Goal: Information Seeking & Learning: Check status

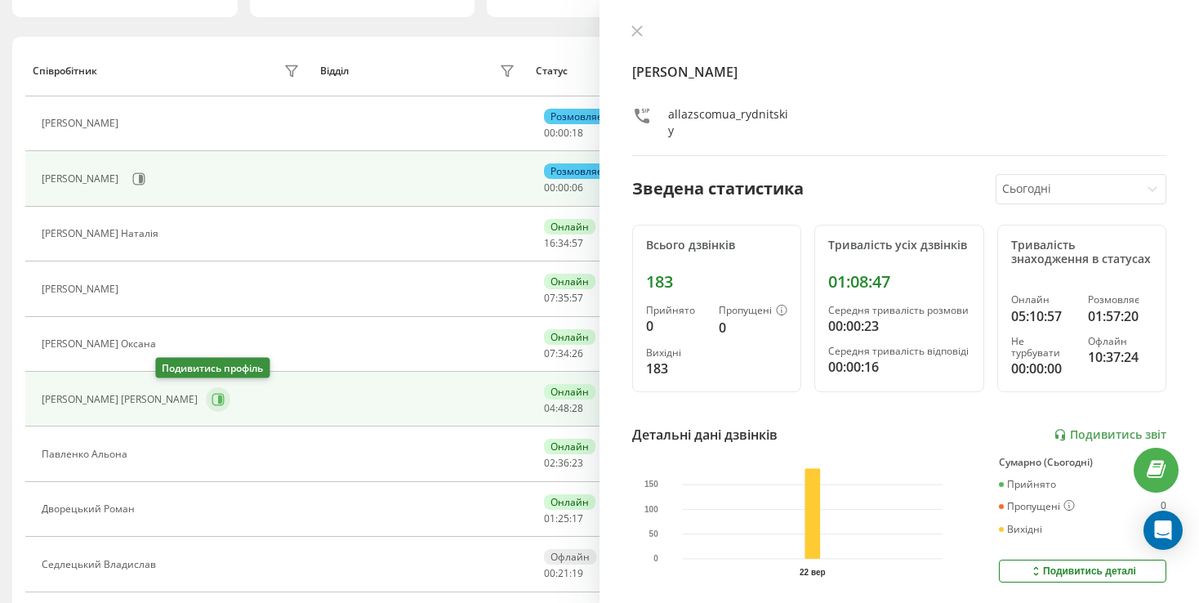
click at [212, 399] on icon at bounding box center [218, 399] width 13 height 13
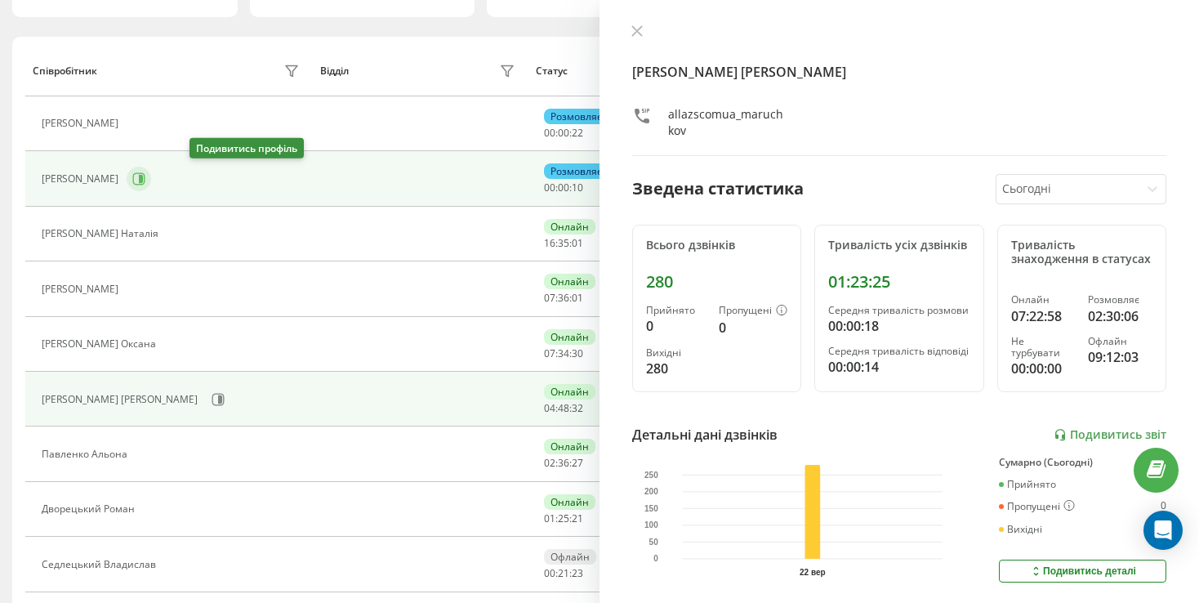
click at [145, 176] on icon at bounding box center [138, 178] width 13 height 13
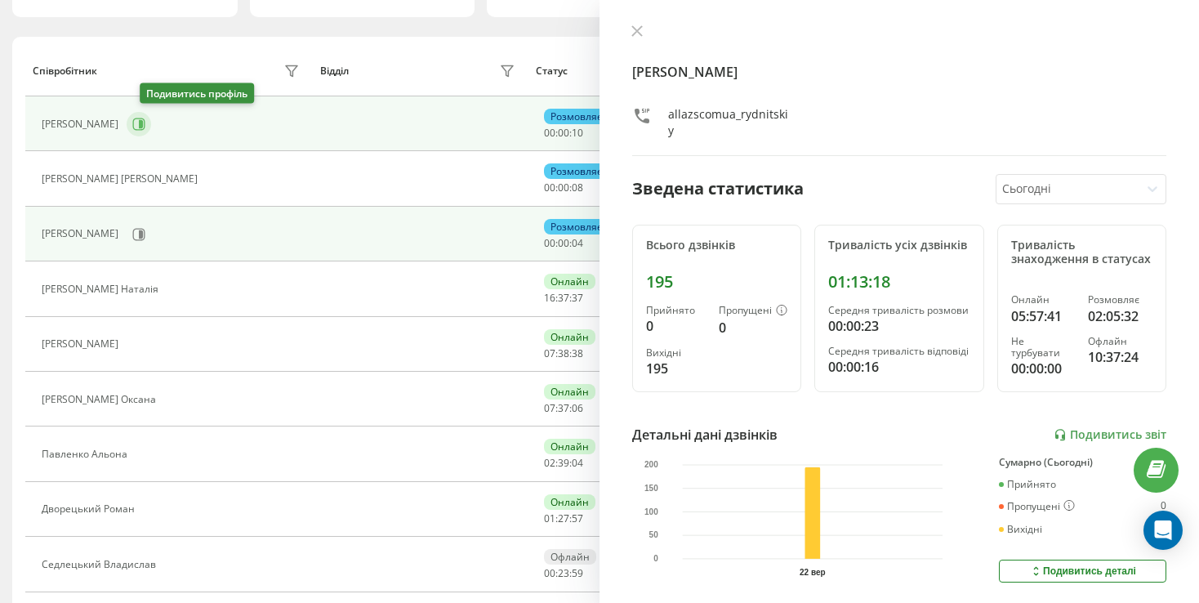
click at [145, 127] on icon at bounding box center [138, 124] width 13 height 13
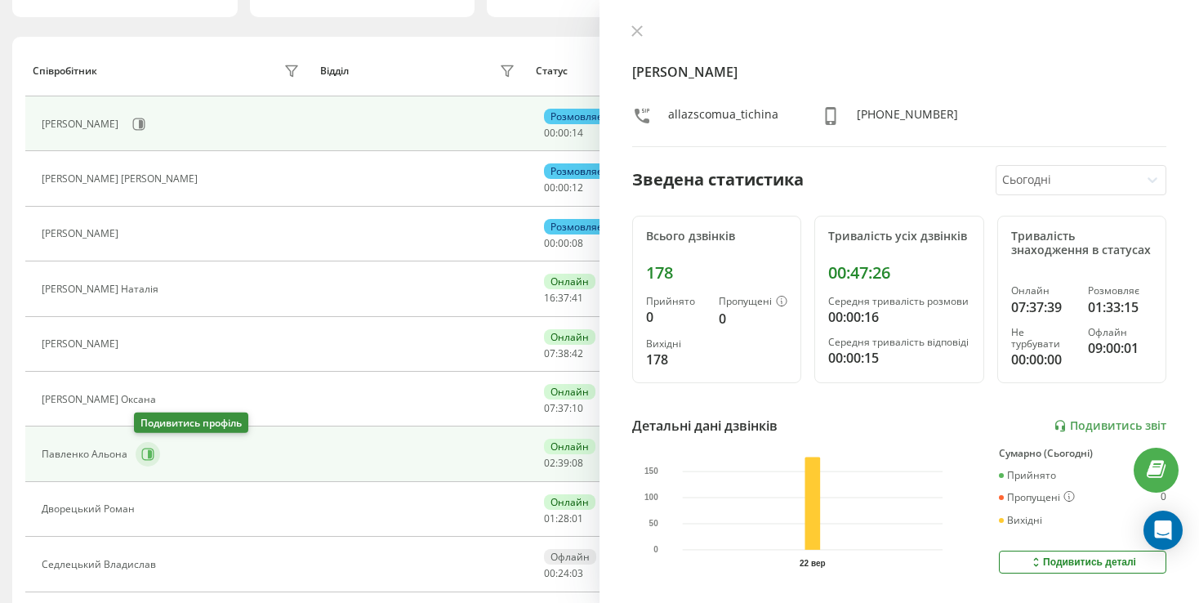
click at [143, 451] on icon at bounding box center [147, 454] width 13 height 13
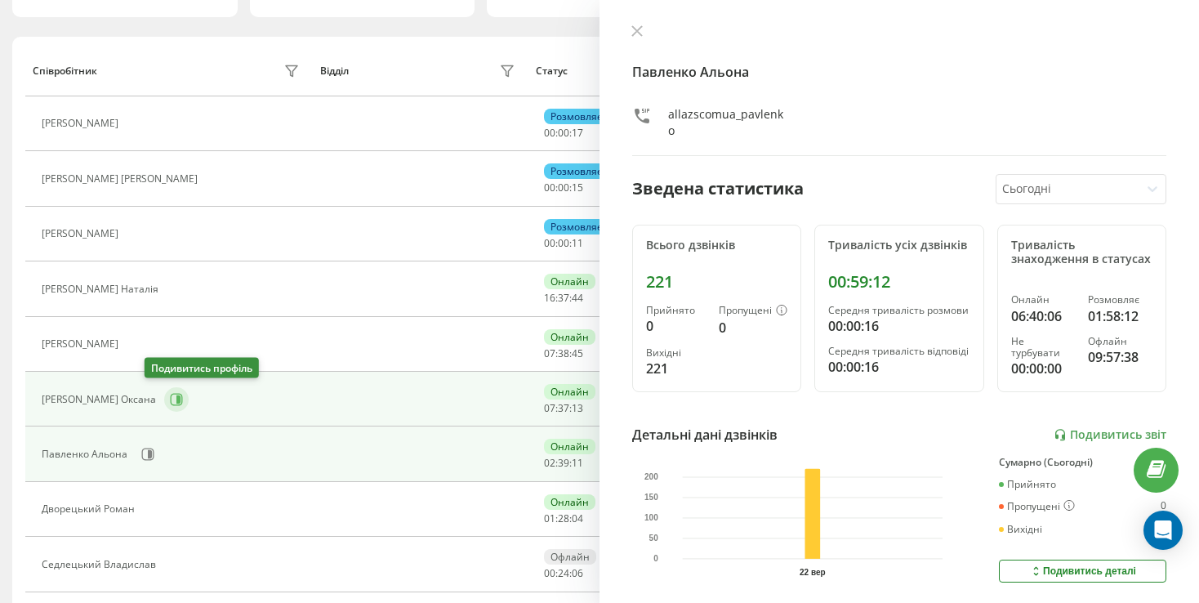
click at [170, 402] on icon at bounding box center [176, 399] width 13 height 13
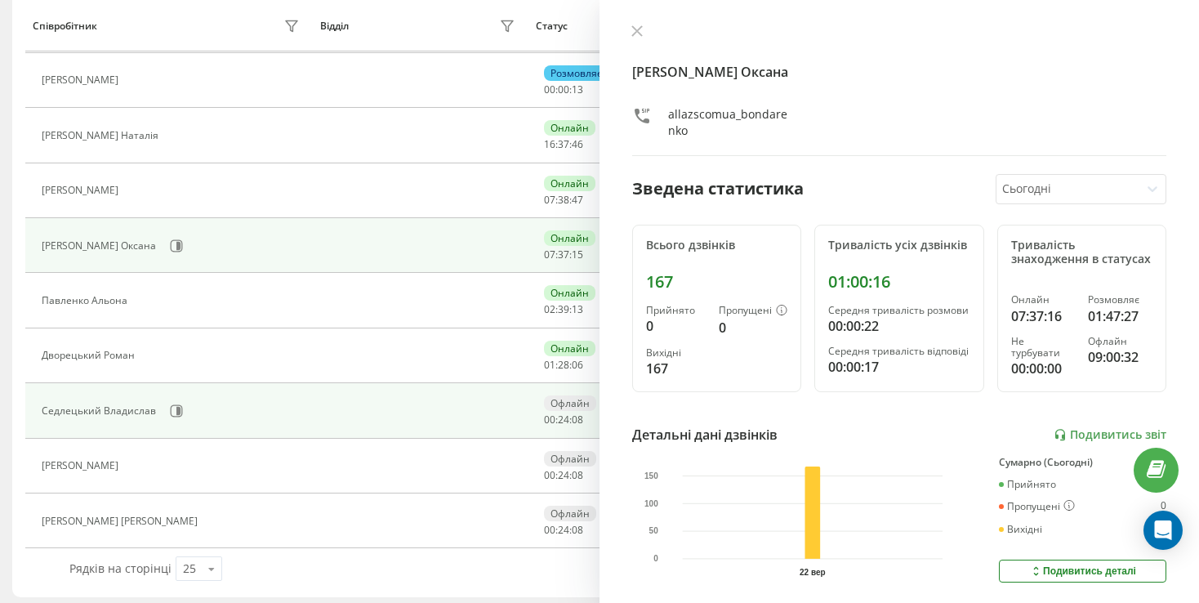
scroll to position [320, 0]
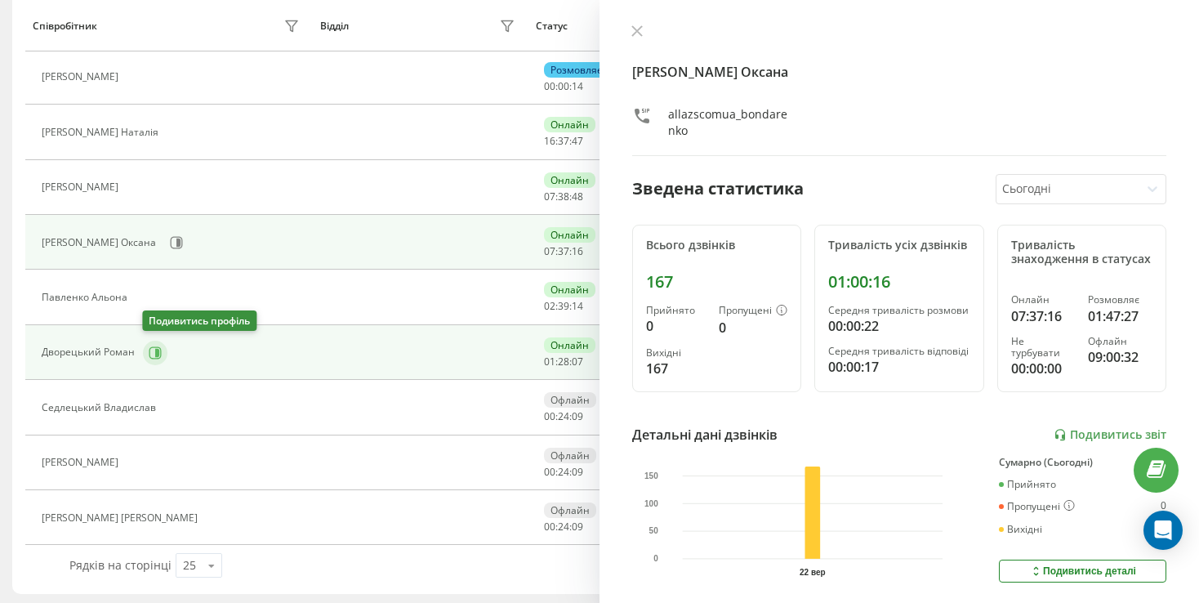
click at [146, 350] on button at bounding box center [155, 353] width 25 height 25
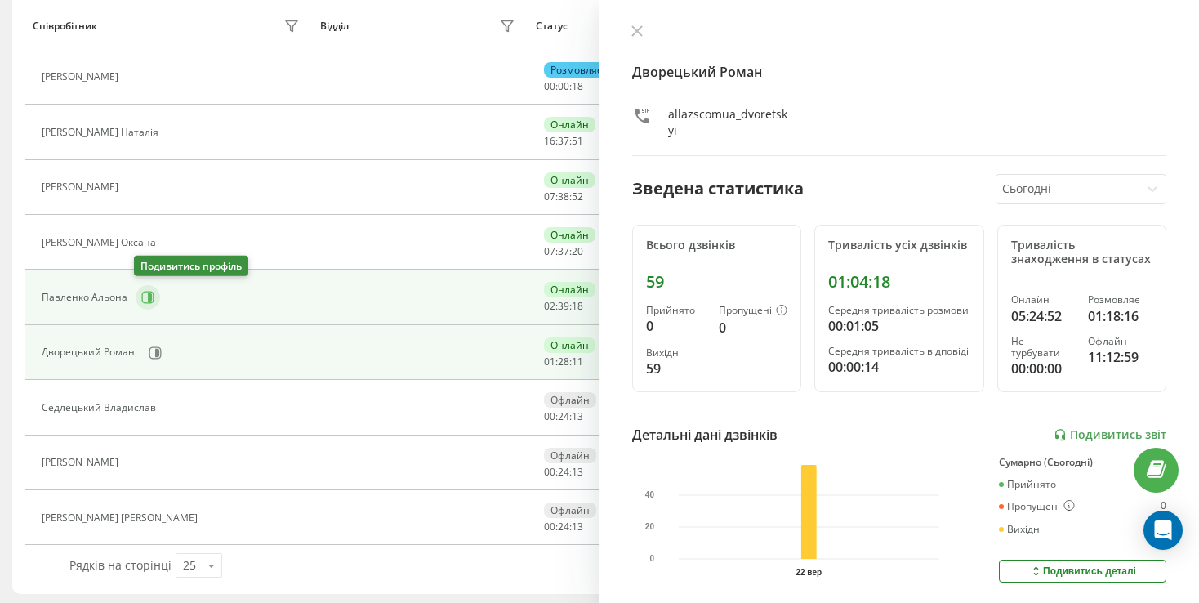
click at [155, 291] on button at bounding box center [148, 297] width 25 height 25
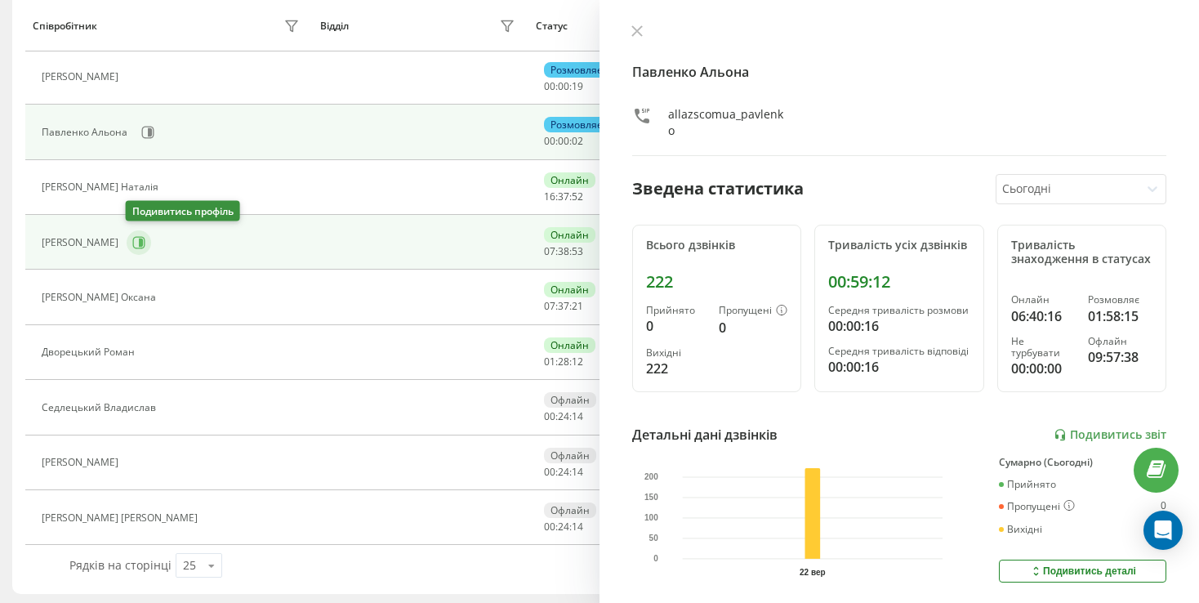
click at [140, 248] on button at bounding box center [139, 242] width 25 height 25
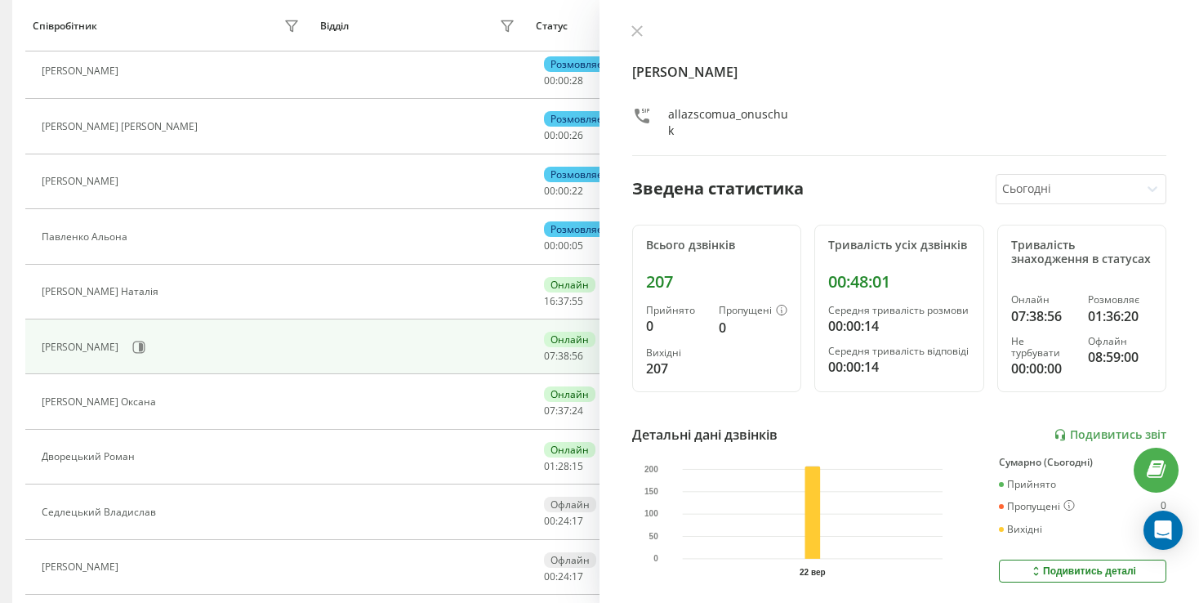
scroll to position [75, 0]
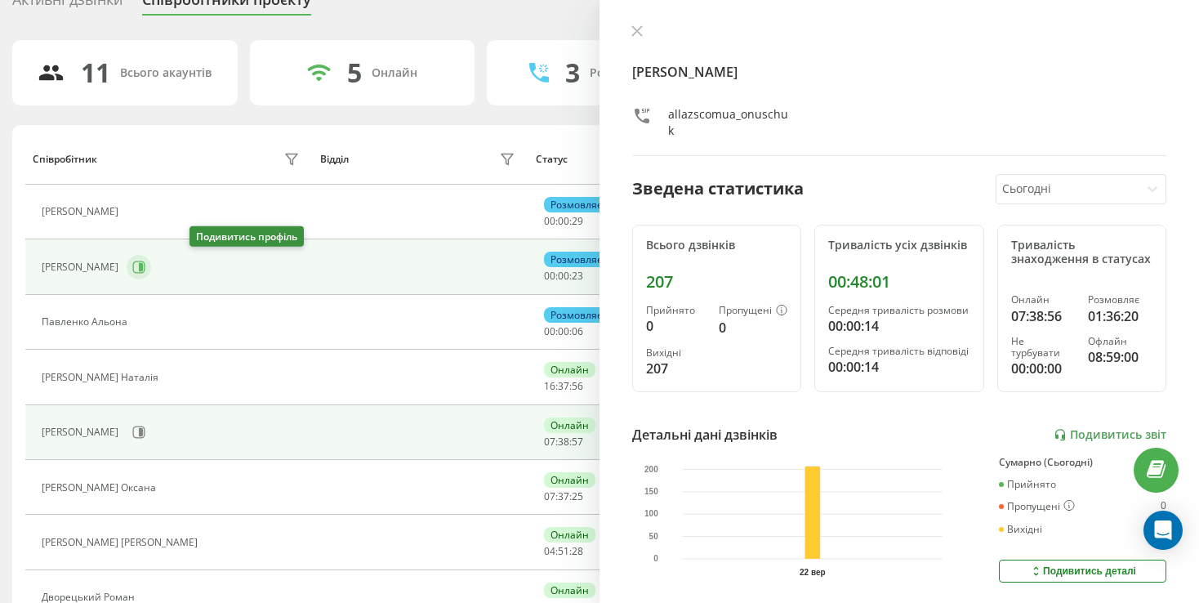
click at [151, 267] on button at bounding box center [139, 267] width 25 height 25
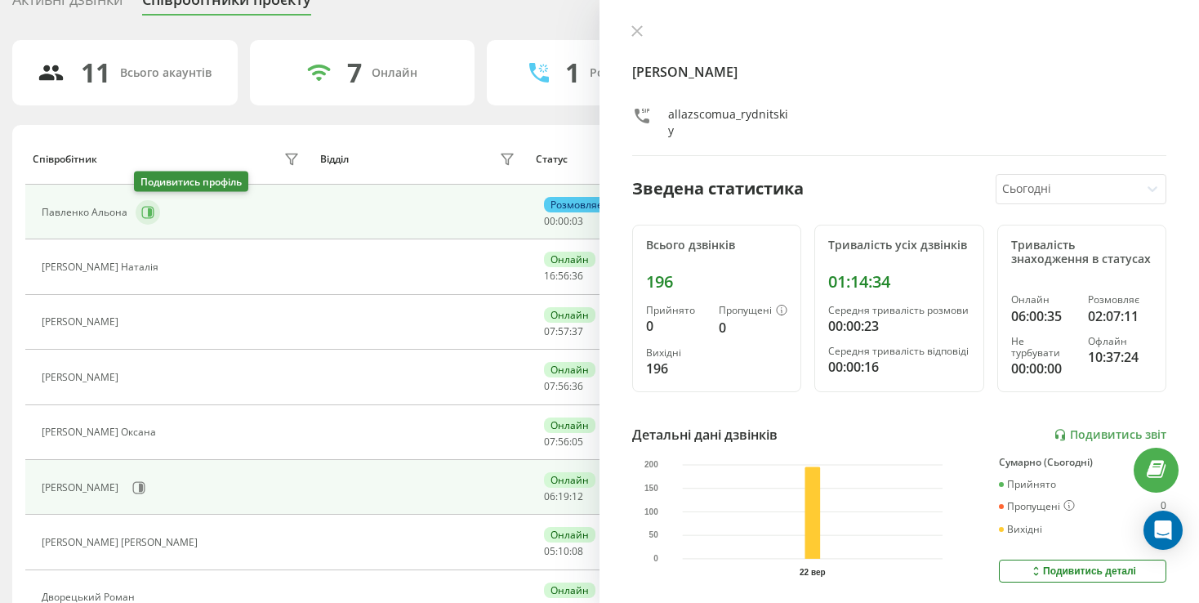
click at [145, 216] on icon at bounding box center [148, 212] width 12 height 12
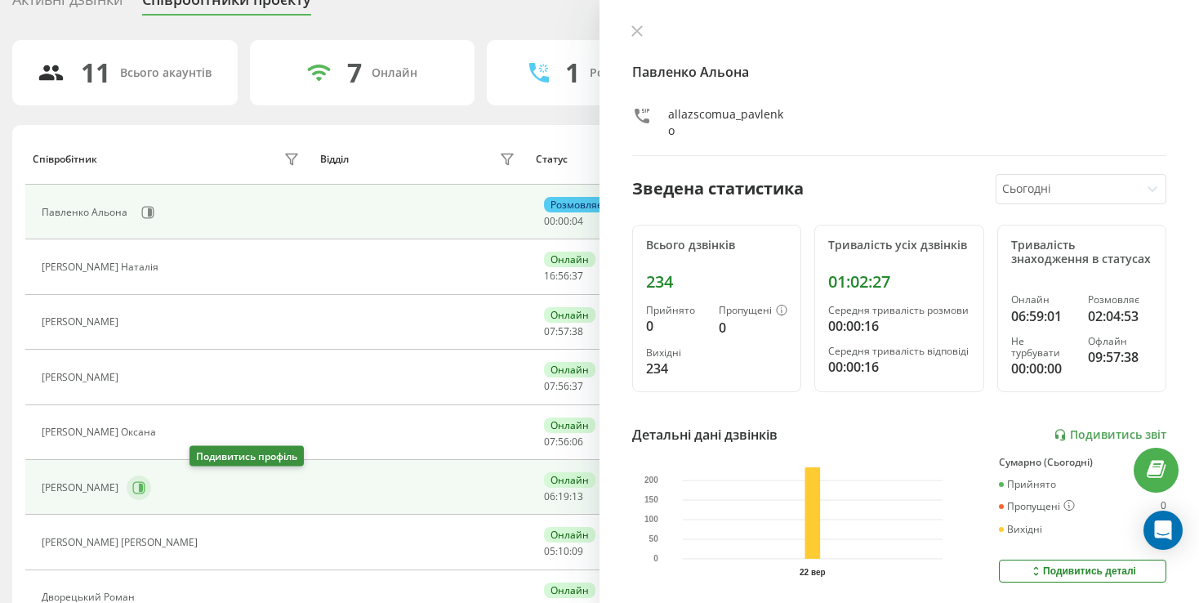
click at [151, 488] on button at bounding box center [139, 487] width 25 height 25
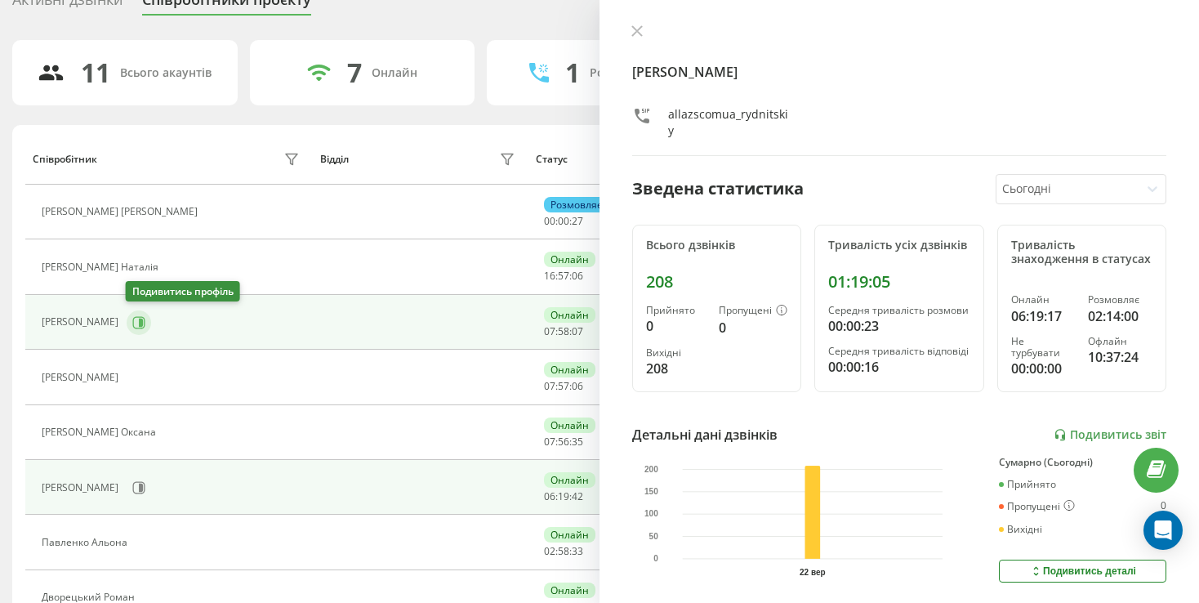
click at [130, 319] on button at bounding box center [139, 322] width 25 height 25
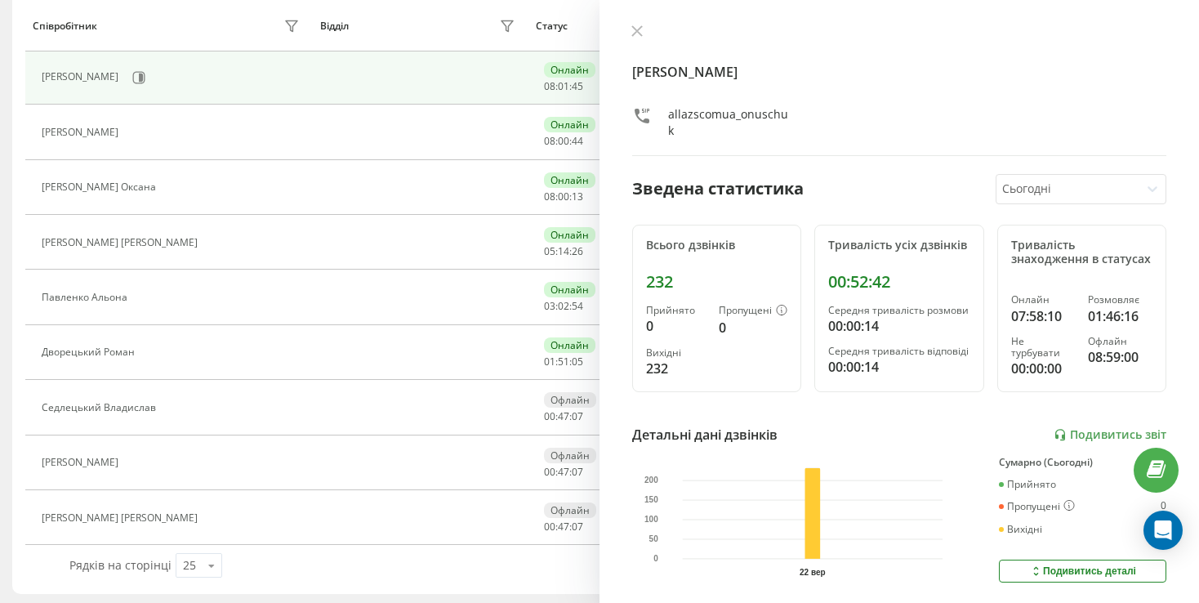
scroll to position [156, 0]
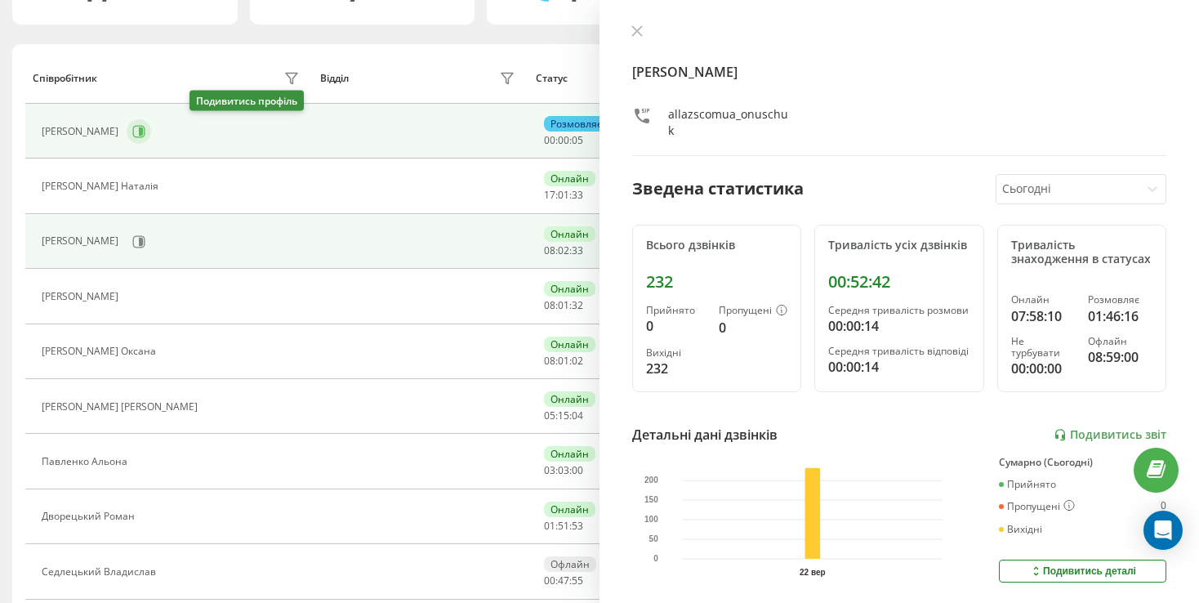
click at [145, 132] on icon at bounding box center [138, 131] width 13 height 13
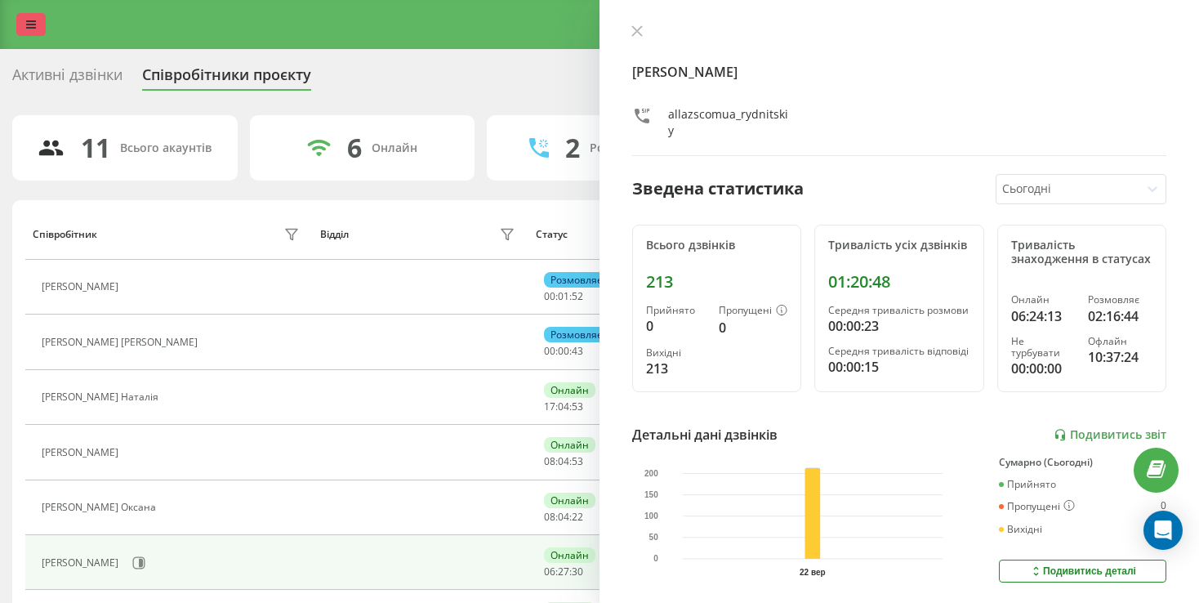
click at [32, 23] on icon at bounding box center [31, 24] width 10 height 11
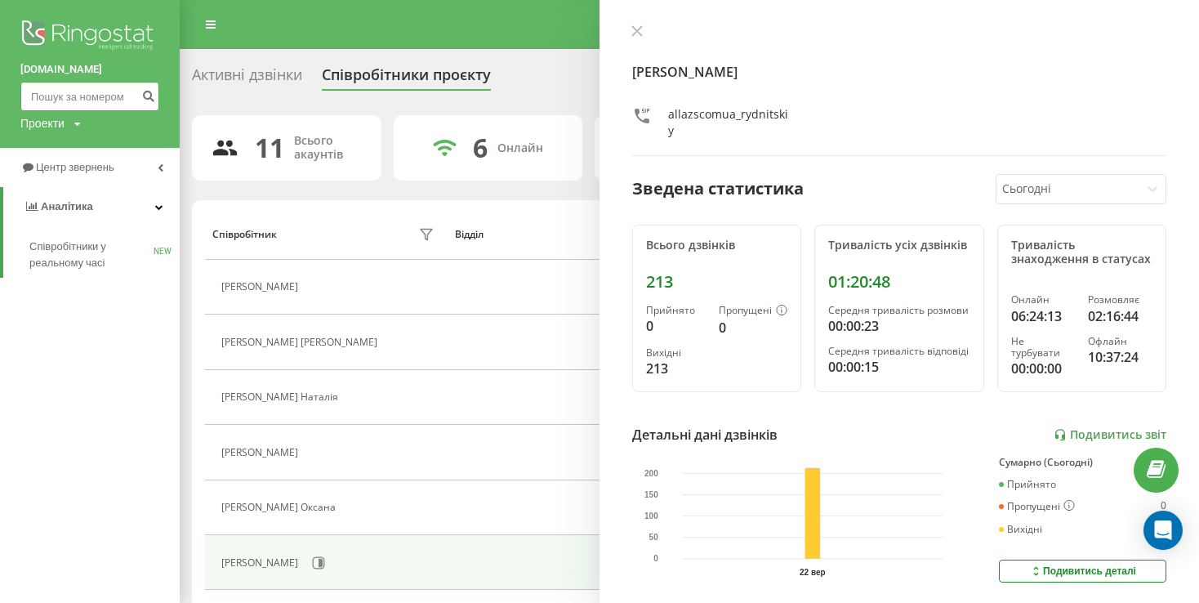
click at [88, 91] on input at bounding box center [89, 96] width 139 height 29
paste input "380505089648"
type input "380505089648"
click at [151, 97] on icon "submit" at bounding box center [148, 94] width 14 height 10
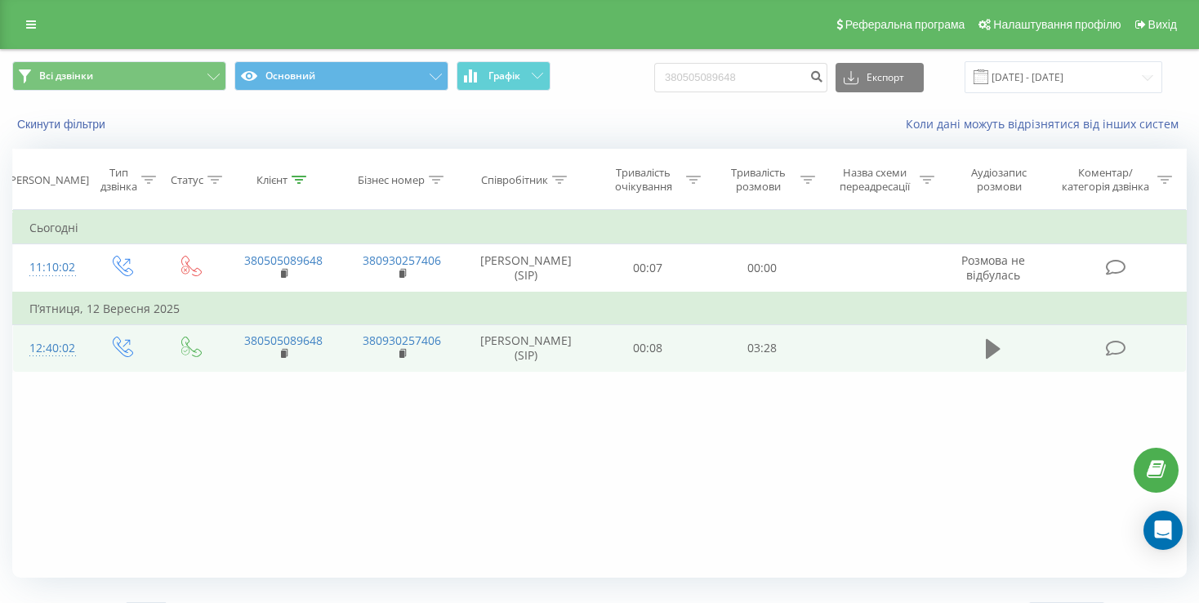
click at [998, 359] on icon at bounding box center [993, 349] width 15 height 20
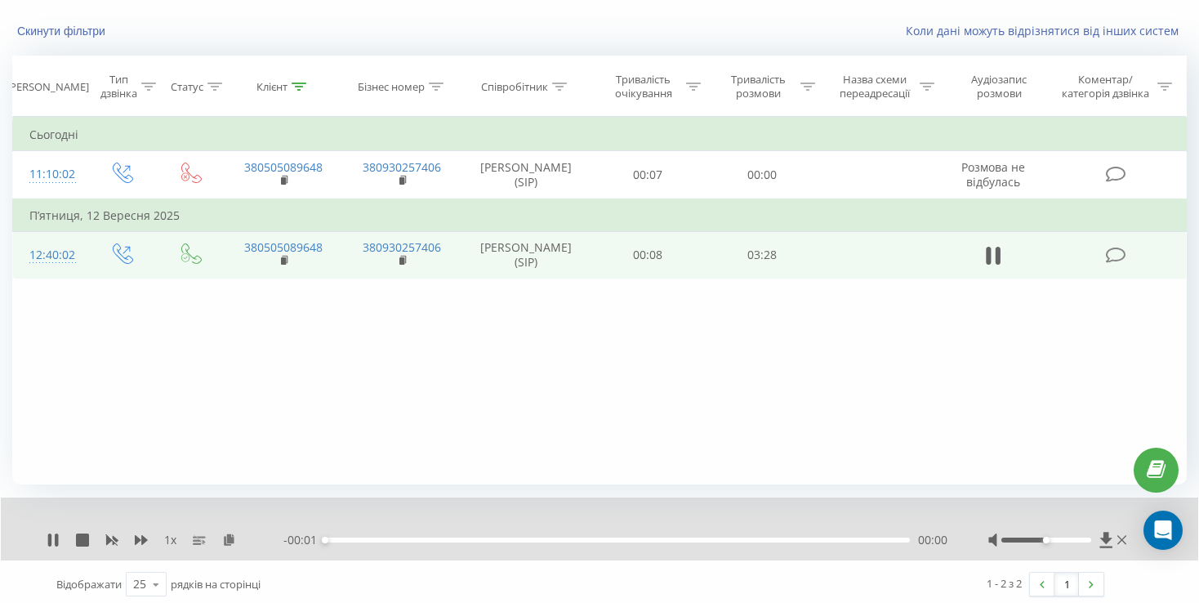
scroll to position [98, 0]
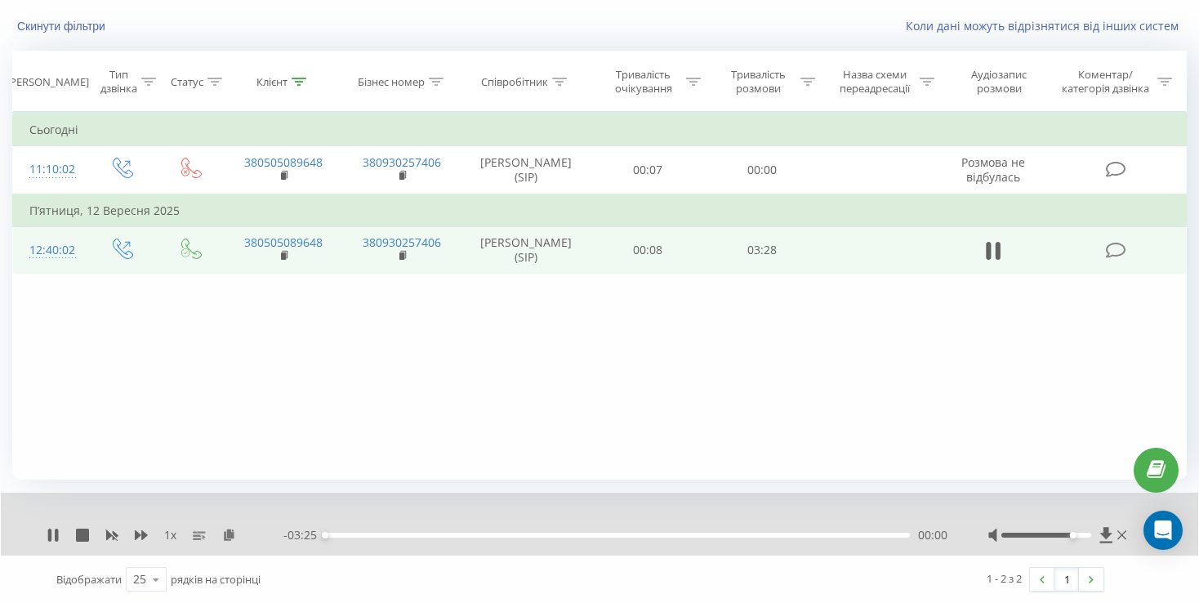
drag, startPoint x: 1046, startPoint y: 533, endPoint x: 1072, endPoint y: 533, distance: 26.1
click at [1072, 533] on div "Accessibility label" at bounding box center [1073, 535] width 7 height 7
drag, startPoint x: 324, startPoint y: 537, endPoint x: 395, endPoint y: 535, distance: 70.3
click at [395, 535] on div "00:25" at bounding box center [397, 535] width 7 height 7
drag, startPoint x: 404, startPoint y: 535, endPoint x: 429, endPoint y: 535, distance: 24.5
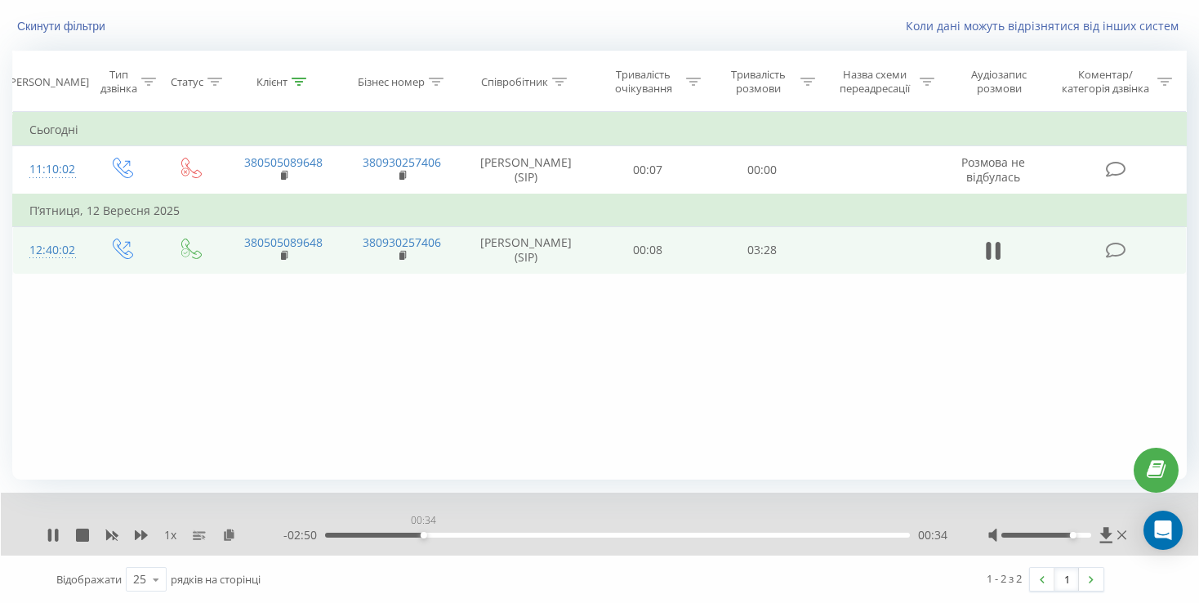
click at [427, 535] on div "00:34" at bounding box center [424, 535] width 7 height 7
drag, startPoint x: 438, startPoint y: 535, endPoint x: 463, endPoint y: 533, distance: 25.4
click at [463, 533] on div "00:48" at bounding box center [464, 535] width 7 height 7
drag, startPoint x: 479, startPoint y: 533, endPoint x: 514, endPoint y: 534, distance: 34.3
click at [514, 534] on div "01:06" at bounding box center [514, 535] width 7 height 7
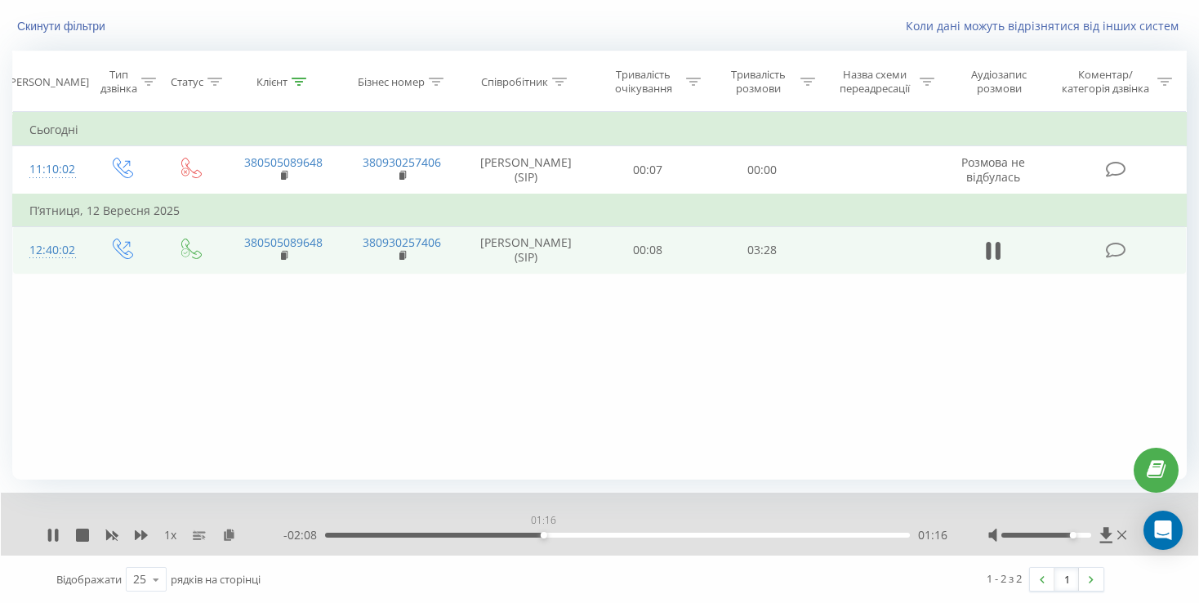
drag, startPoint x: 514, startPoint y: 534, endPoint x: 544, endPoint y: 534, distance: 30.2
click at [544, 534] on div "01:16" at bounding box center [544, 535] width 7 height 7
drag, startPoint x: 546, startPoint y: 534, endPoint x: 576, endPoint y: 534, distance: 29.4
click at [576, 534] on div "01:28" at bounding box center [576, 535] width 7 height 7
click at [588, 534] on div "01:30" at bounding box center [585, 535] width 7 height 7
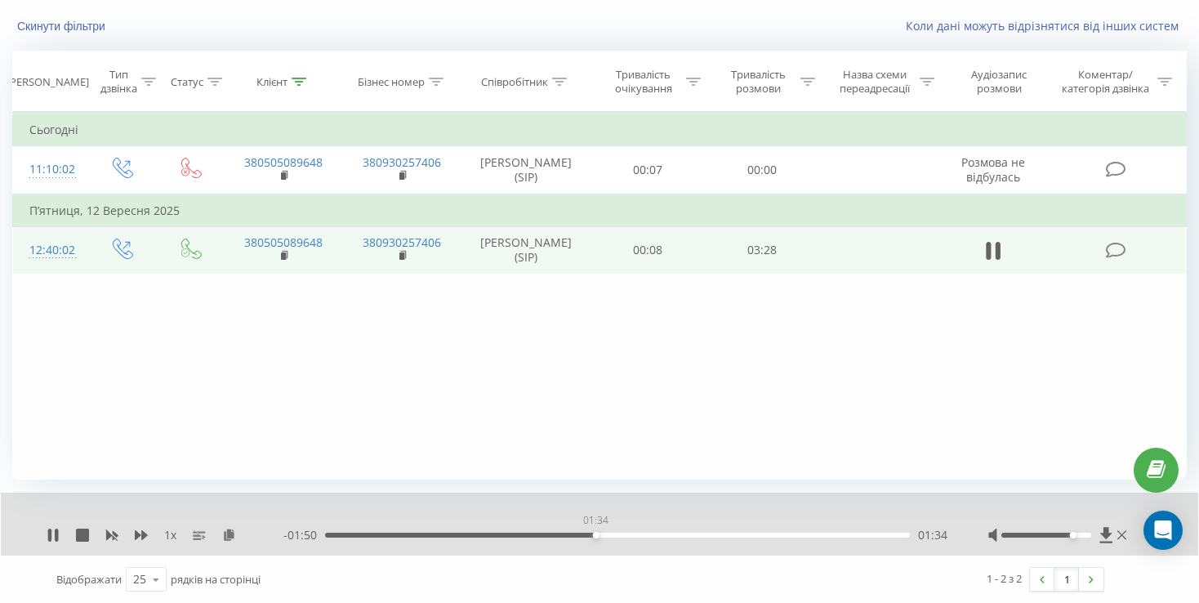
drag, startPoint x: 595, startPoint y: 534, endPoint x: 608, endPoint y: 534, distance: 12.3
click at [608, 534] on div "01:34" at bounding box center [617, 535] width 585 height 5
drag, startPoint x: 608, startPoint y: 534, endPoint x: 625, endPoint y: 533, distance: 17.2
click at [613, 533] on div "01:39" at bounding box center [610, 535] width 7 height 7
drag, startPoint x: 630, startPoint y: 533, endPoint x: 662, endPoint y: 530, distance: 32.8
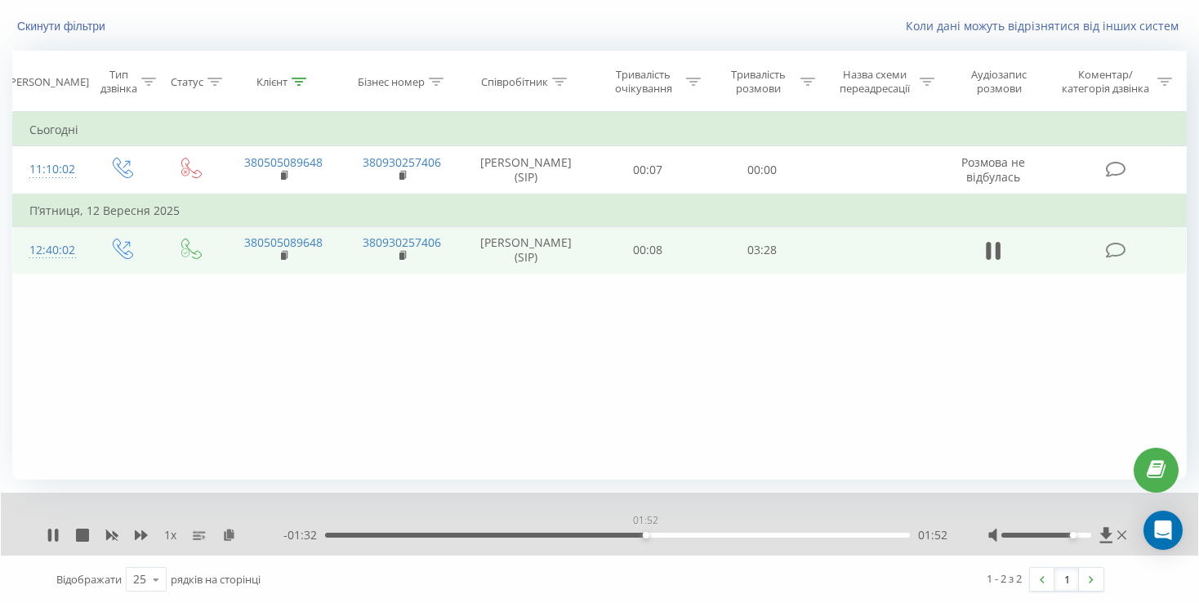
click at [662, 533] on div "01:52" at bounding box center [617, 535] width 585 height 5
drag, startPoint x: 667, startPoint y: 533, endPoint x: 698, endPoint y: 534, distance: 31.9
click at [671, 534] on div "01:59" at bounding box center [667, 535] width 7 height 7
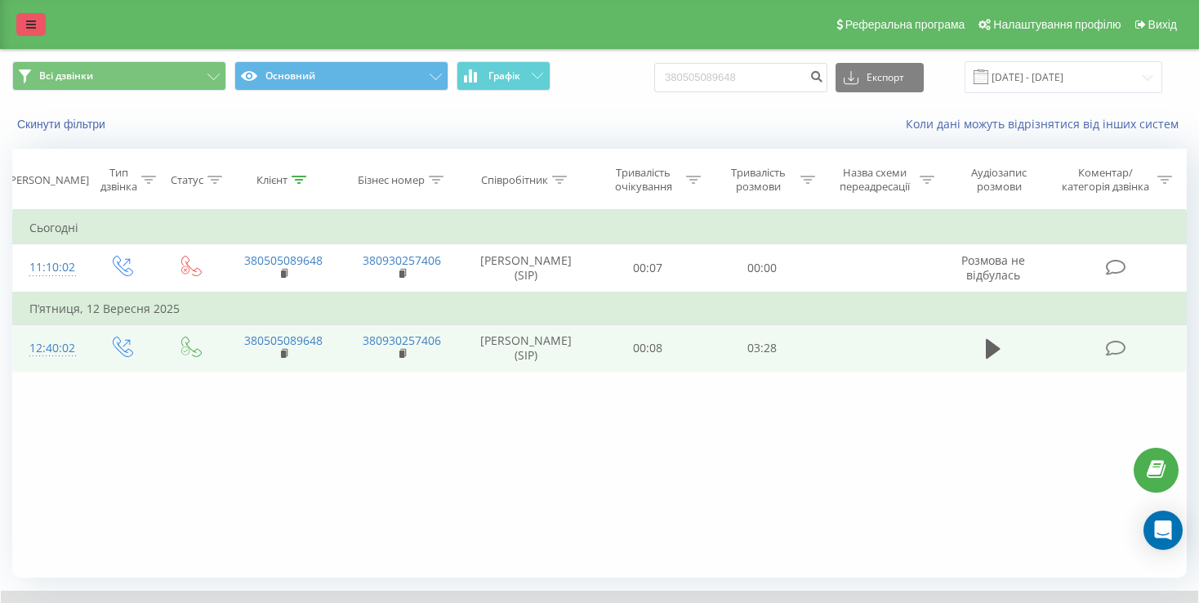
scroll to position [0, 0]
click at [29, 29] on icon at bounding box center [31, 24] width 10 height 11
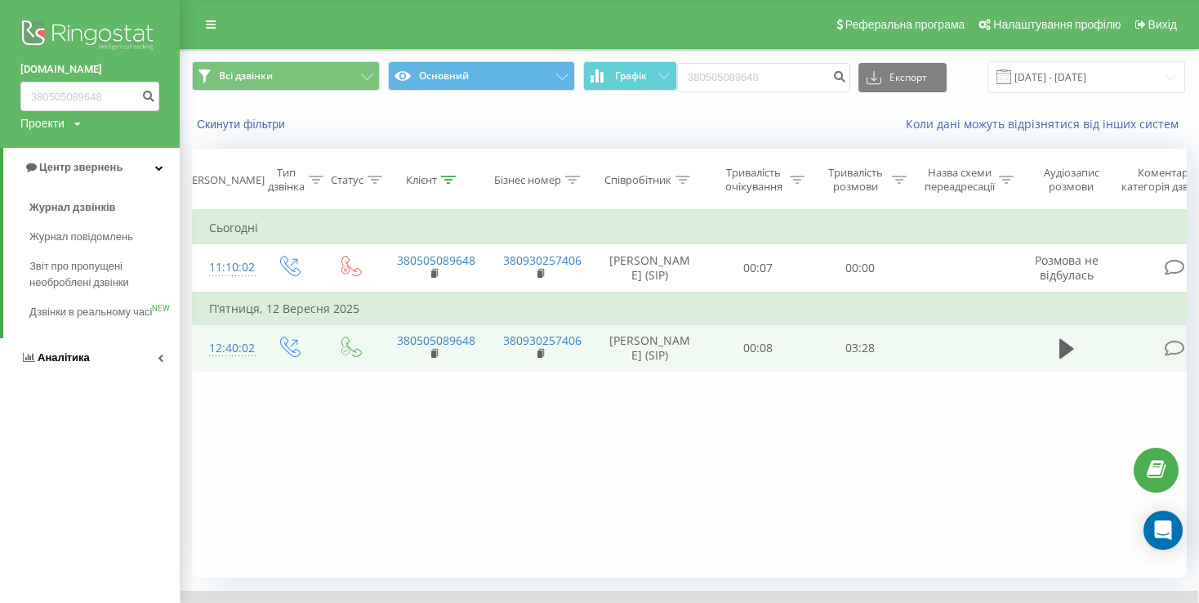
click at [105, 377] on link "Аналiтика" at bounding box center [90, 357] width 180 height 39
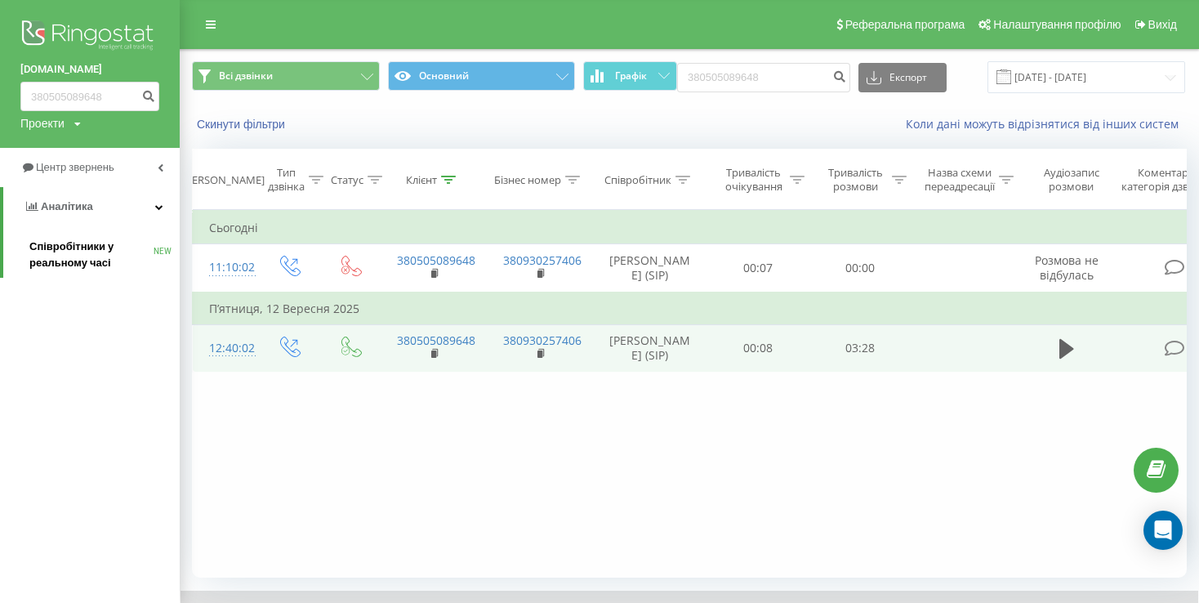
click at [95, 248] on span "Співробітники у реальному часі" at bounding box center [91, 255] width 124 height 33
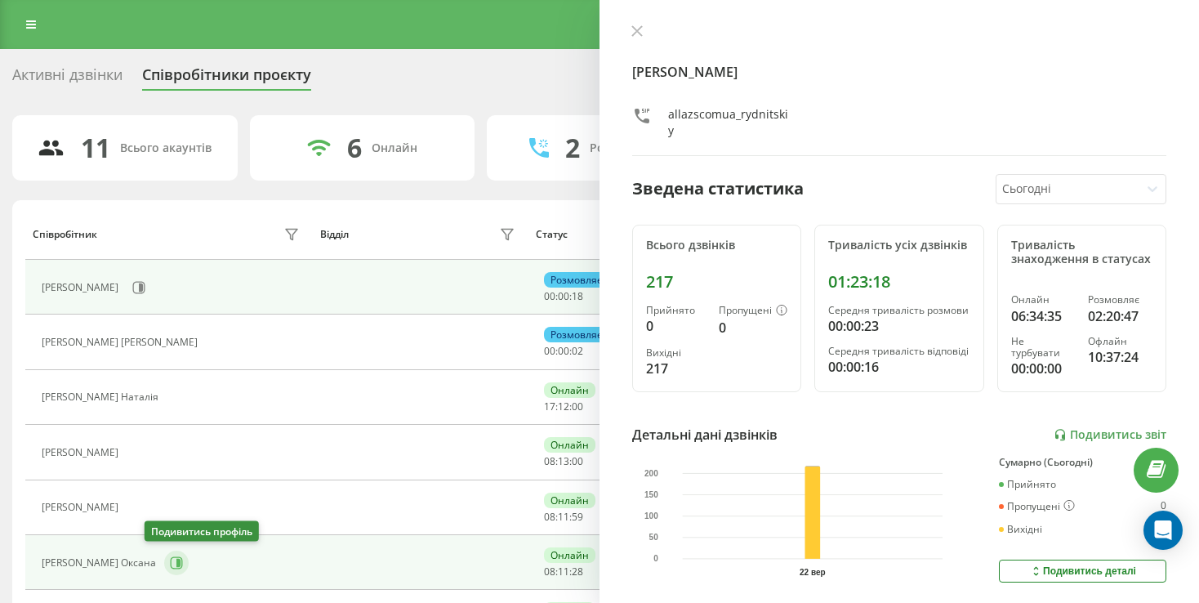
click at [164, 551] on button at bounding box center [176, 563] width 25 height 25
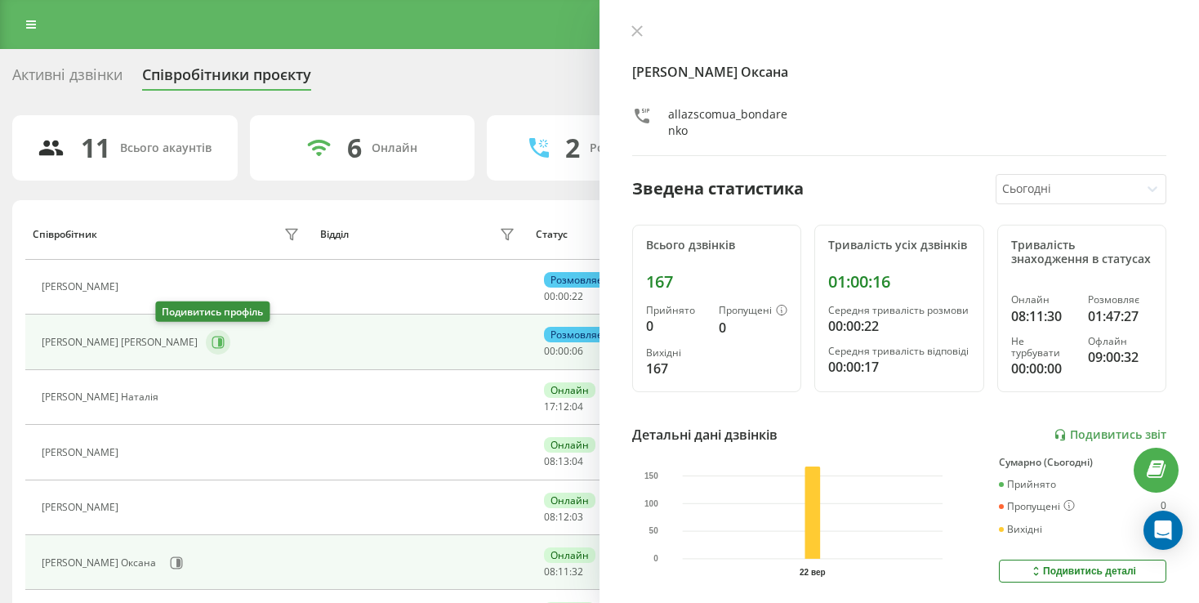
click at [206, 351] on button at bounding box center [218, 342] width 25 height 25
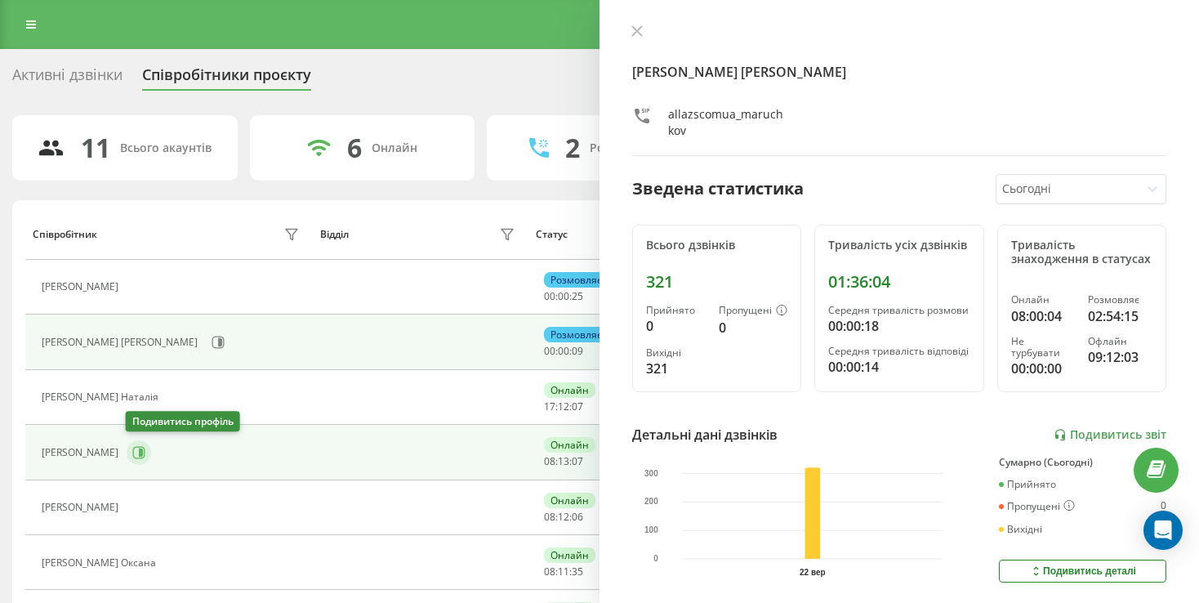
click at [137, 444] on button at bounding box center [139, 452] width 25 height 25
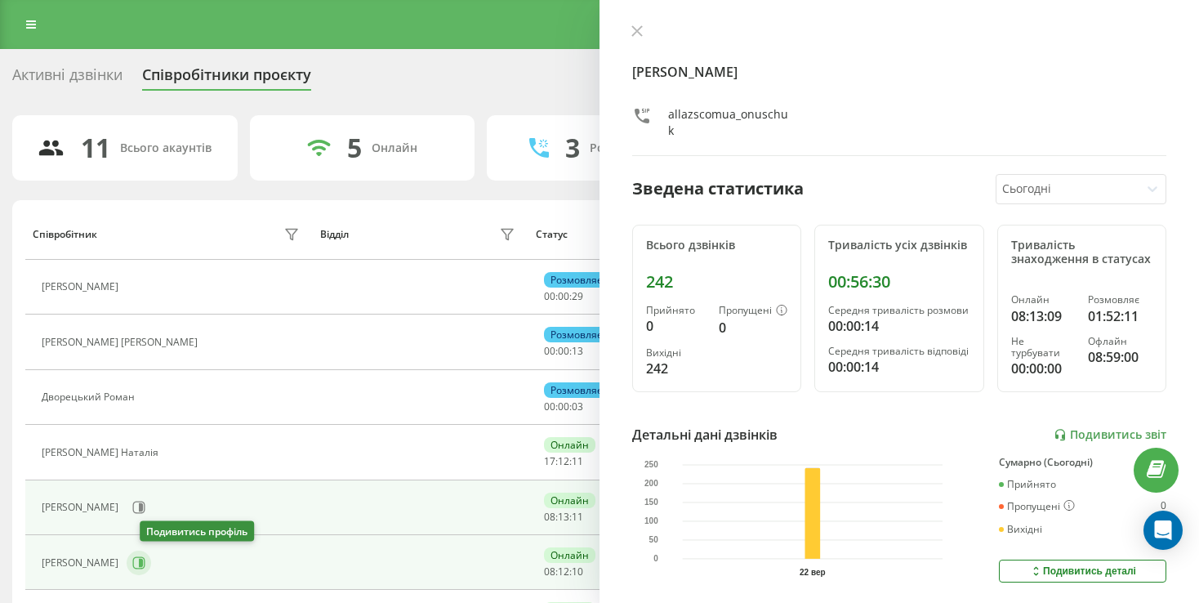
click at [145, 564] on icon at bounding box center [138, 562] width 13 height 13
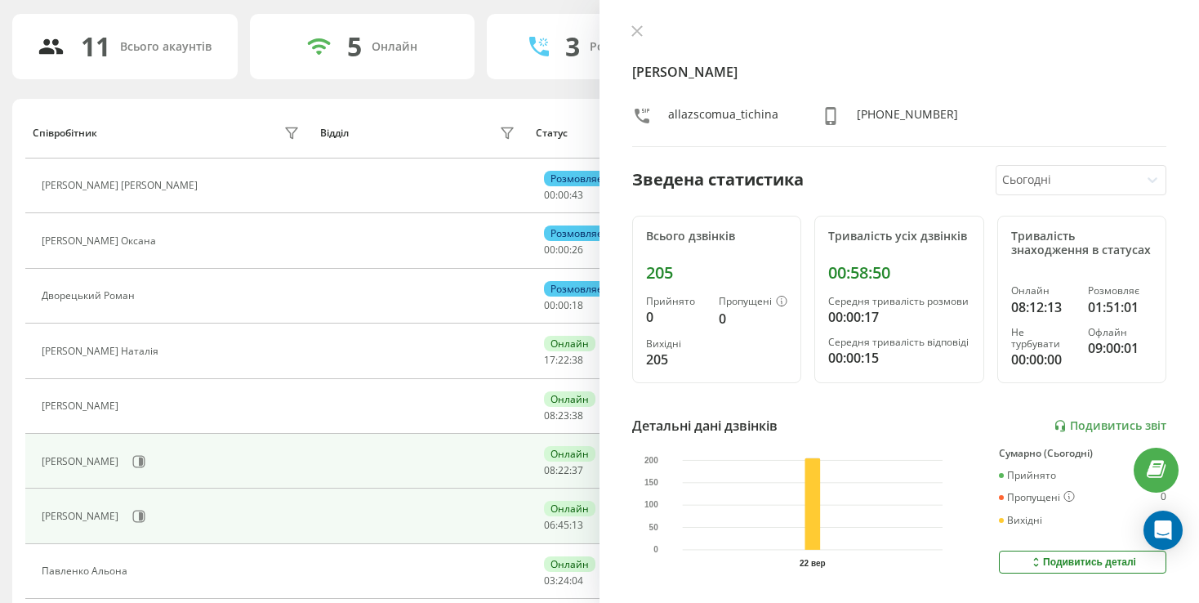
scroll to position [245, 0]
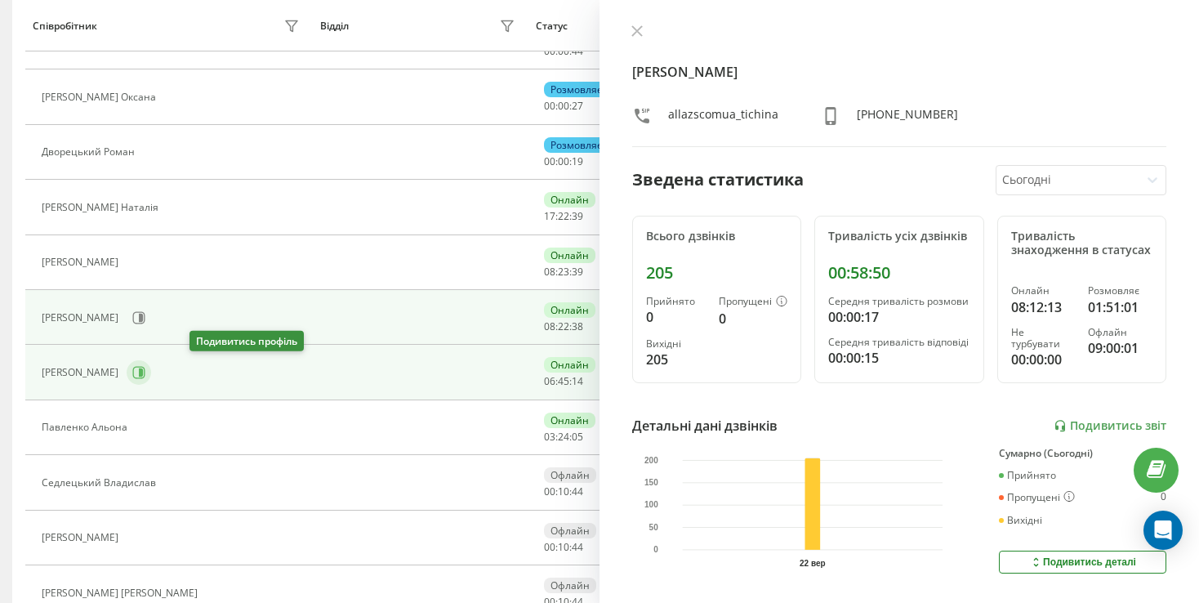
click at [151, 380] on button at bounding box center [139, 372] width 25 height 25
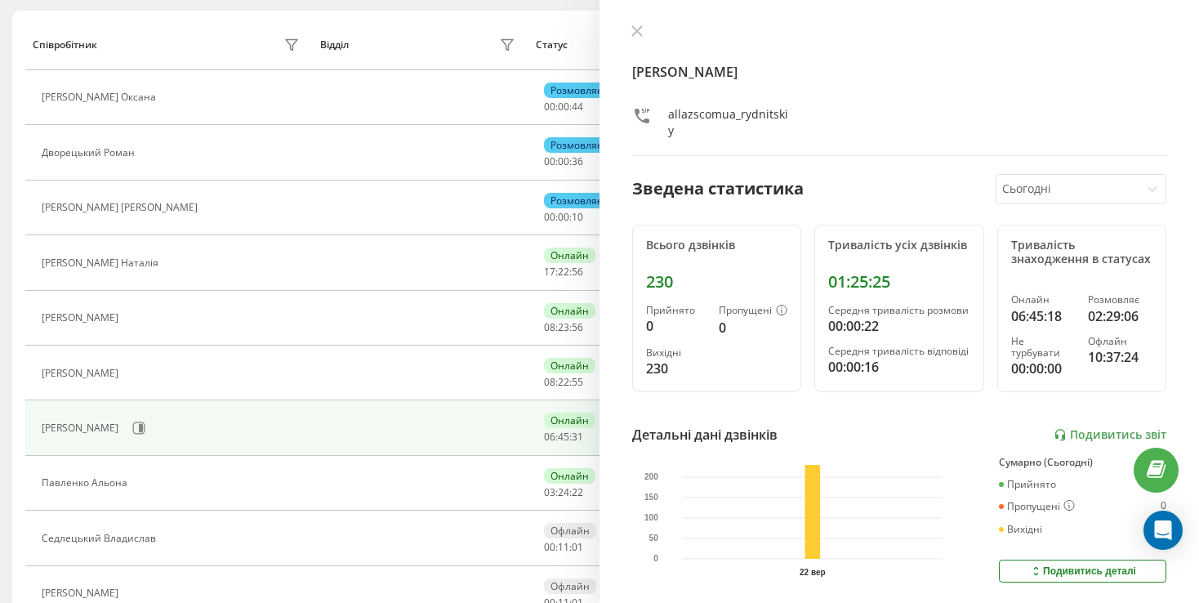
scroll to position [135, 0]
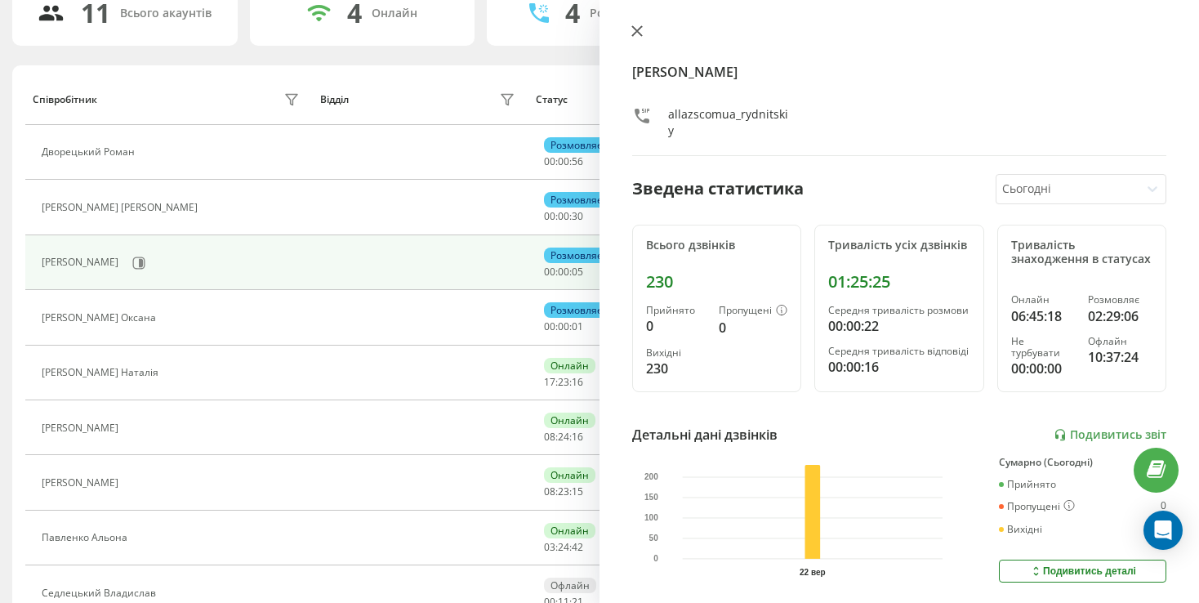
click at [641, 28] on icon at bounding box center [637, 31] width 10 height 10
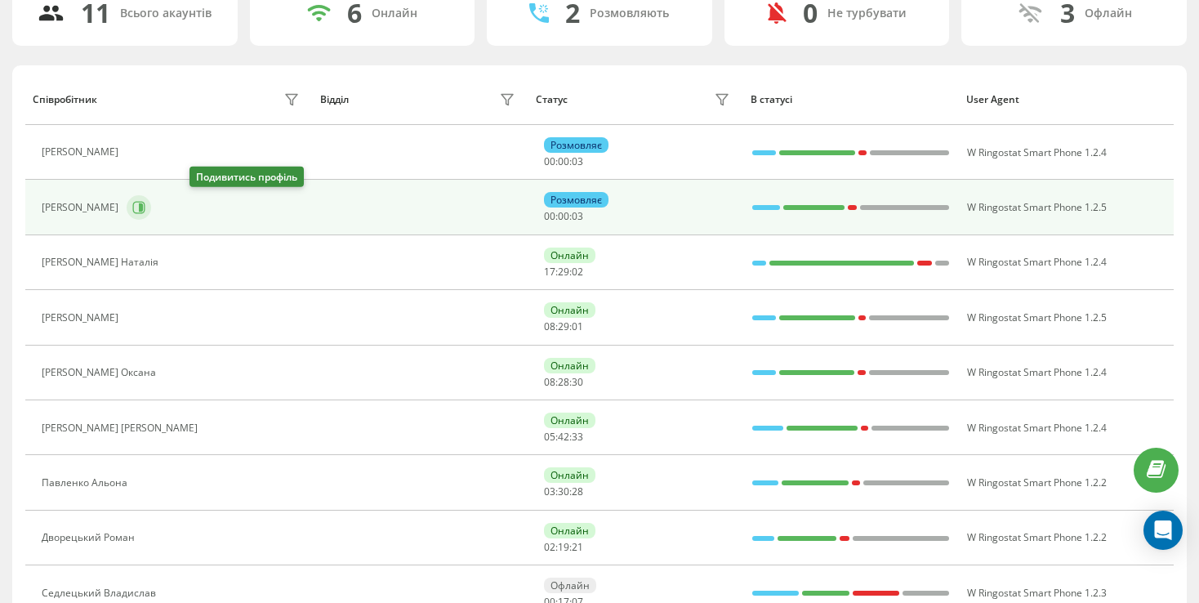
click at [145, 203] on icon at bounding box center [138, 207] width 13 height 13
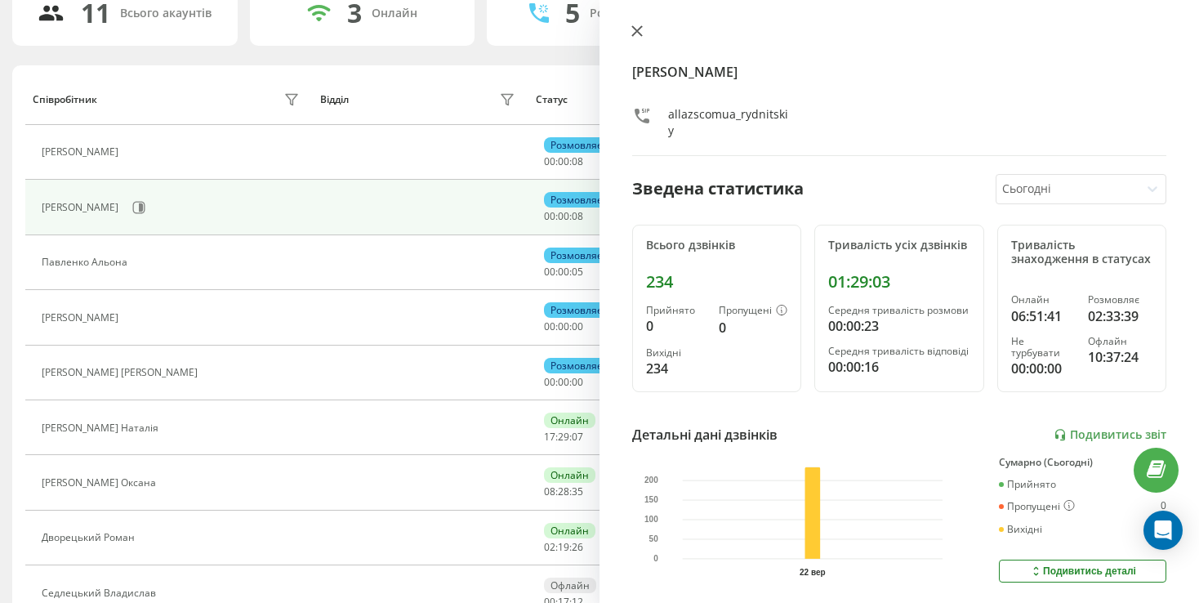
click at [638, 32] on icon at bounding box center [637, 31] width 10 height 10
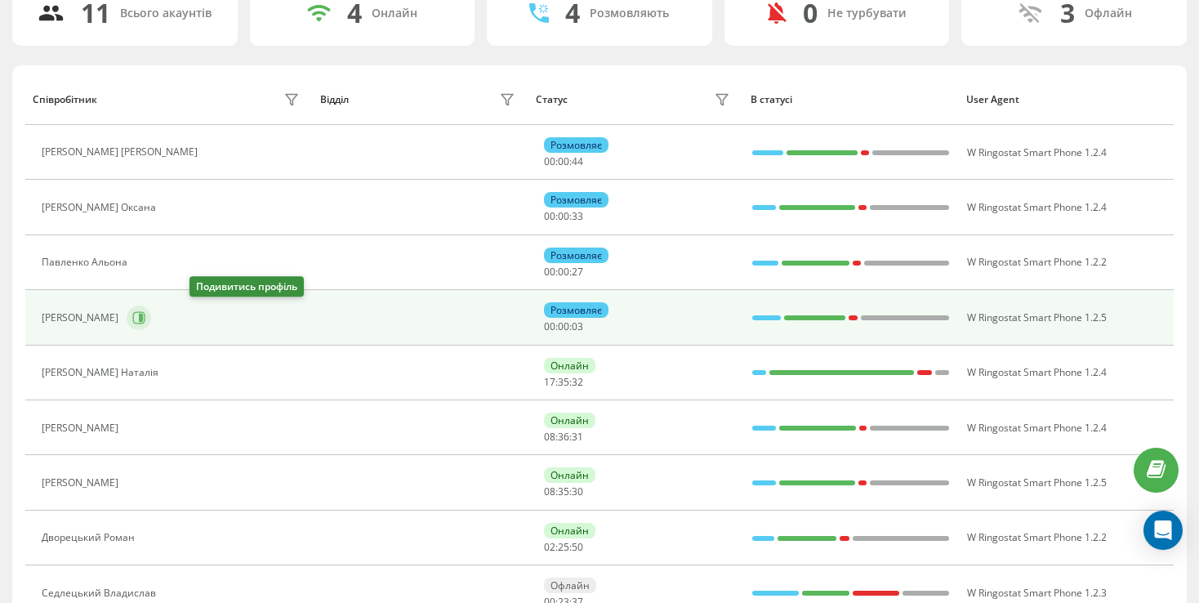
click at [145, 315] on icon at bounding box center [139, 317] width 12 height 12
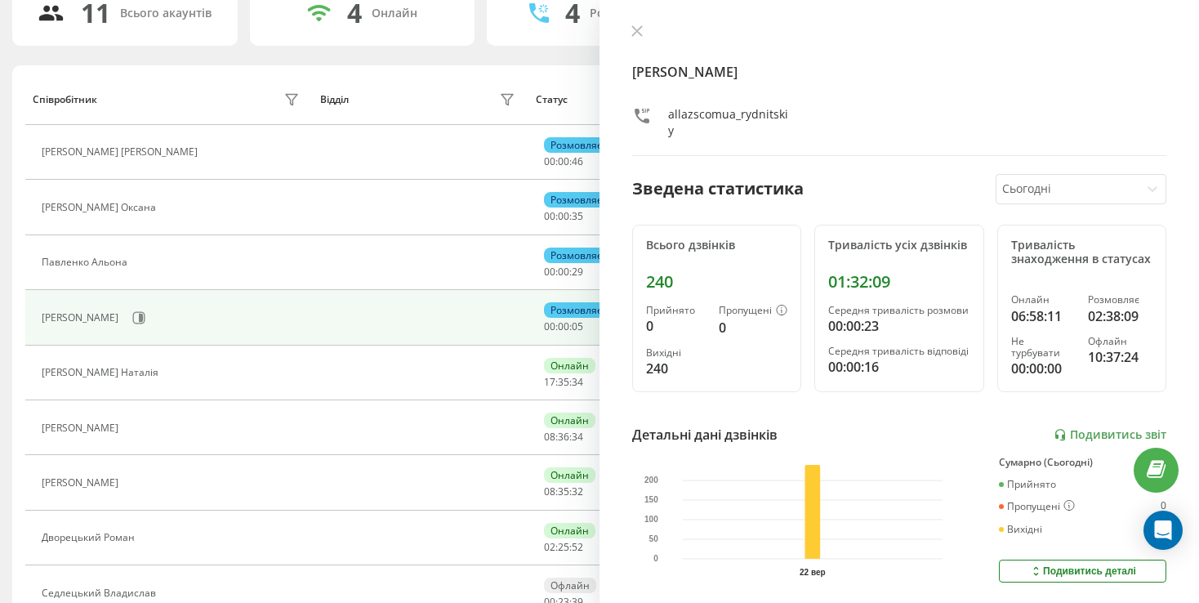
click at [220, 305] on div "[PERSON_NAME]" at bounding box center [173, 318] width 262 height 28
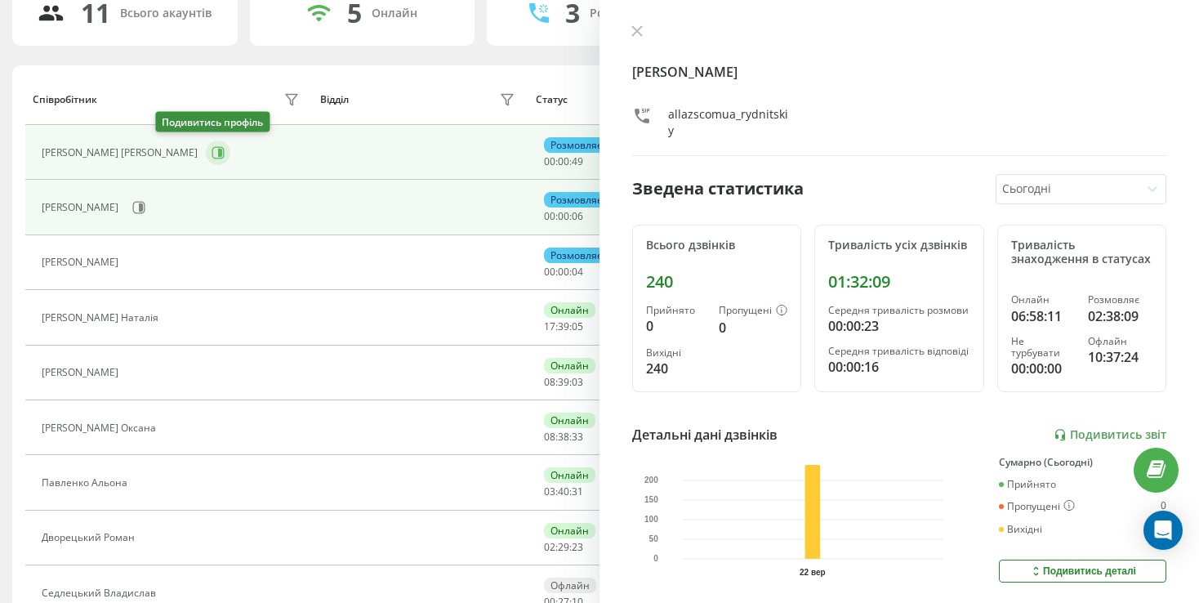
click at [212, 146] on icon at bounding box center [218, 152] width 12 height 12
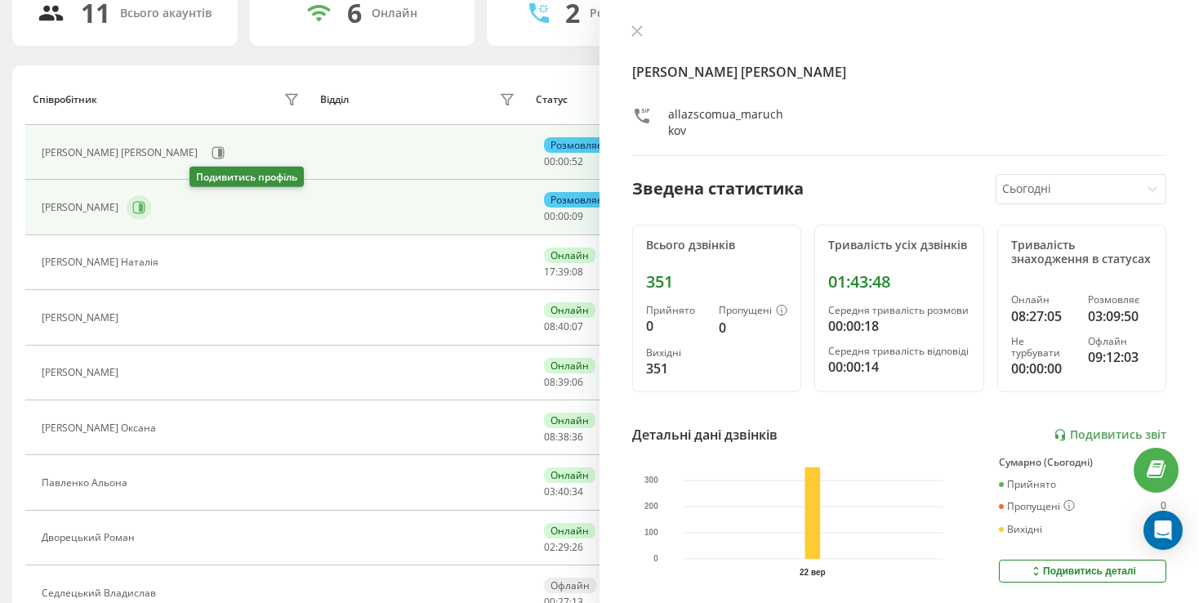
click at [145, 208] on icon at bounding box center [138, 207] width 13 height 13
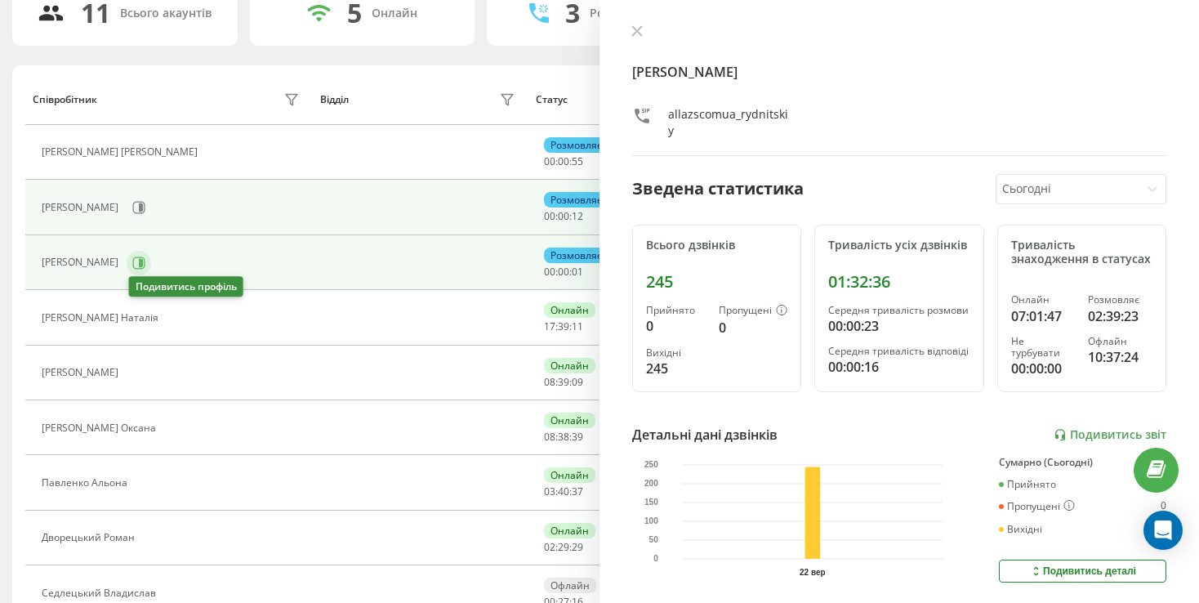
click at [167, 323] on button at bounding box center [177, 319] width 20 height 23
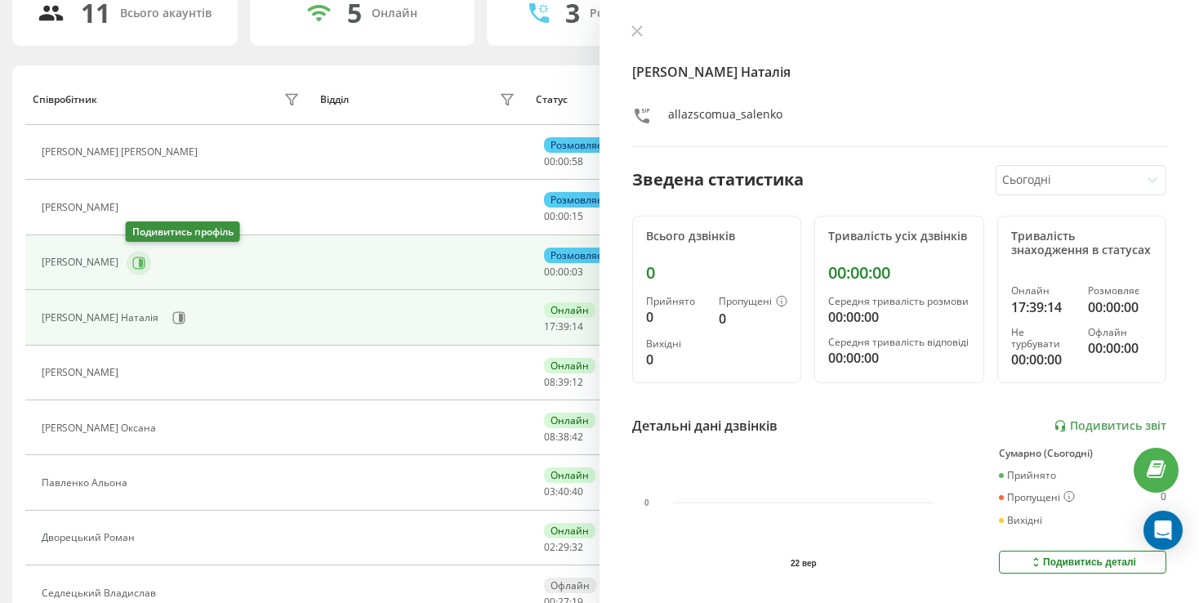
click at [138, 266] on icon at bounding box center [139, 262] width 12 height 12
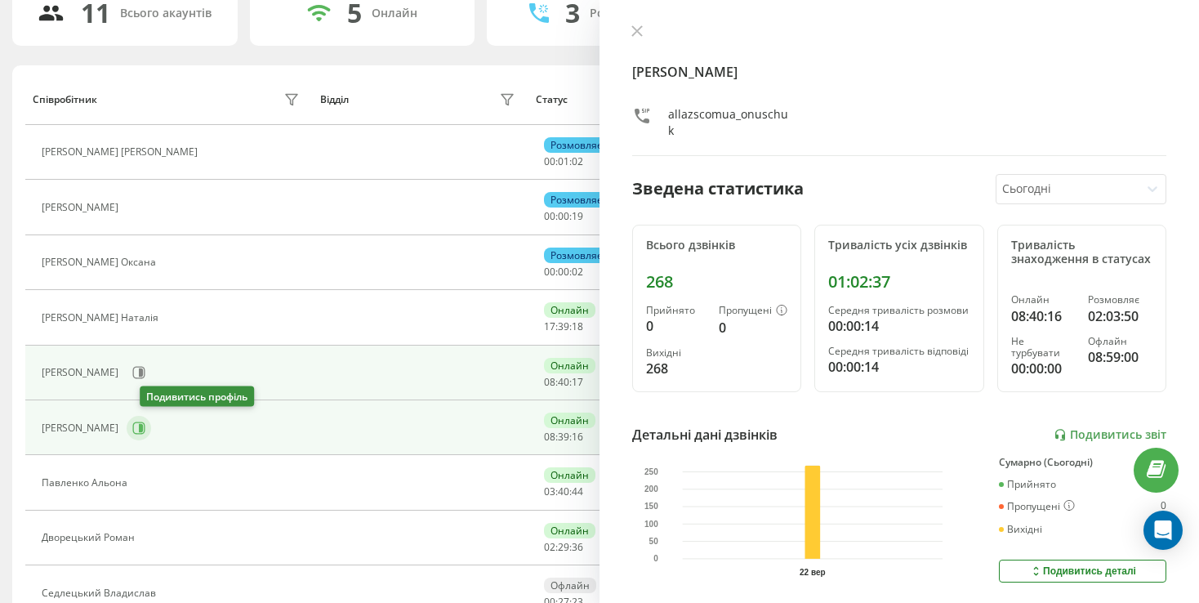
click at [141, 425] on button at bounding box center [139, 428] width 25 height 25
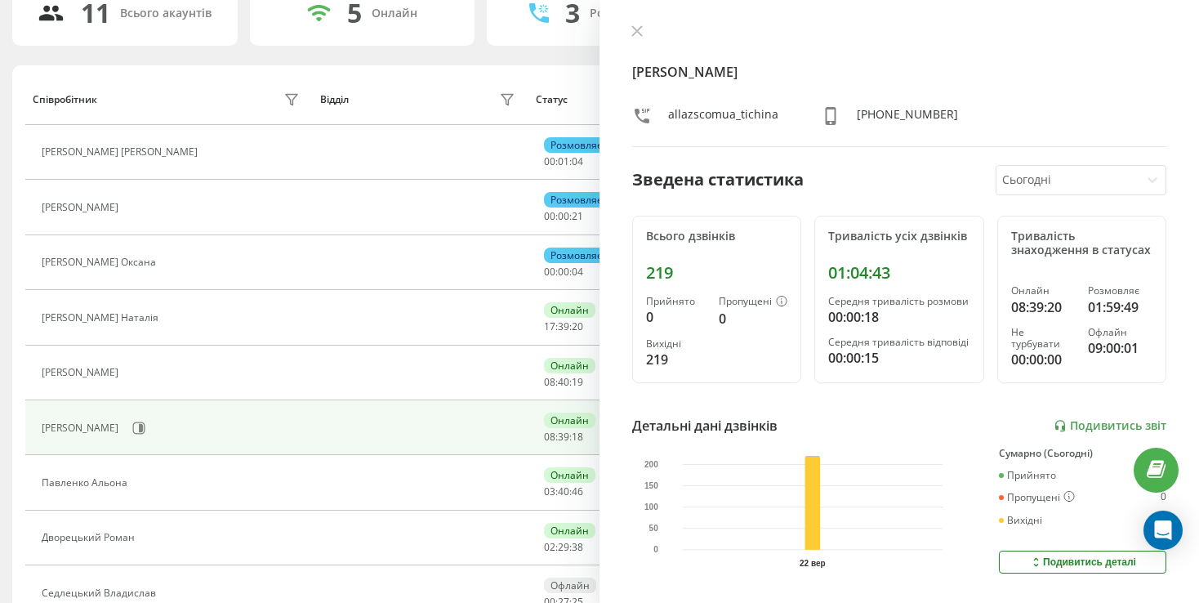
scroll to position [216, 0]
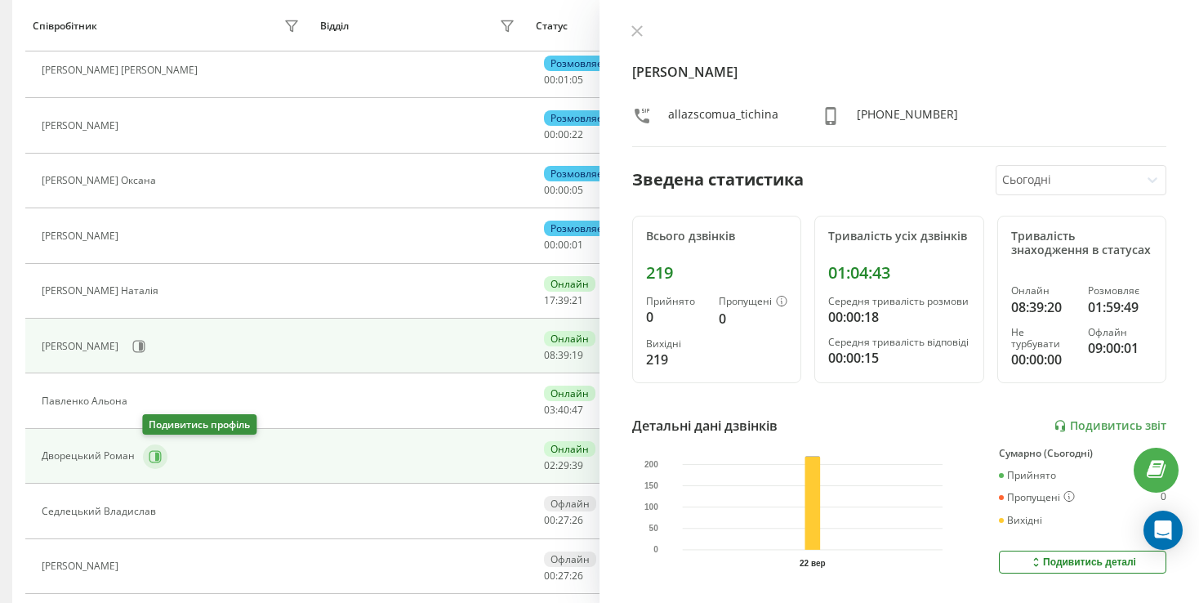
click at [156, 452] on icon at bounding box center [157, 456] width 4 height 8
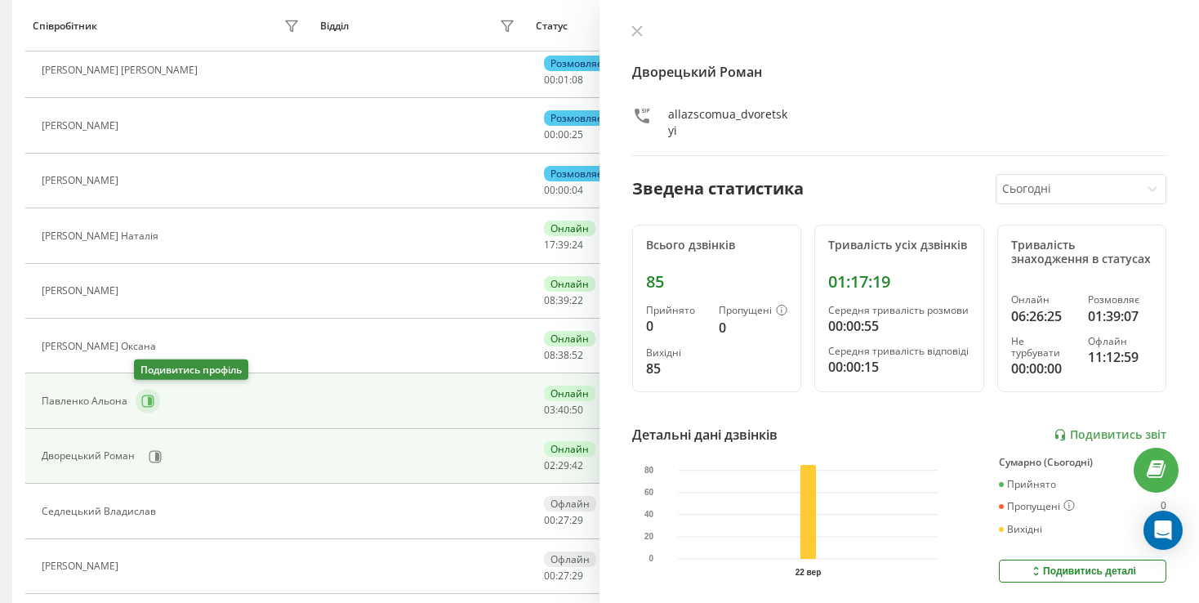
click at [148, 403] on icon at bounding box center [150, 401] width 4 height 8
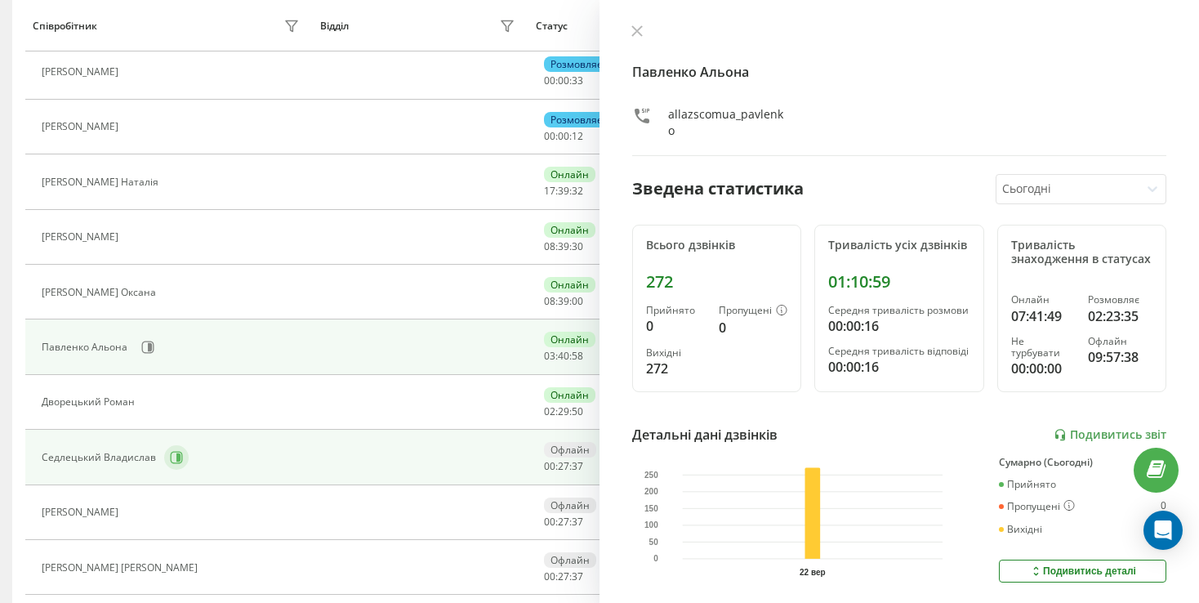
scroll to position [298, 0]
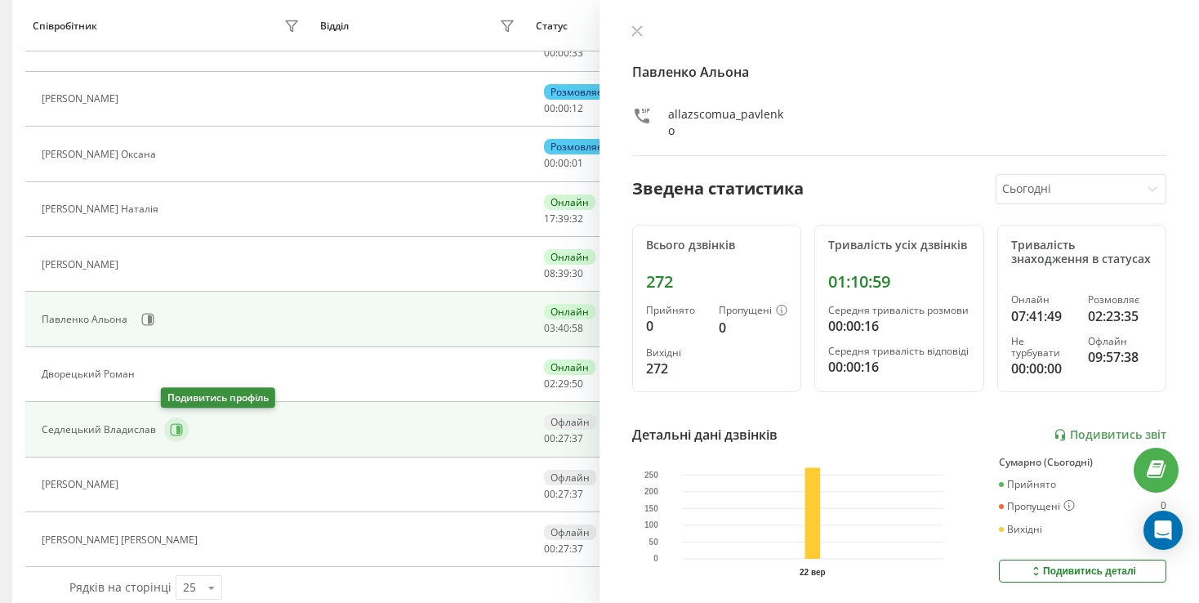
click at [164, 429] on button at bounding box center [176, 429] width 25 height 25
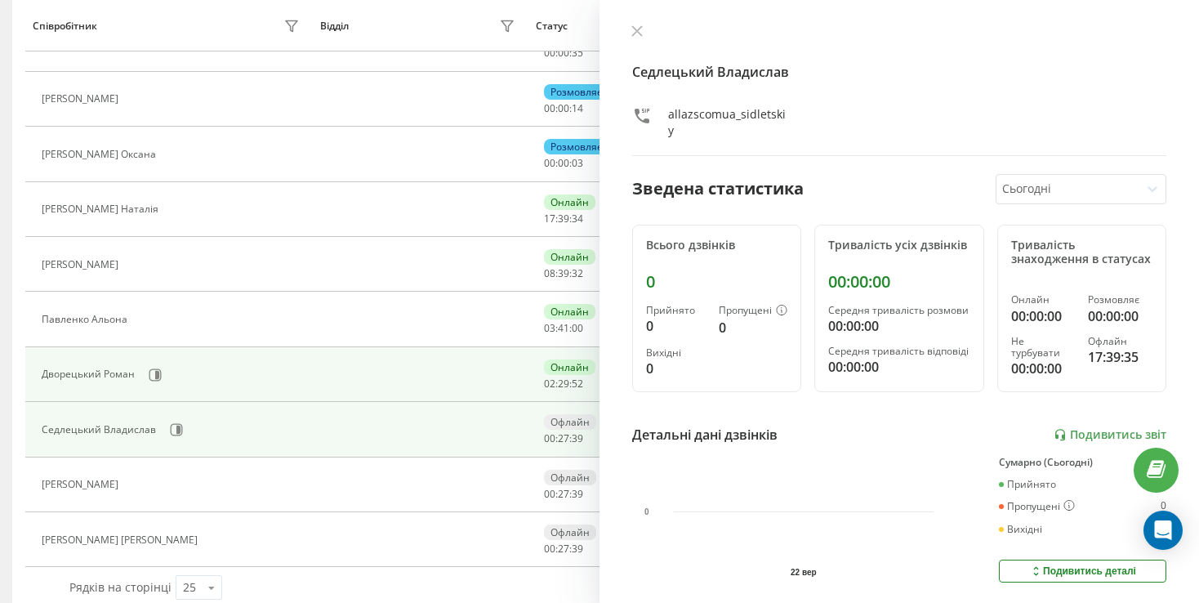
click at [154, 385] on div "Дворецький Роман" at bounding box center [173, 375] width 262 height 28
click at [153, 375] on icon at bounding box center [155, 374] width 13 height 13
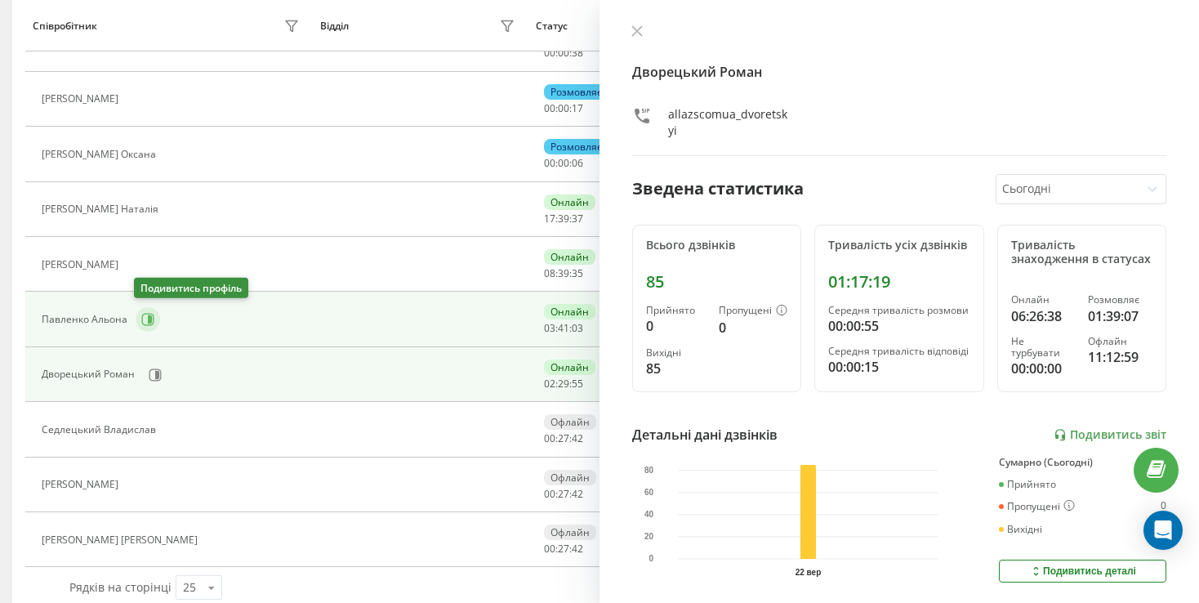
click at [136, 318] on button at bounding box center [148, 319] width 25 height 25
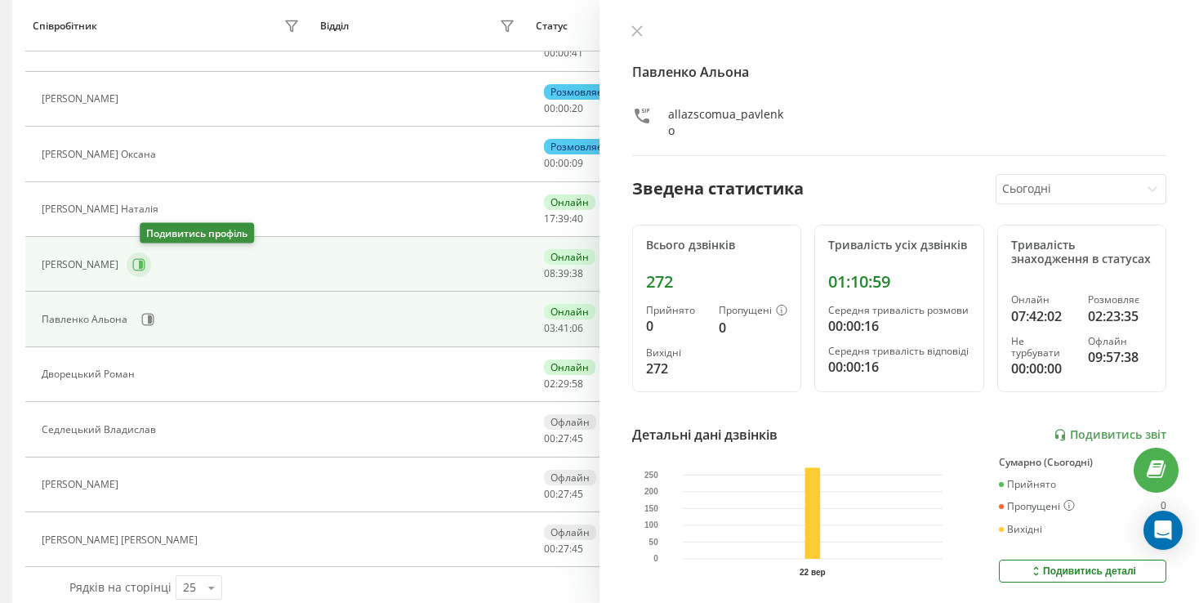
click at [145, 268] on icon at bounding box center [139, 264] width 12 height 12
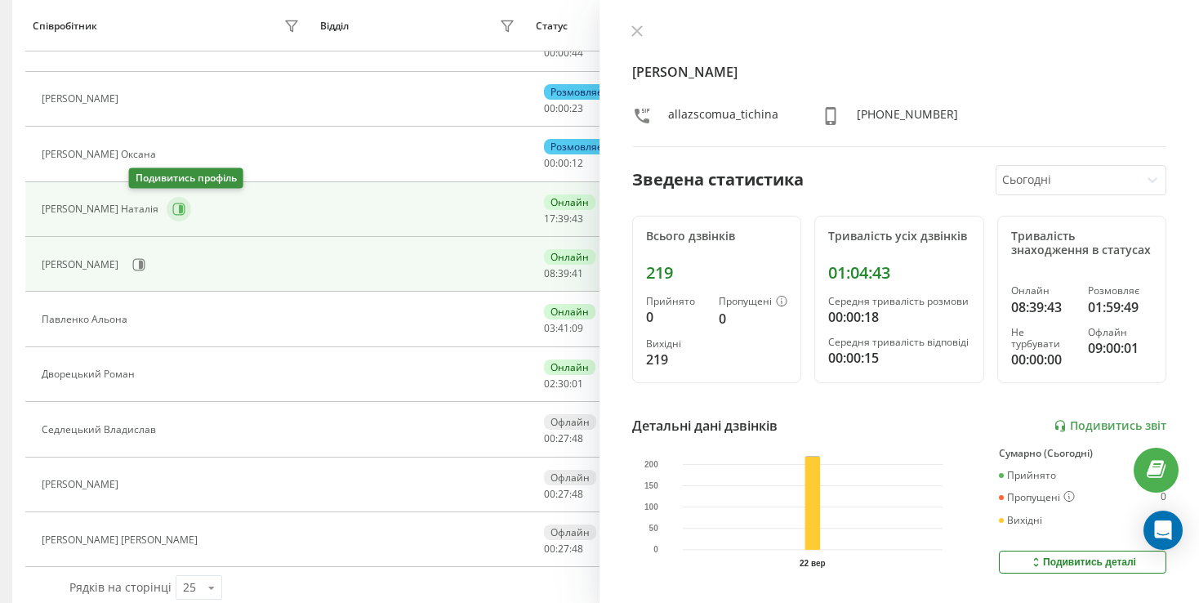
click at [167, 214] on button at bounding box center [179, 209] width 25 height 25
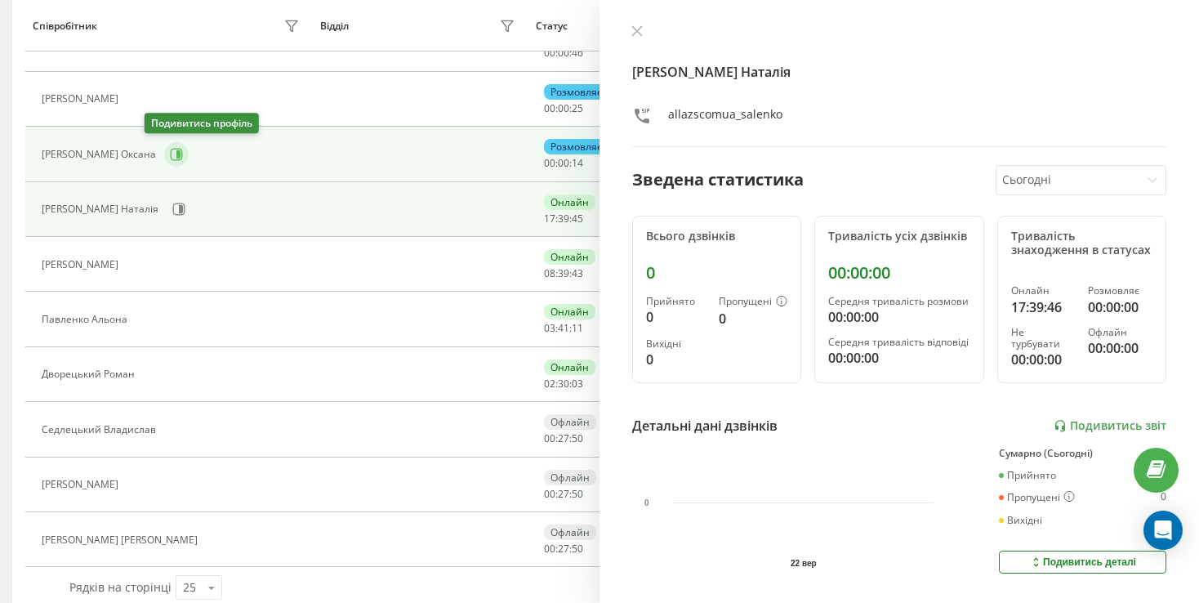
click at [164, 158] on button at bounding box center [176, 154] width 25 height 25
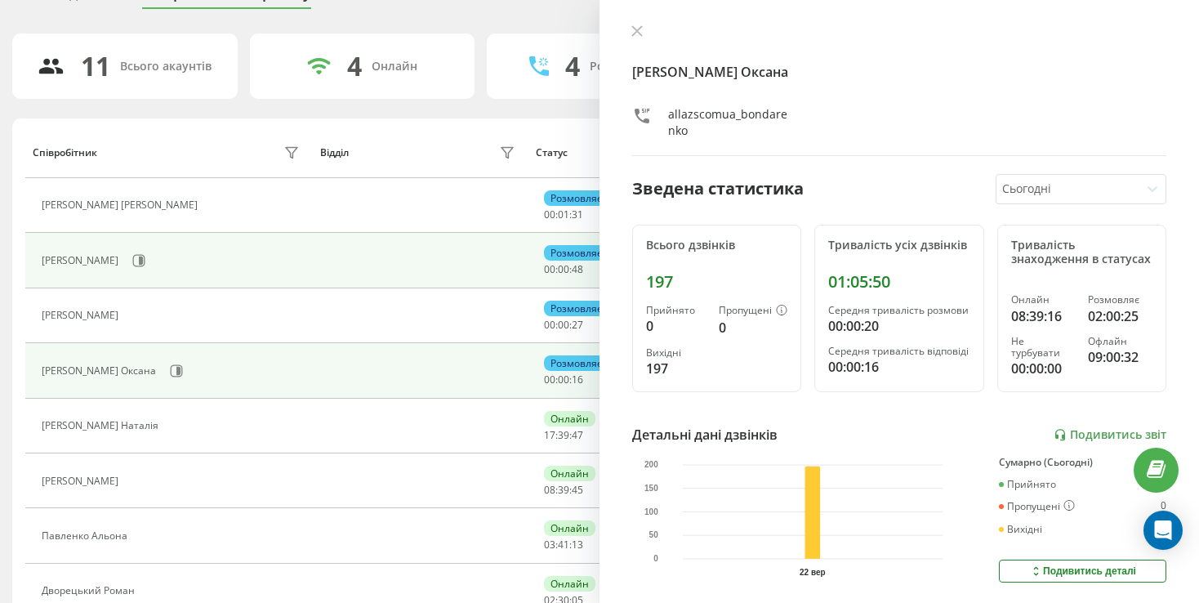
scroll to position [53, 0]
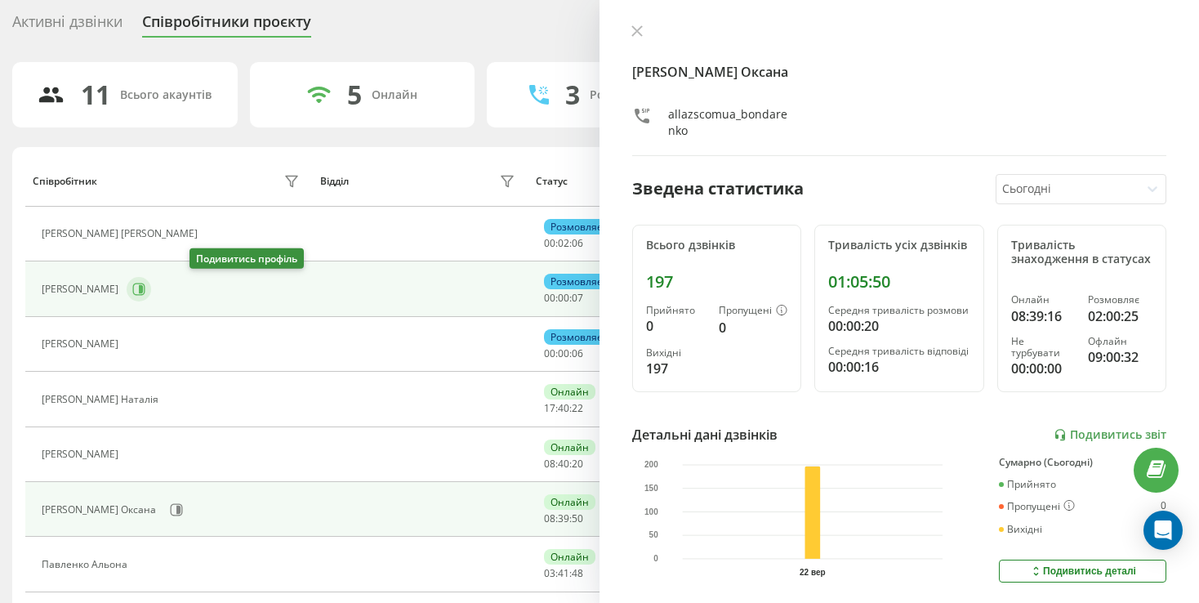
click at [145, 283] on icon at bounding box center [138, 289] width 13 height 13
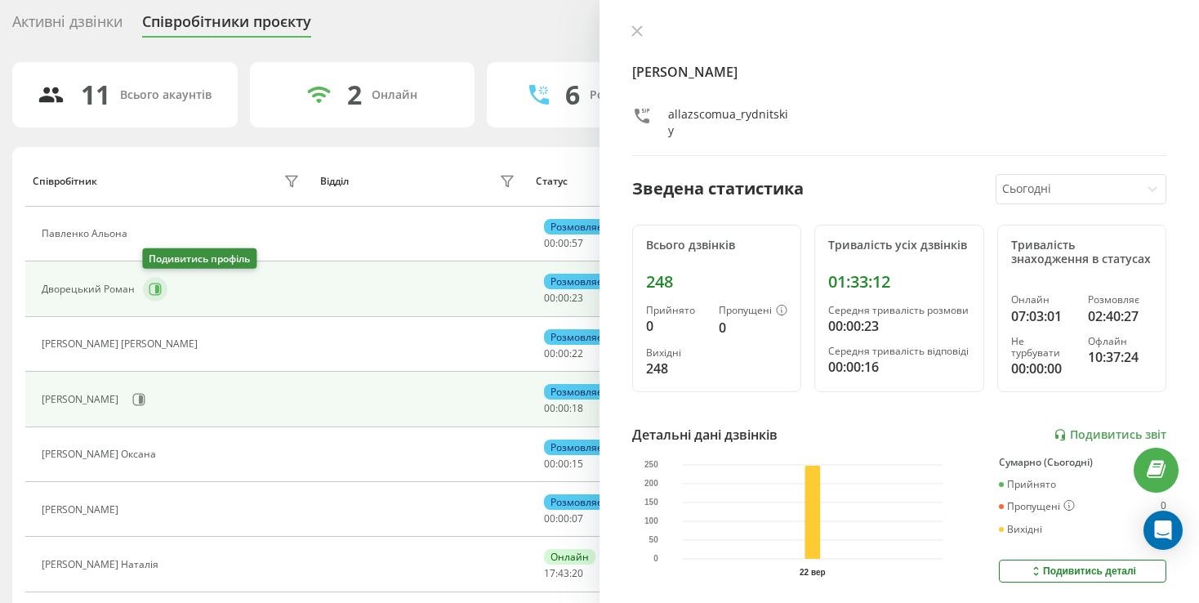
click at [158, 284] on icon at bounding box center [155, 289] width 13 height 13
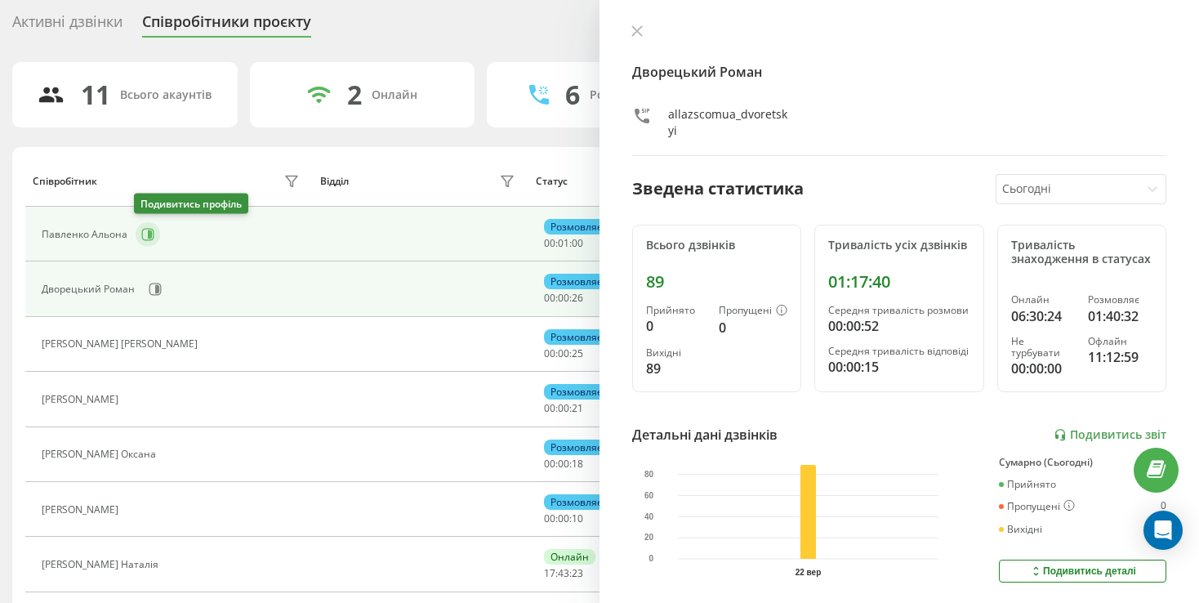
click at [148, 230] on icon at bounding box center [150, 234] width 4 height 8
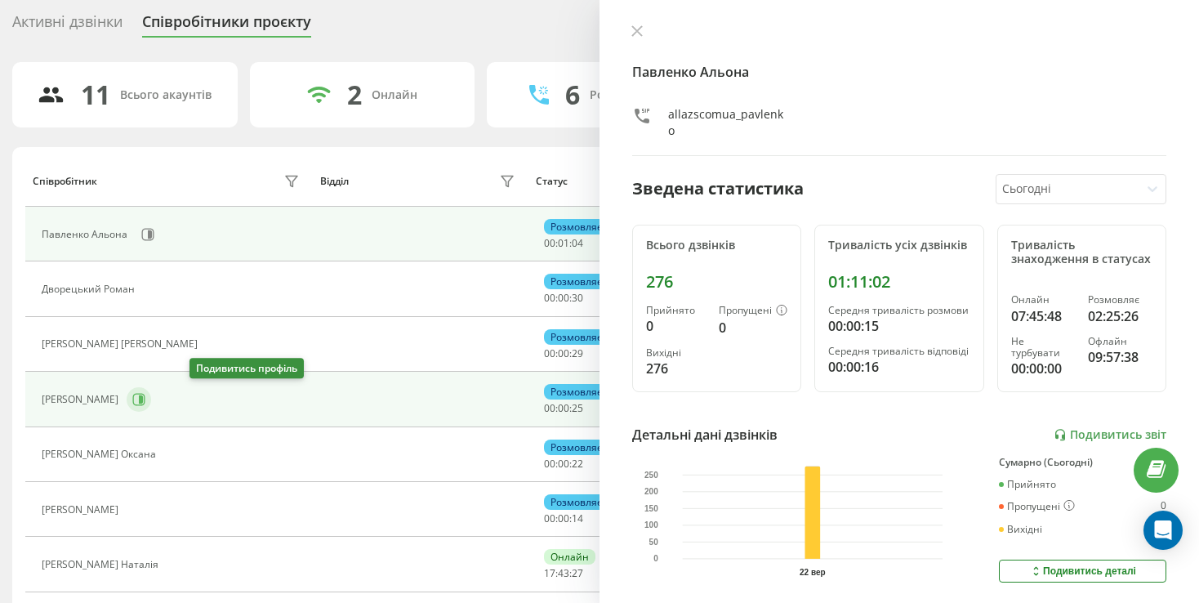
click at [145, 394] on icon at bounding box center [138, 399] width 13 height 13
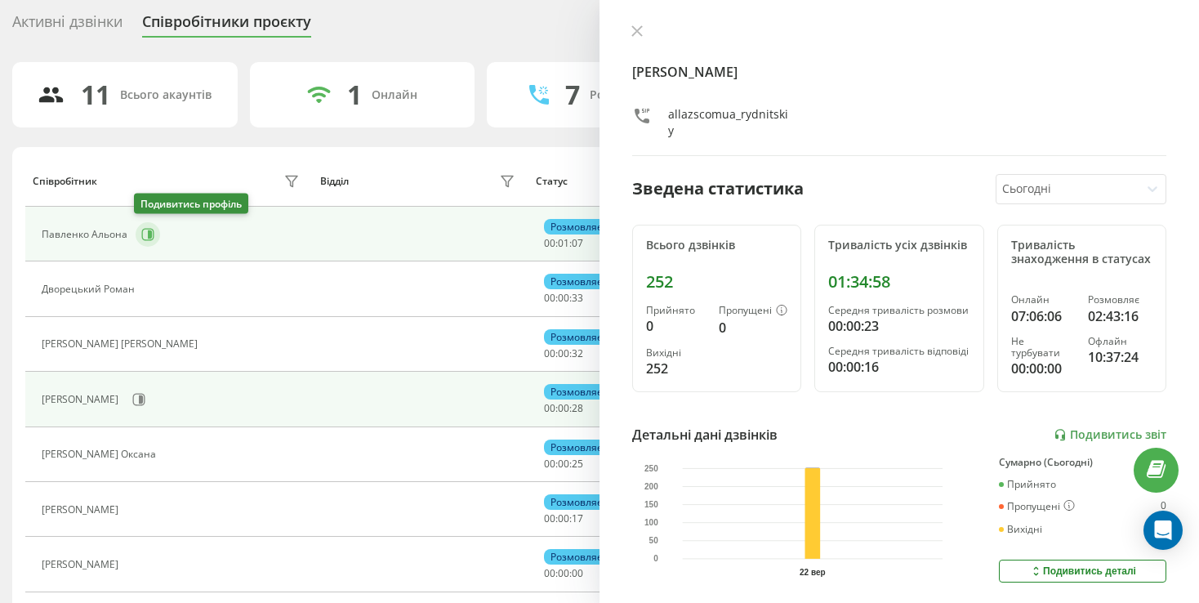
click at [143, 228] on icon at bounding box center [147, 234] width 13 height 13
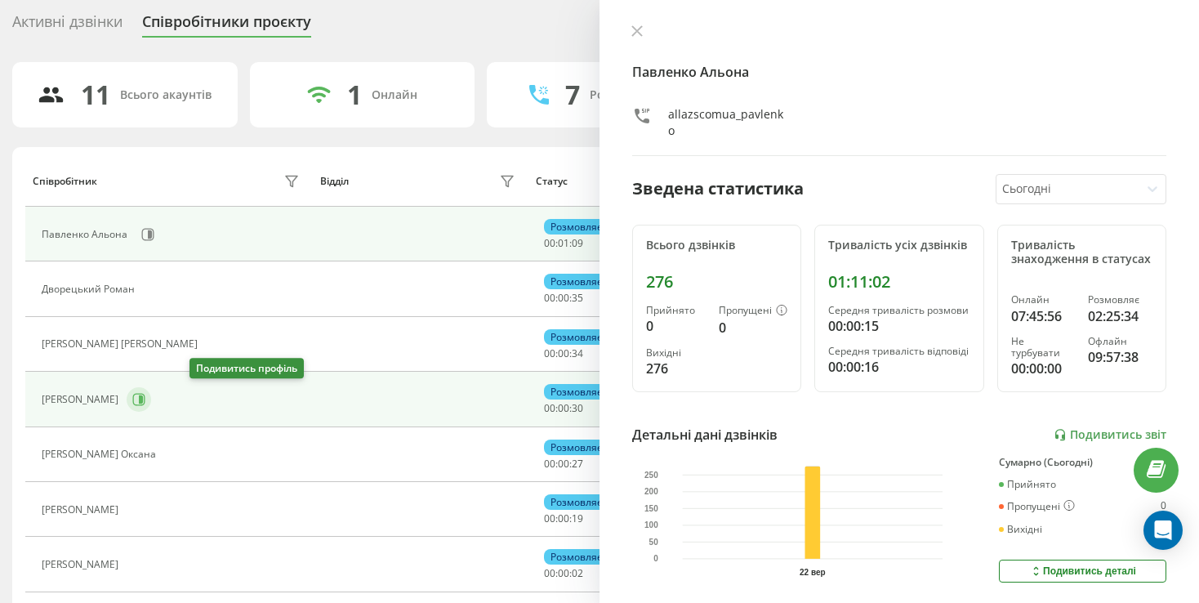
click at [145, 401] on icon at bounding box center [138, 399] width 13 height 13
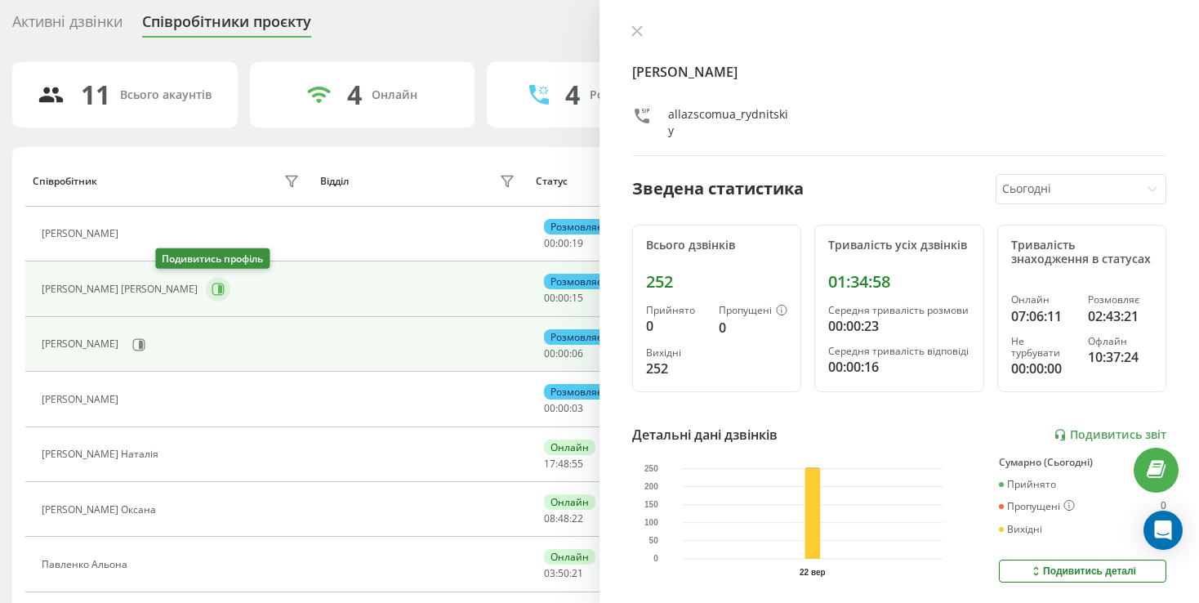
click at [206, 279] on button at bounding box center [218, 289] width 25 height 25
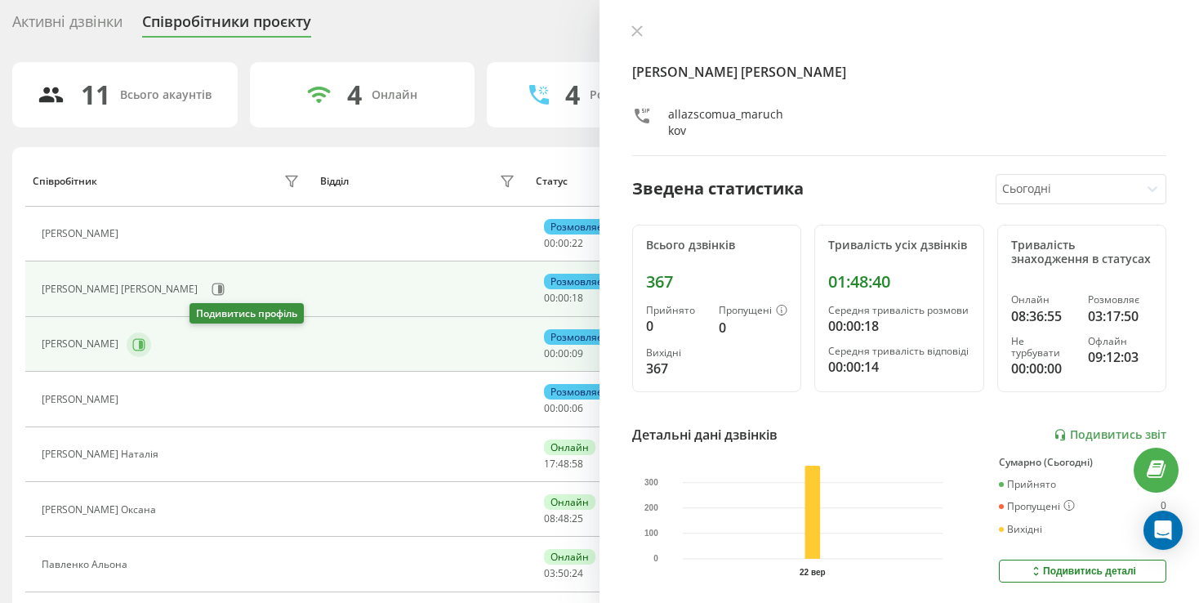
click at [145, 341] on icon at bounding box center [138, 344] width 13 height 13
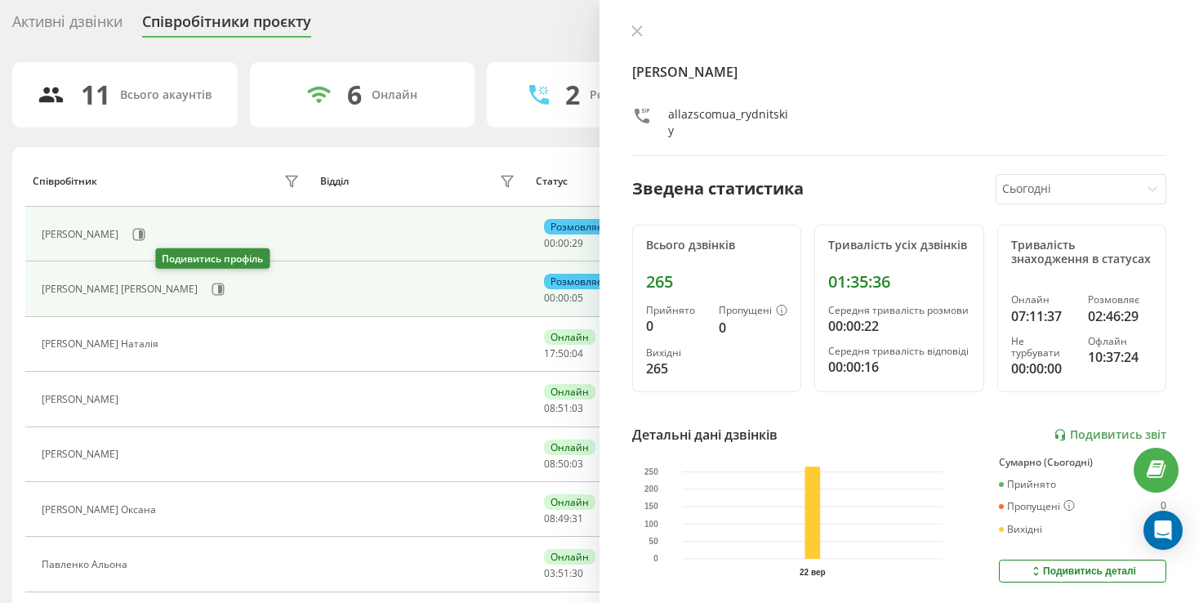
click at [156, 294] on div "[PERSON_NAME] [PERSON_NAME]" at bounding box center [173, 289] width 262 height 28
click at [212, 292] on icon at bounding box center [218, 289] width 13 height 13
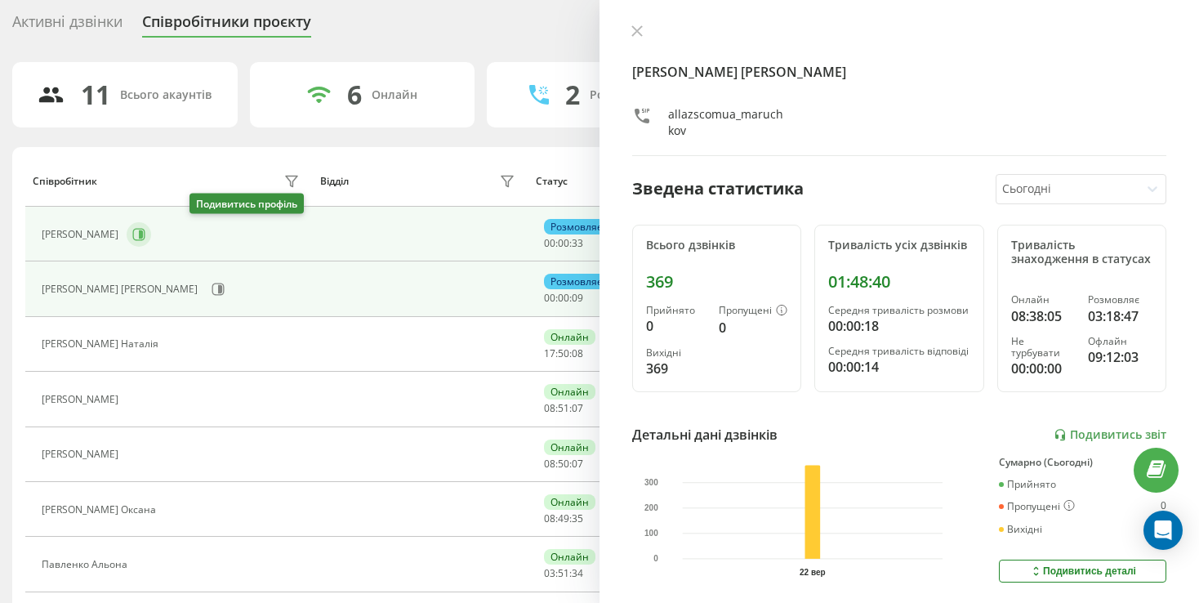
click at [143, 231] on icon at bounding box center [141, 234] width 4 height 8
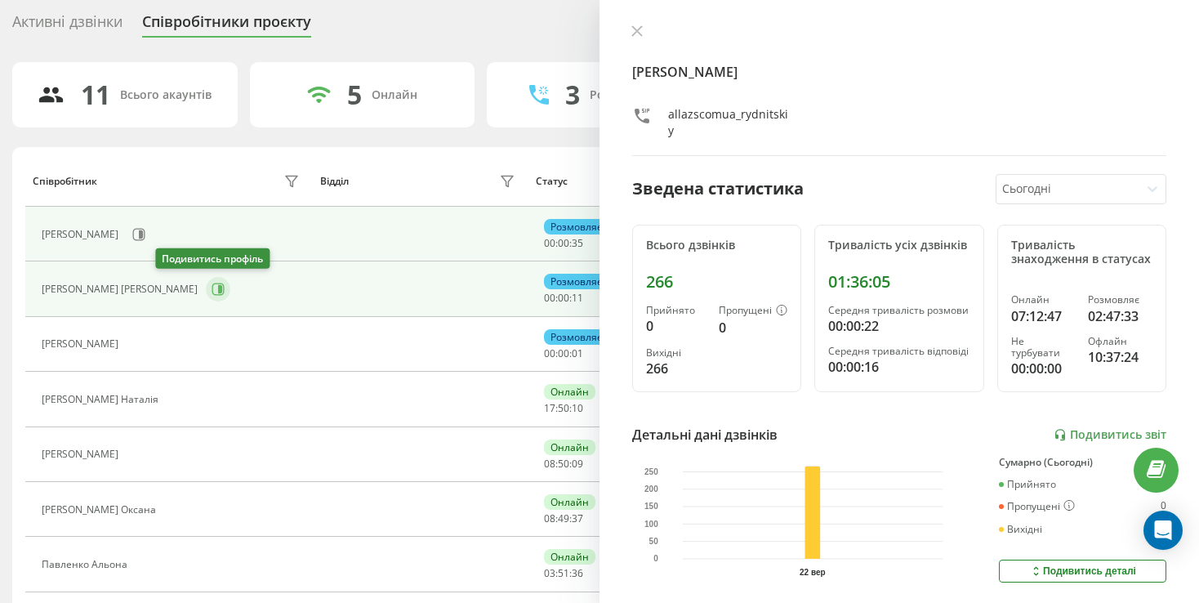
click at [206, 288] on button at bounding box center [218, 289] width 25 height 25
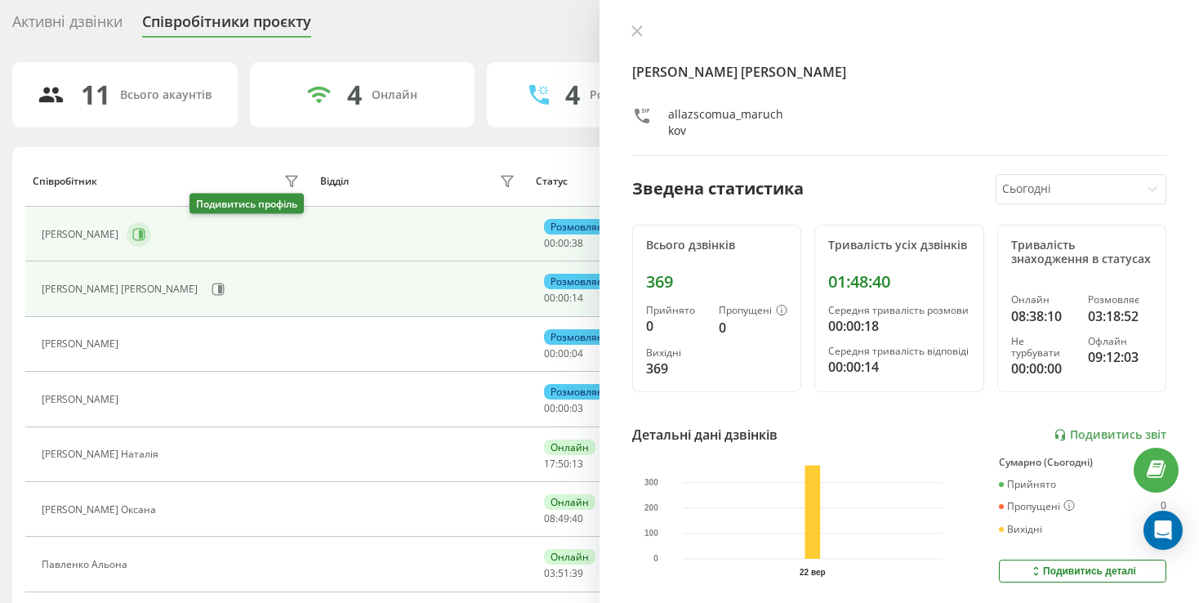
click at [151, 241] on button at bounding box center [139, 234] width 25 height 25
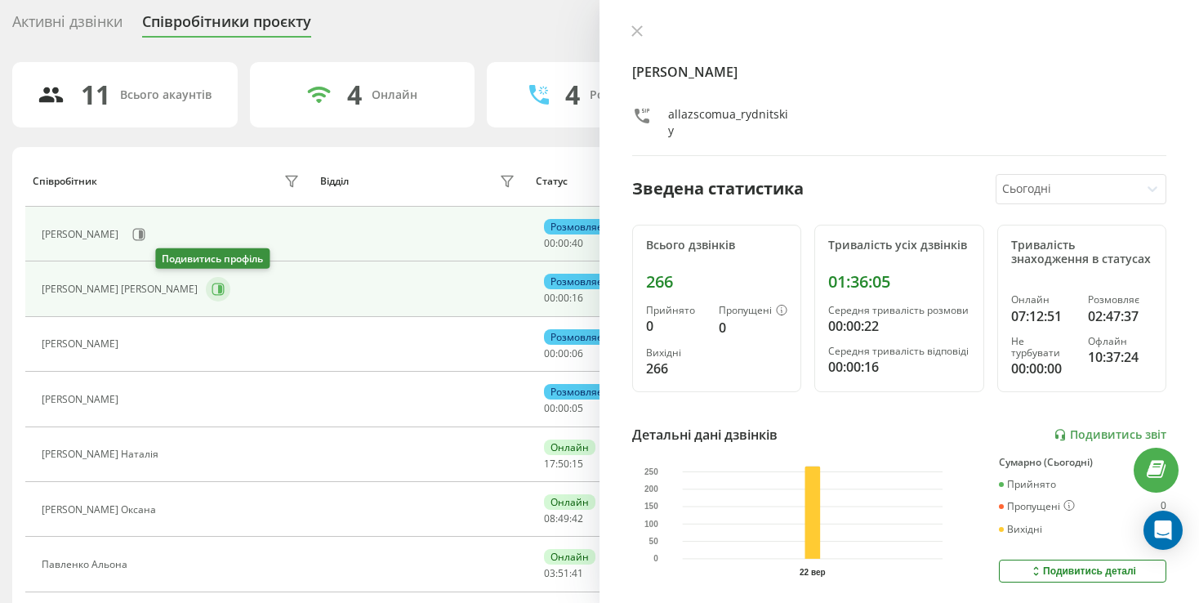
click at [212, 293] on icon at bounding box center [218, 289] width 12 height 12
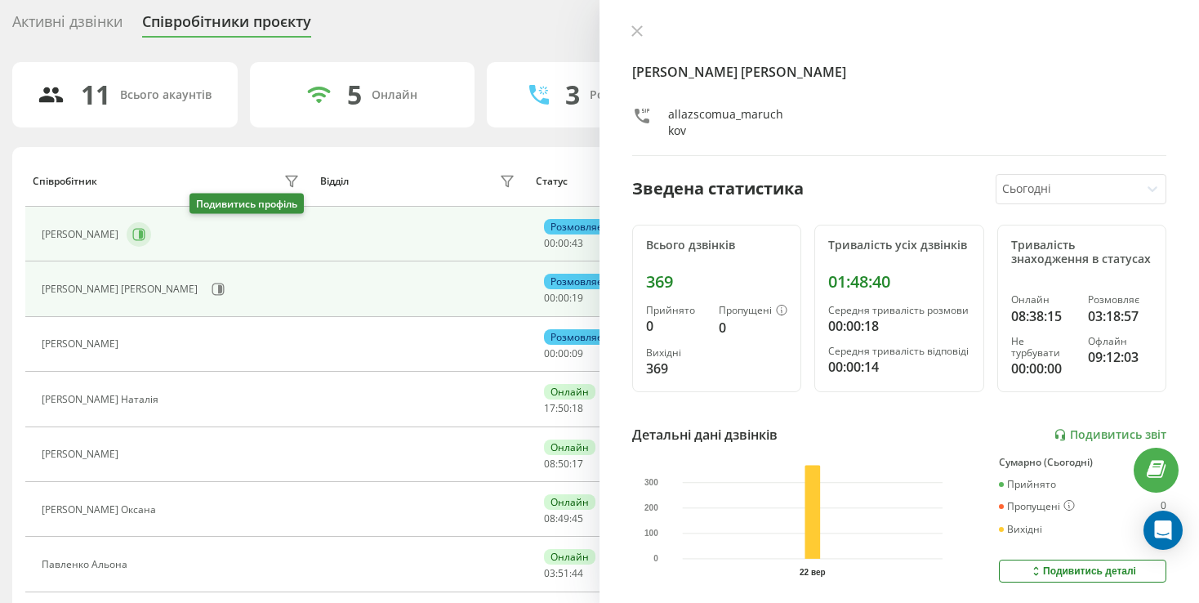
click at [143, 234] on icon at bounding box center [141, 234] width 4 height 8
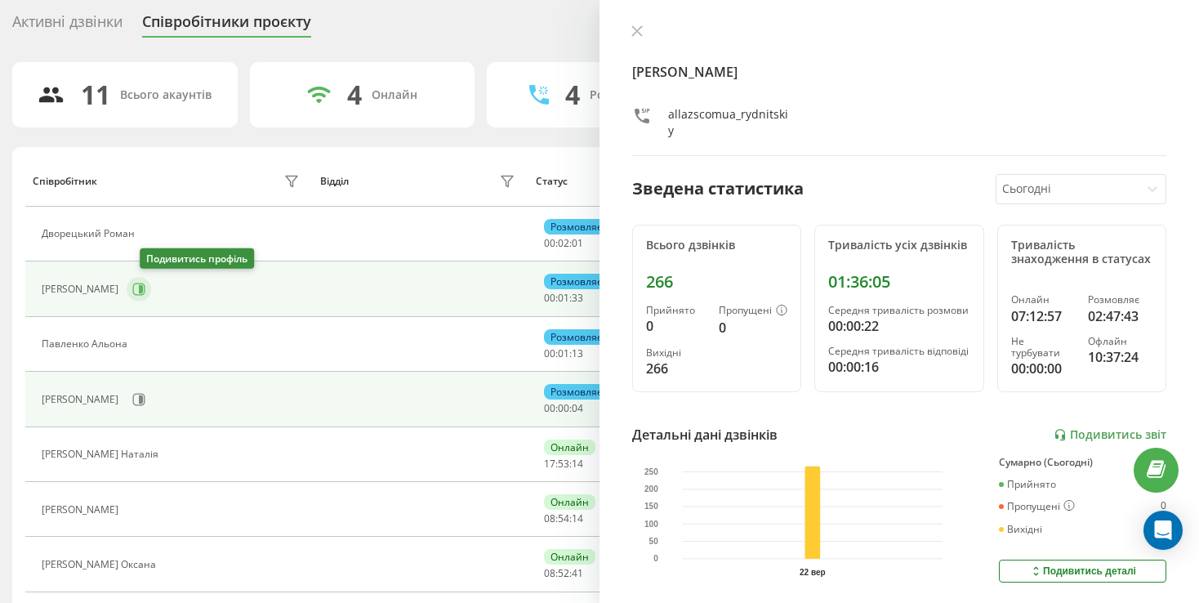
click at [151, 280] on button at bounding box center [139, 289] width 25 height 25
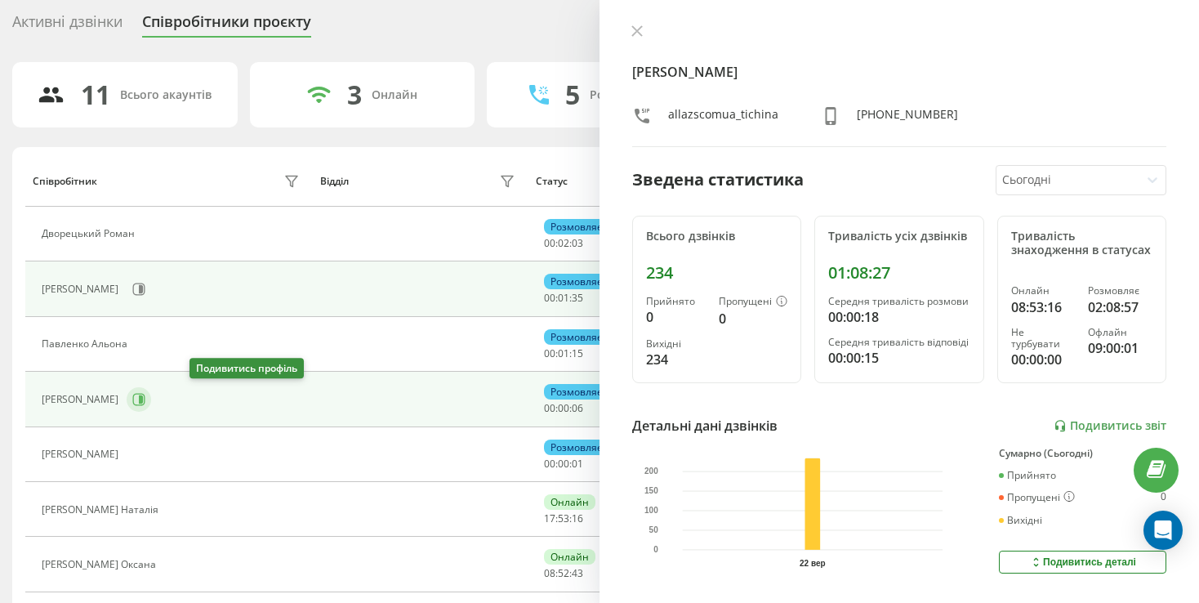
click at [151, 399] on button at bounding box center [139, 399] width 25 height 25
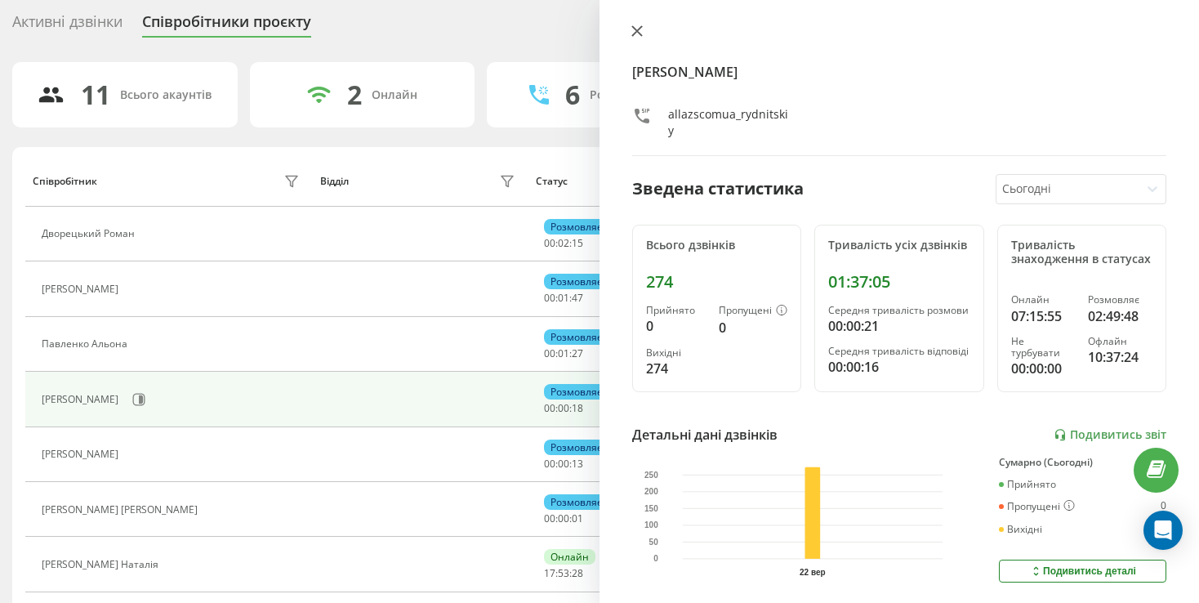
click at [640, 38] on button at bounding box center [636, 33] width 21 height 16
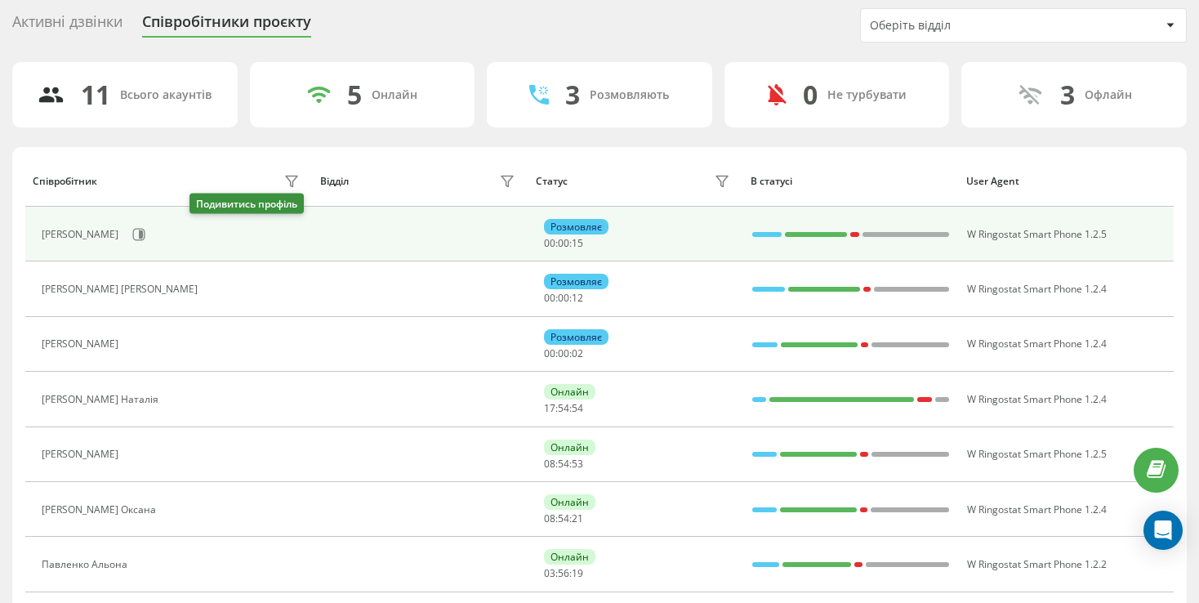
click at [186, 234] on div "[PERSON_NAME]" at bounding box center [173, 235] width 262 height 28
click at [143, 232] on icon at bounding box center [141, 234] width 4 height 8
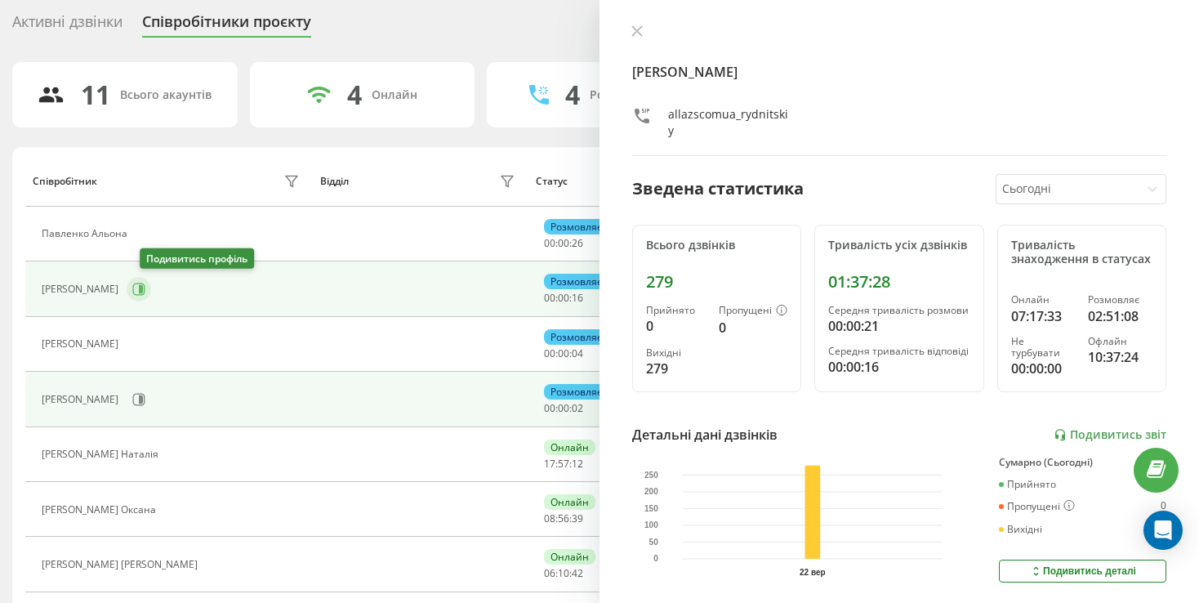
click at [151, 287] on button at bounding box center [139, 289] width 25 height 25
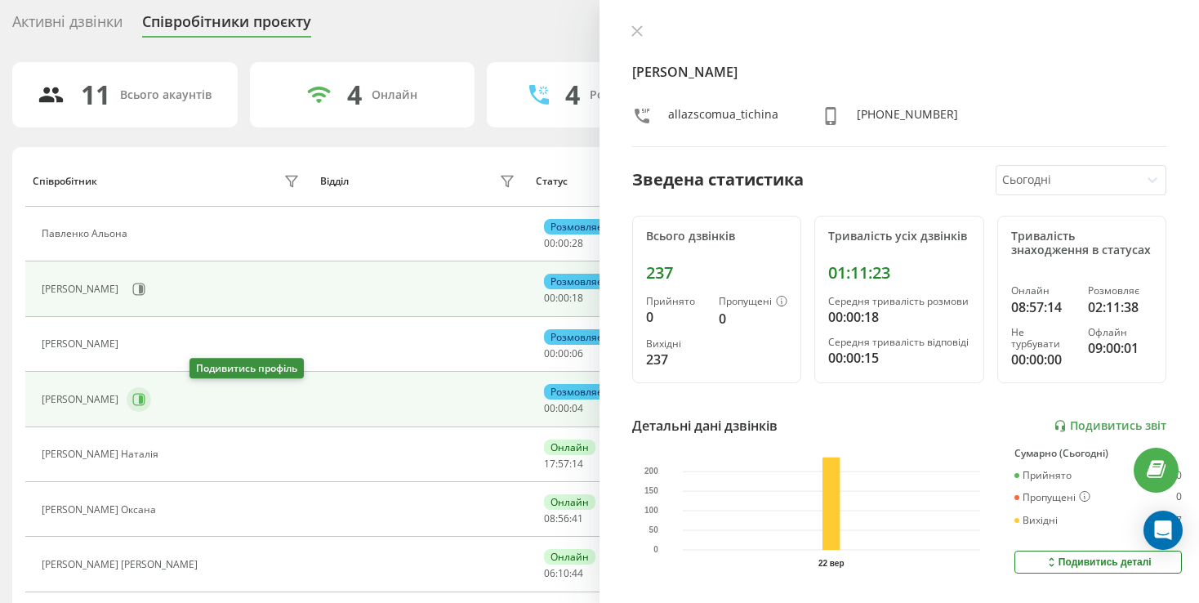
click at [145, 396] on icon at bounding box center [138, 399] width 13 height 13
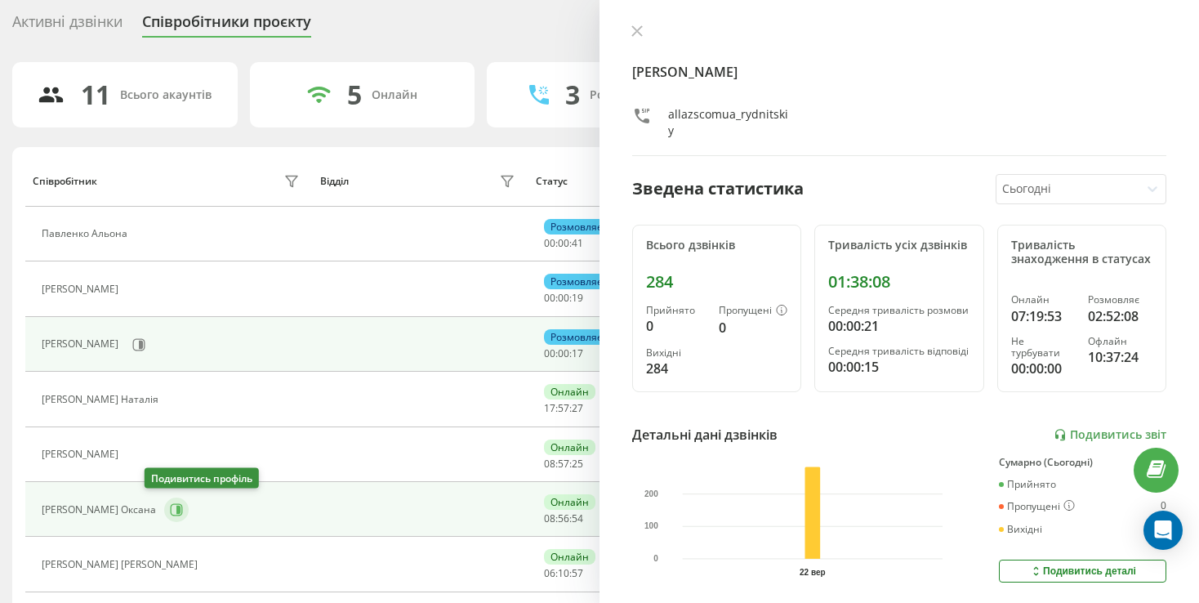
click at [164, 499] on button at bounding box center [176, 509] width 25 height 25
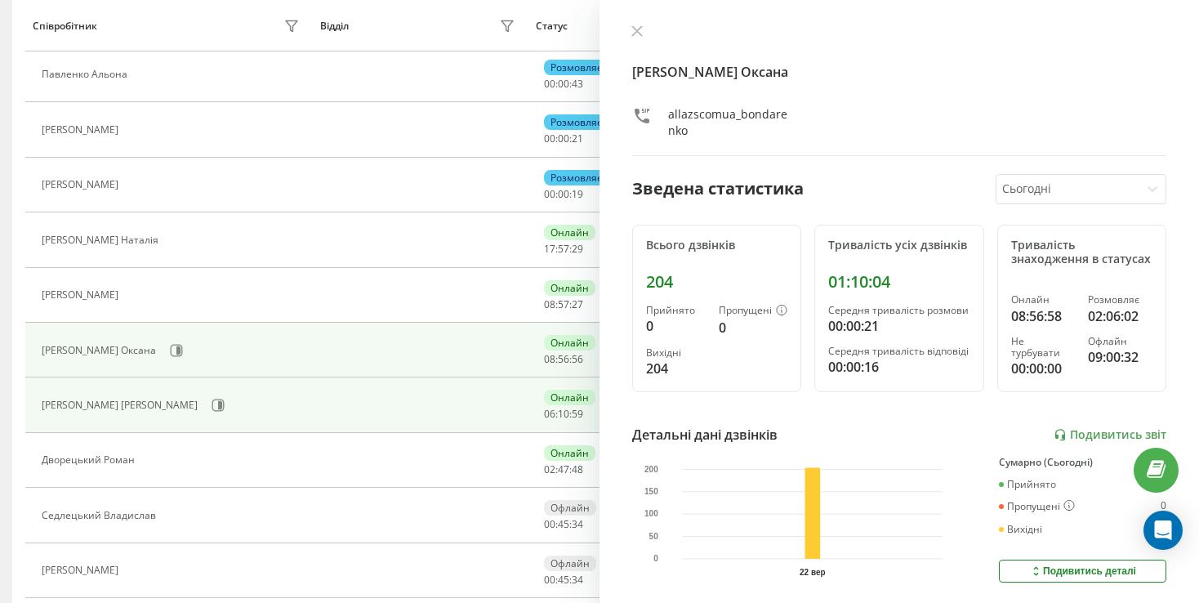
scroll to position [216, 0]
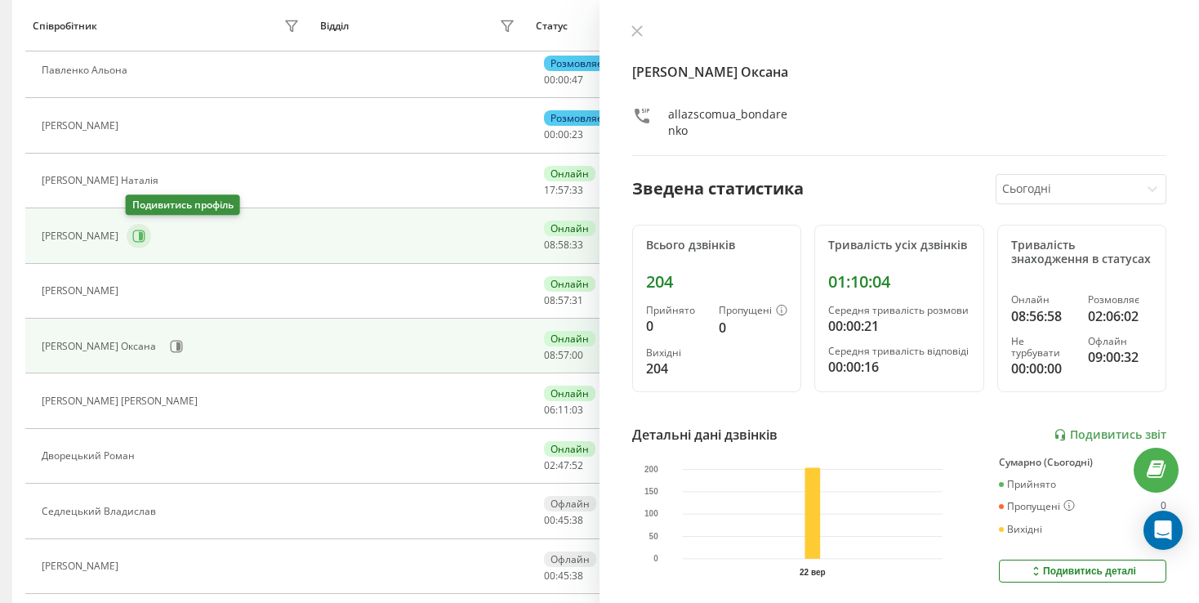
click at [141, 234] on icon at bounding box center [141, 236] width 4 height 8
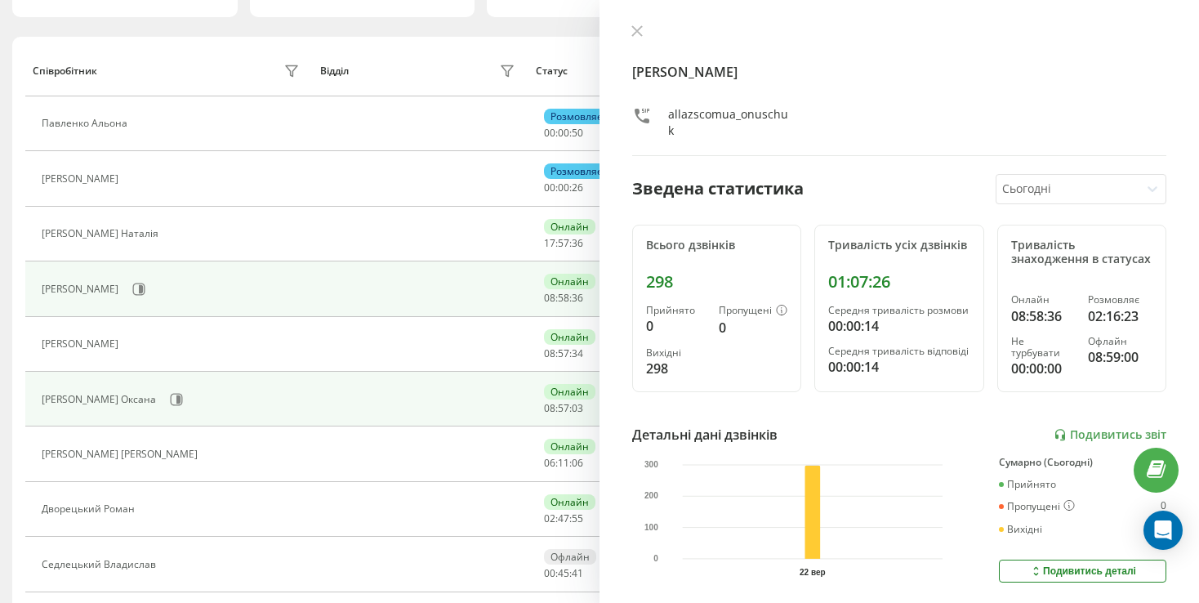
scroll to position [135, 0]
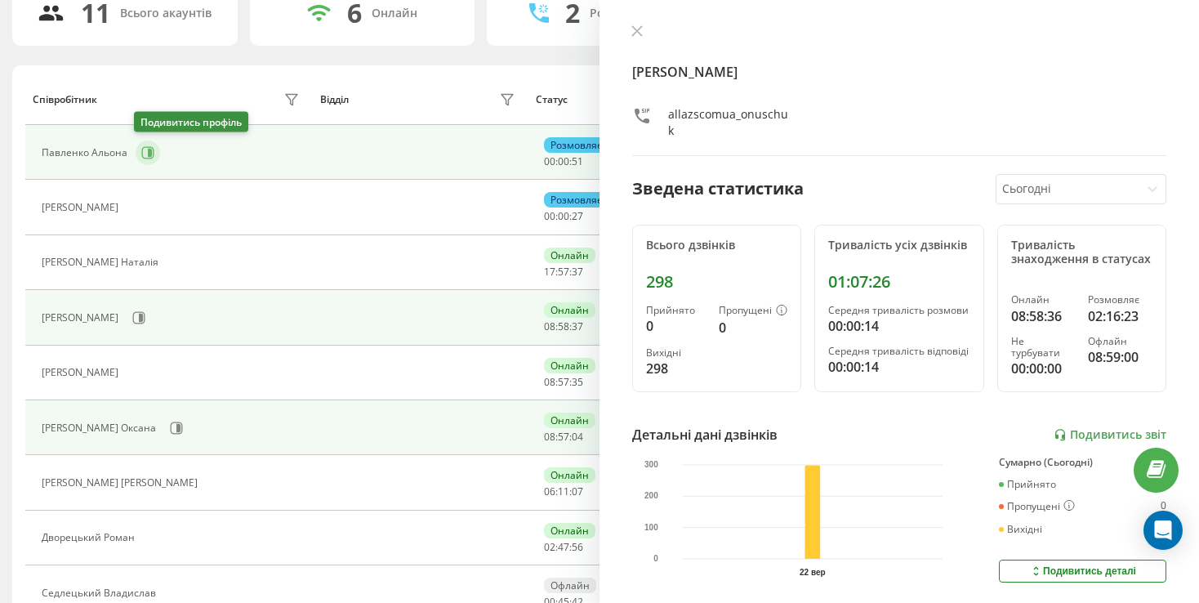
click at [146, 146] on icon at bounding box center [148, 152] width 12 height 12
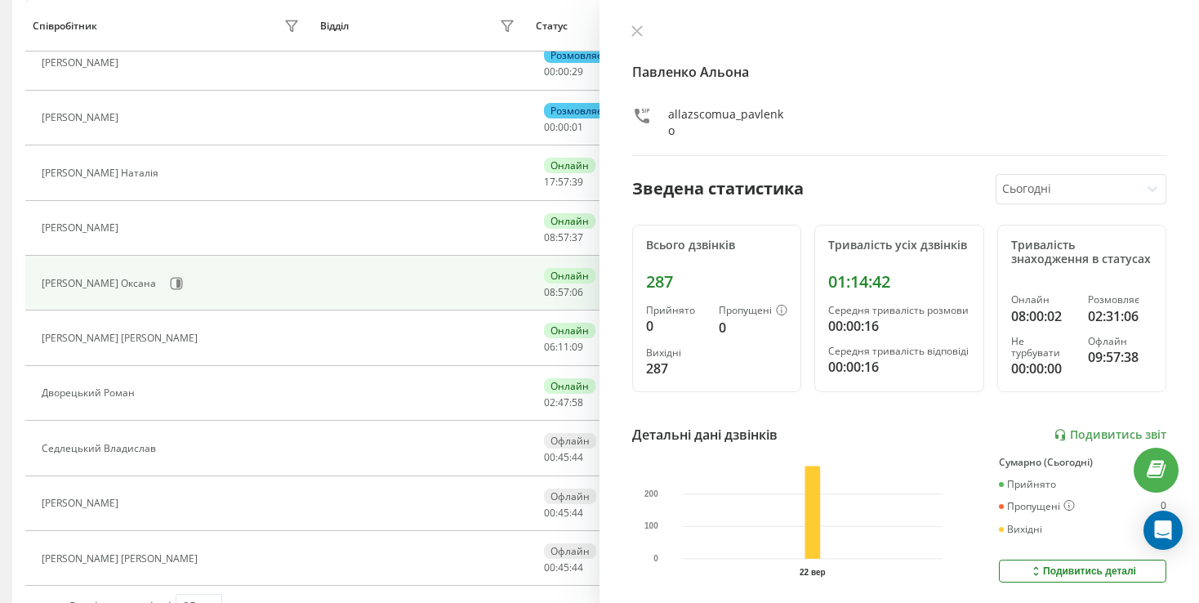
scroll to position [298, 0]
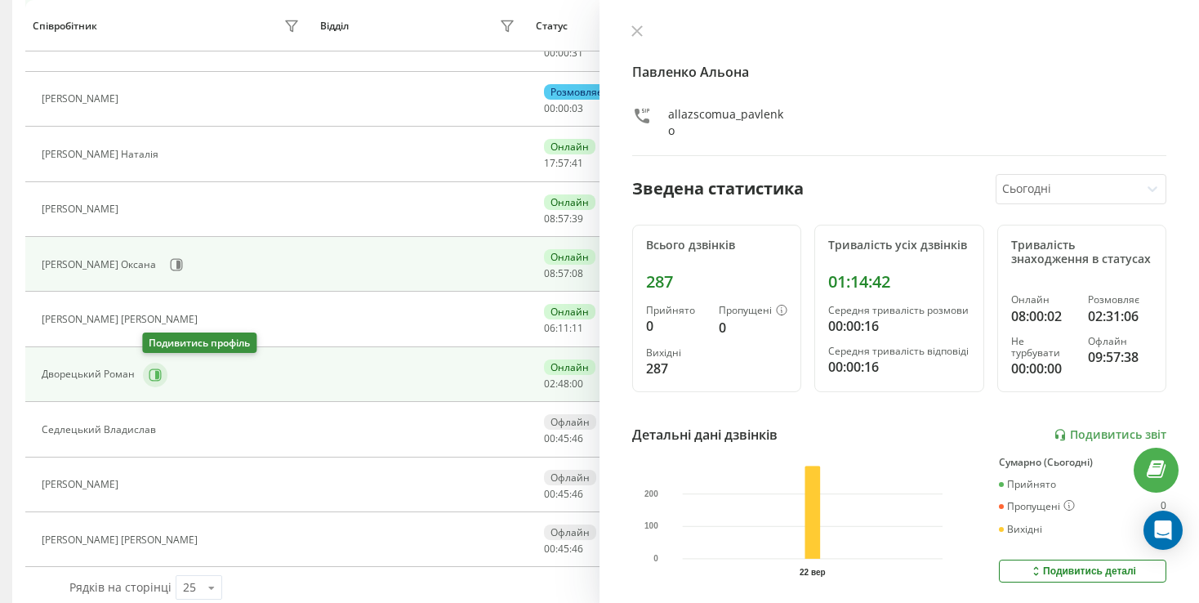
click at [149, 372] on icon at bounding box center [155, 374] width 13 height 13
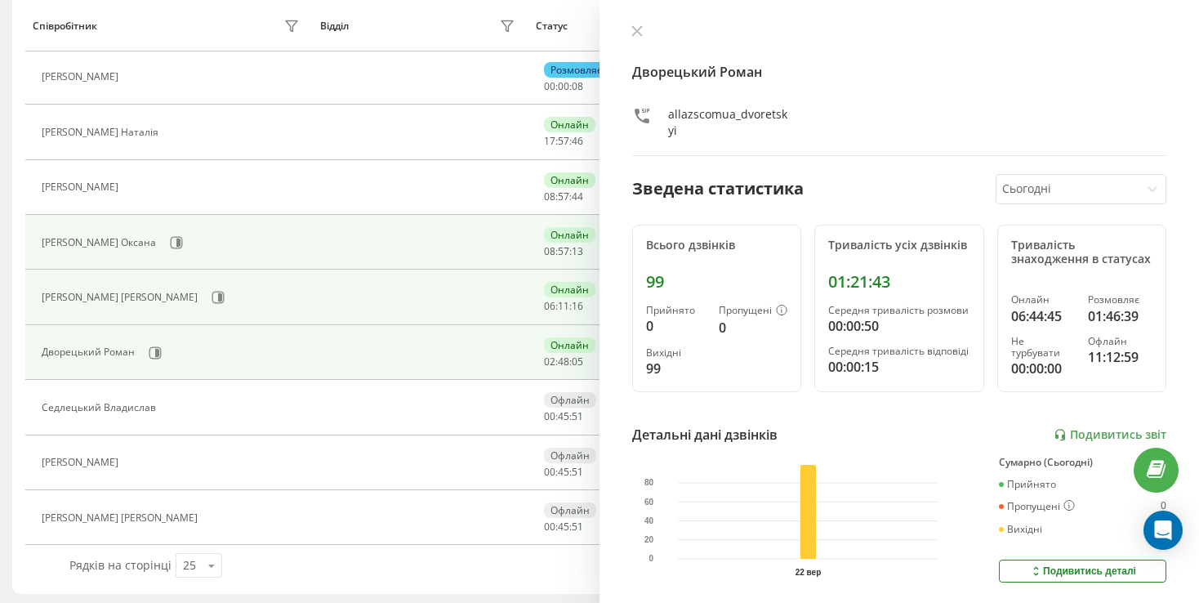
scroll to position [157, 0]
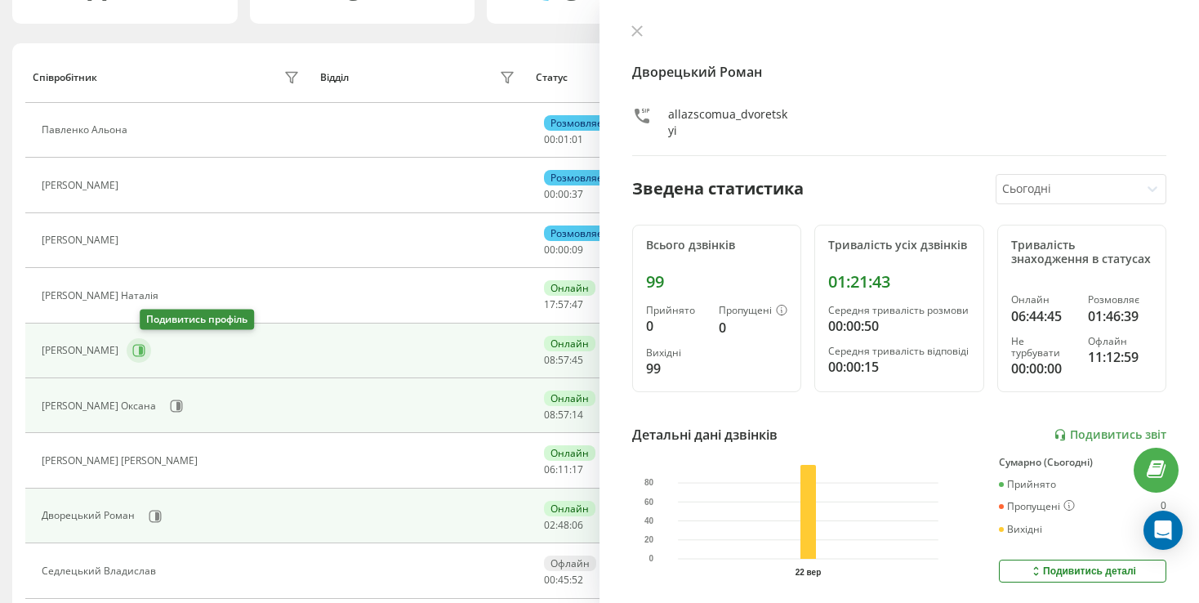
click at [151, 359] on button at bounding box center [139, 350] width 25 height 25
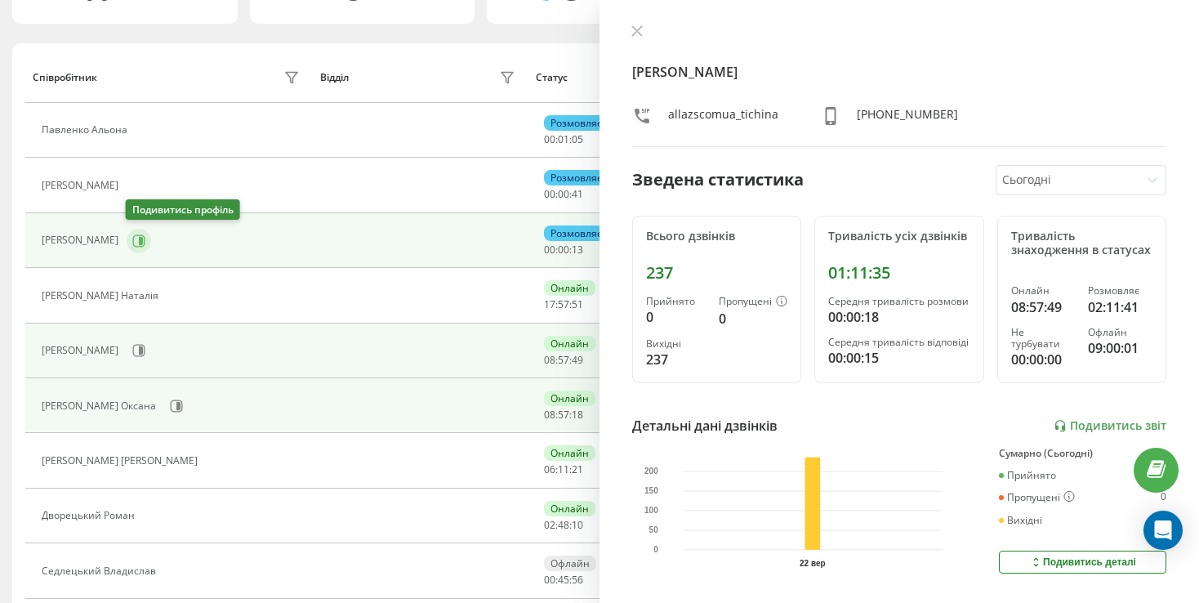
click at [136, 239] on icon at bounding box center [138, 240] width 13 height 13
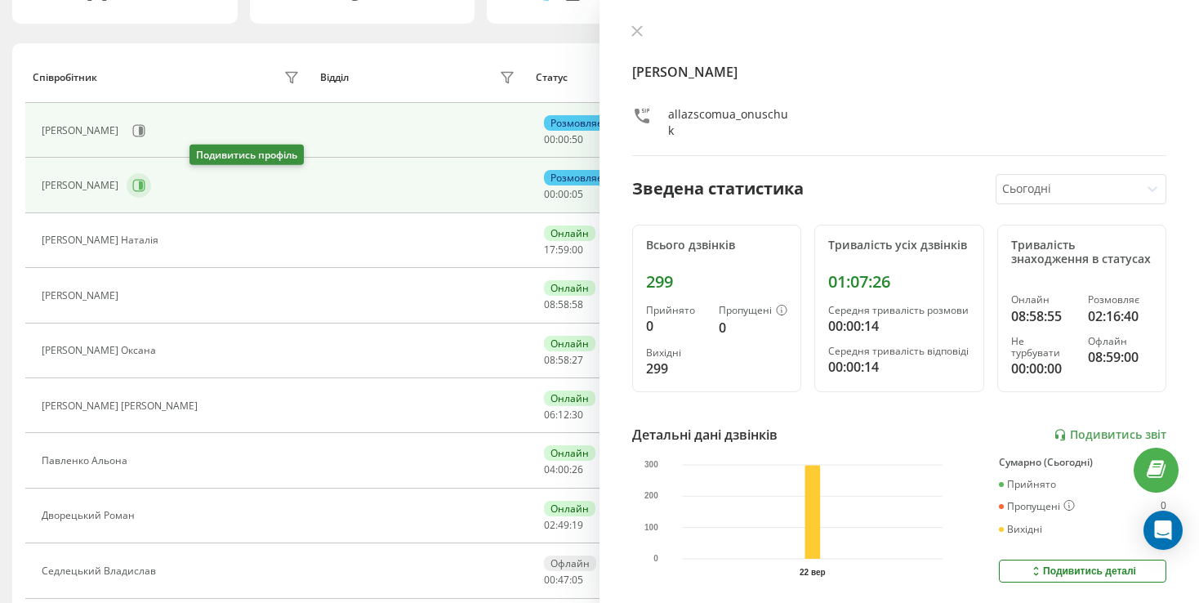
click at [145, 183] on icon at bounding box center [138, 185] width 13 height 13
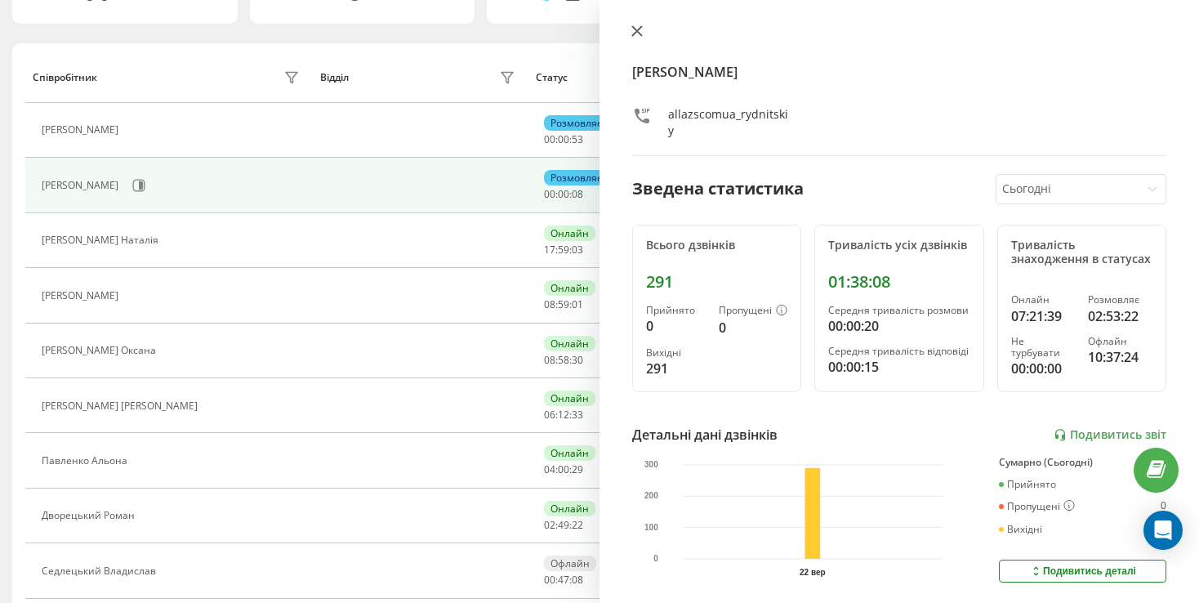
click at [640, 29] on icon at bounding box center [637, 31] width 10 height 10
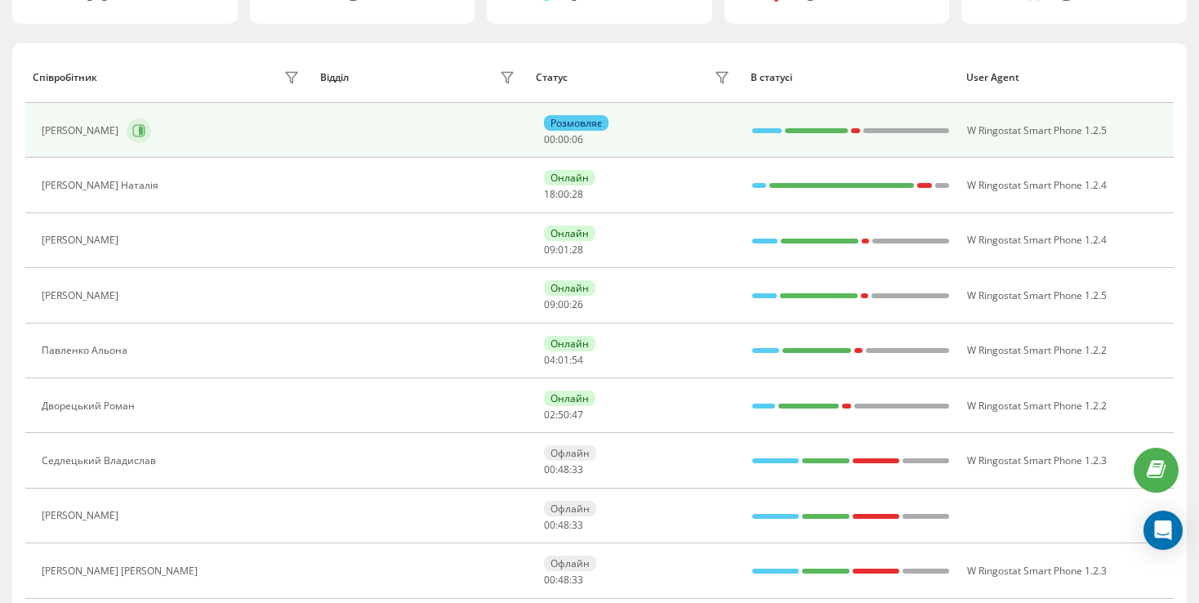
click at [145, 124] on icon at bounding box center [138, 130] width 13 height 13
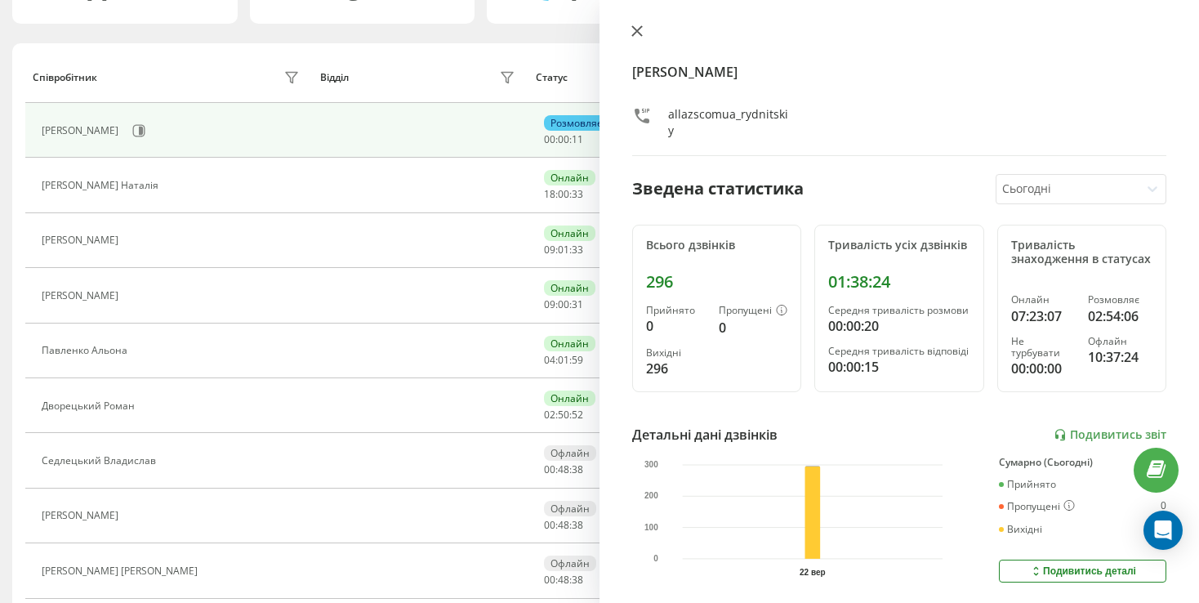
click at [637, 32] on icon at bounding box center [637, 31] width 10 height 10
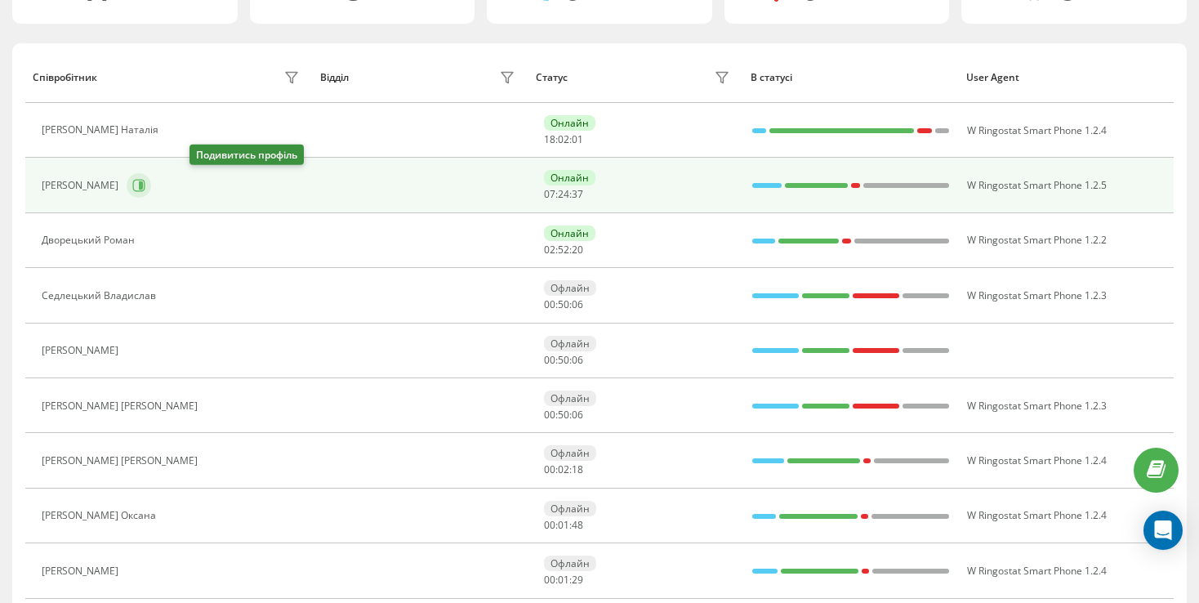
click at [151, 191] on button at bounding box center [139, 185] width 25 height 25
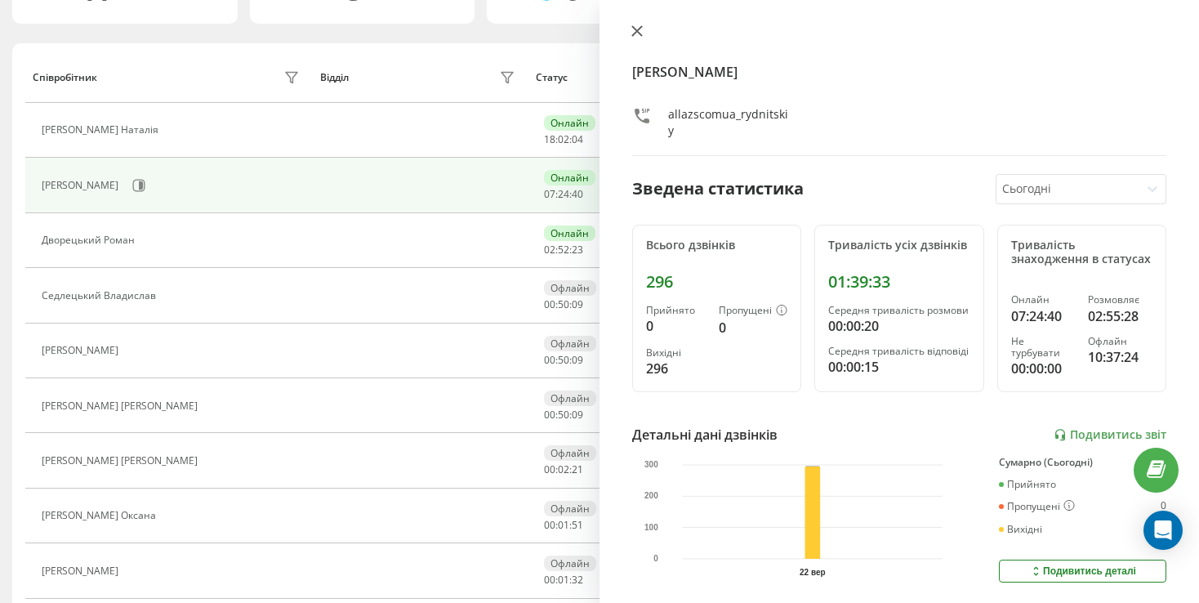
click at [633, 38] on button at bounding box center [636, 33] width 21 height 16
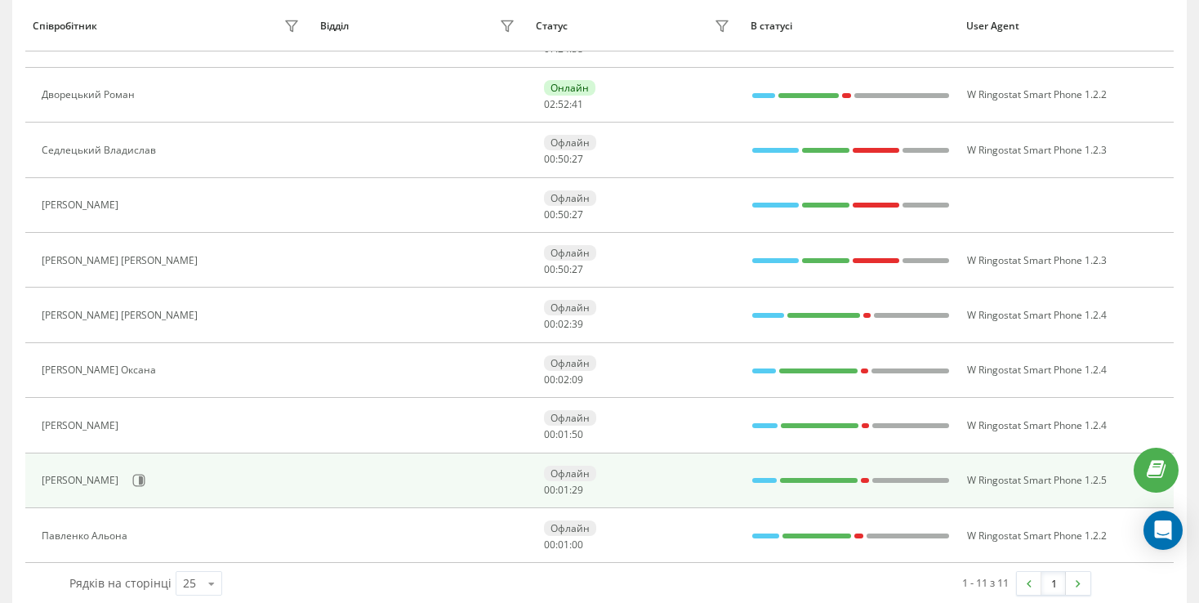
scroll to position [320, 0]
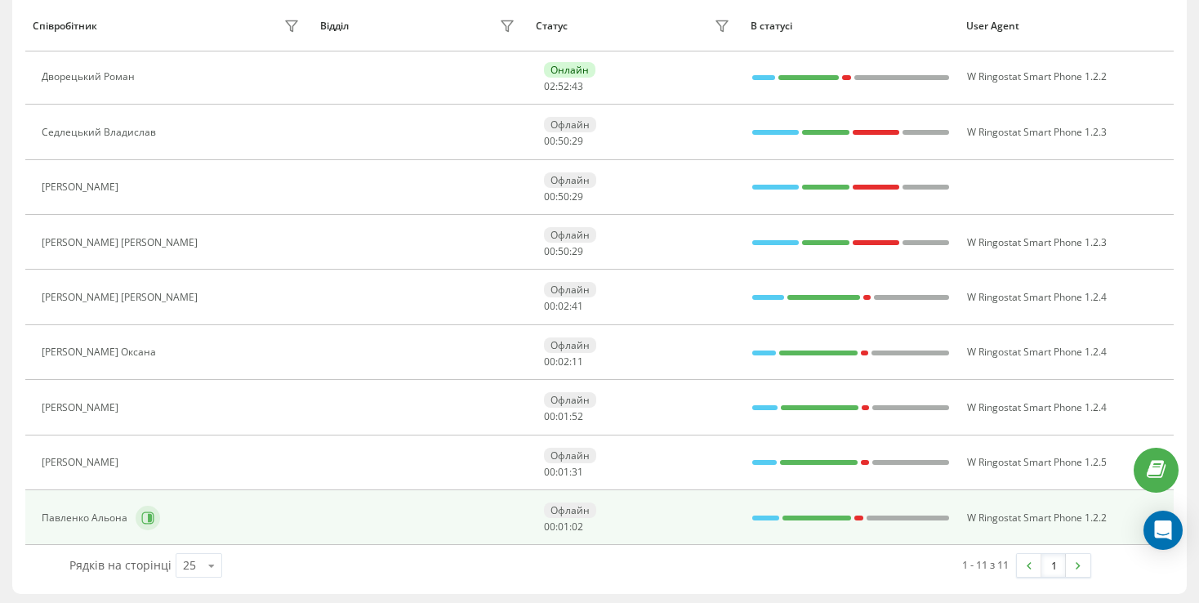
click at [150, 506] on button at bounding box center [148, 518] width 25 height 25
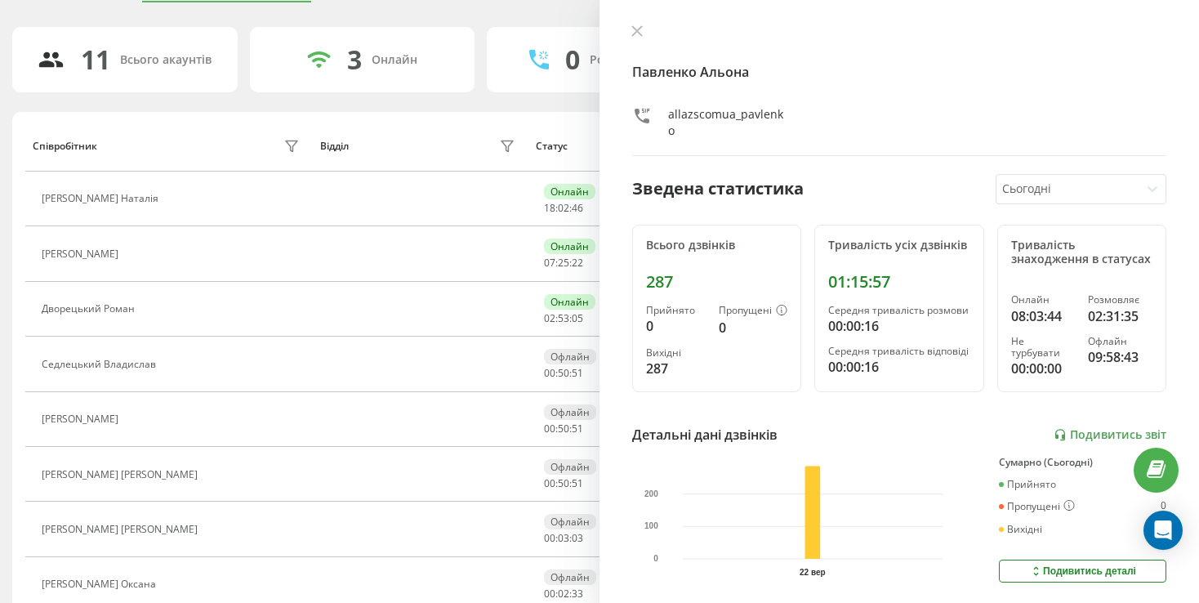
scroll to position [75, 0]
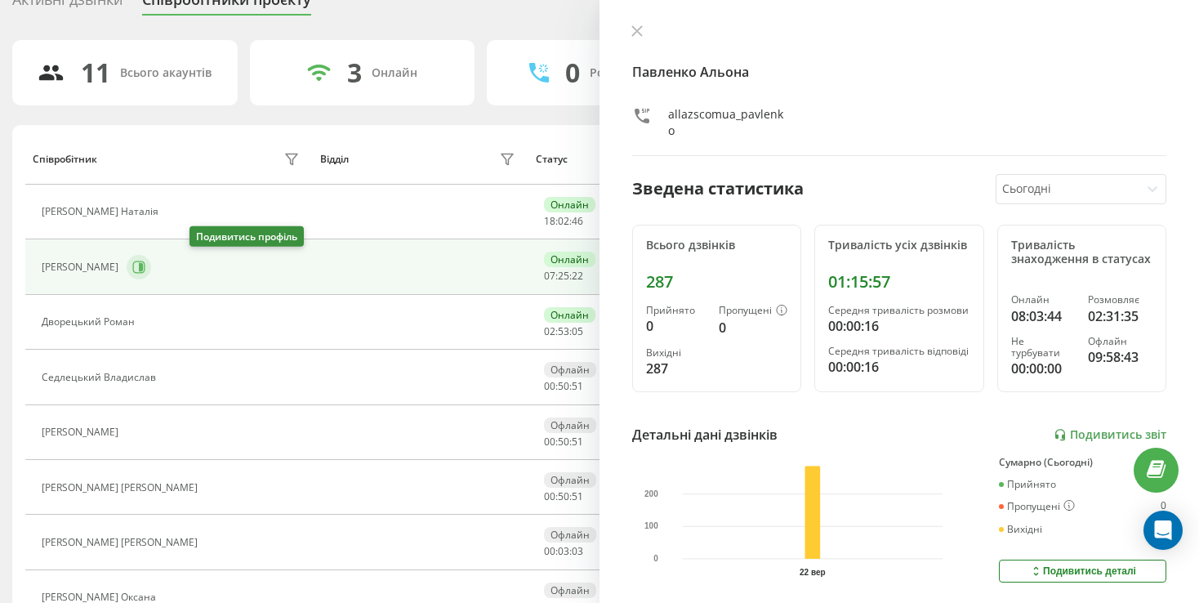
click at [145, 269] on icon at bounding box center [139, 267] width 12 height 12
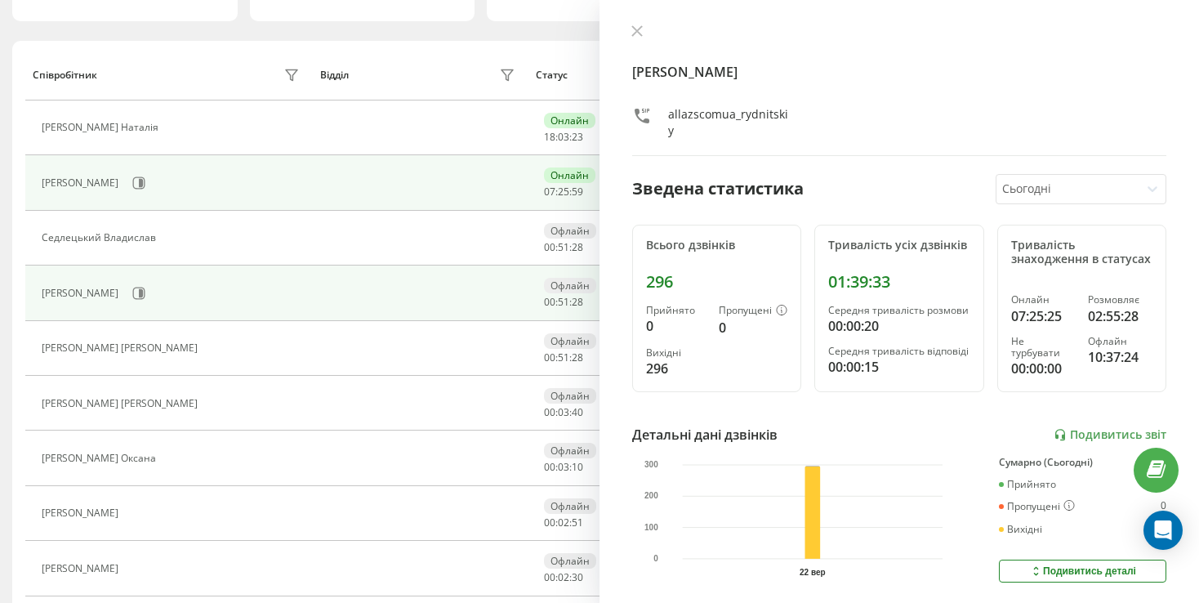
scroll to position [75, 0]
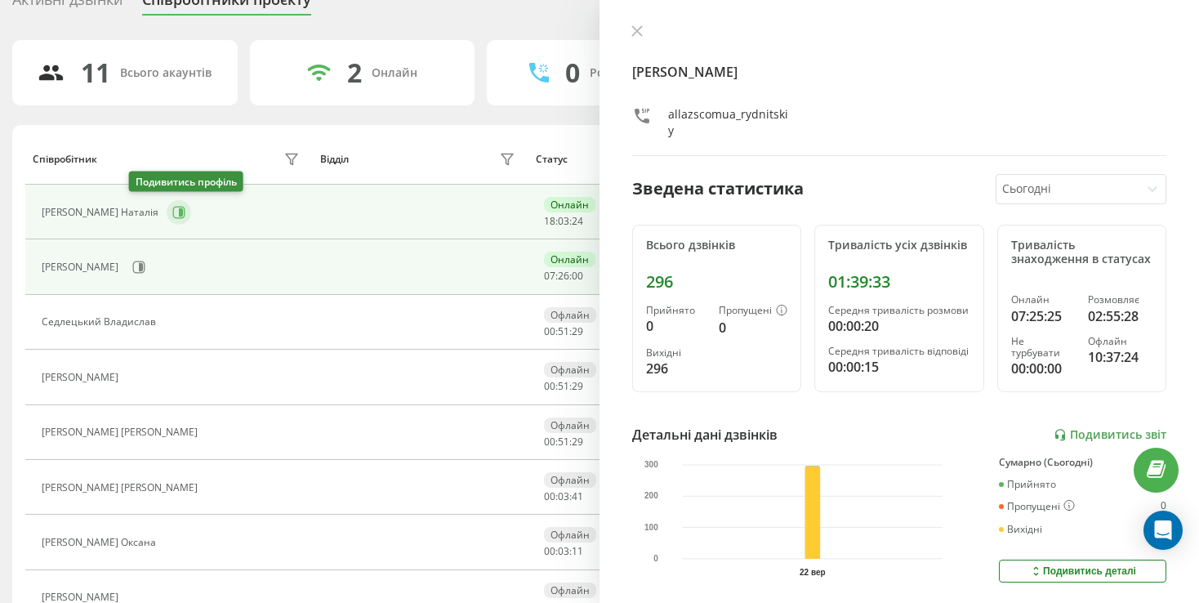
click at [172, 215] on icon at bounding box center [178, 212] width 13 height 13
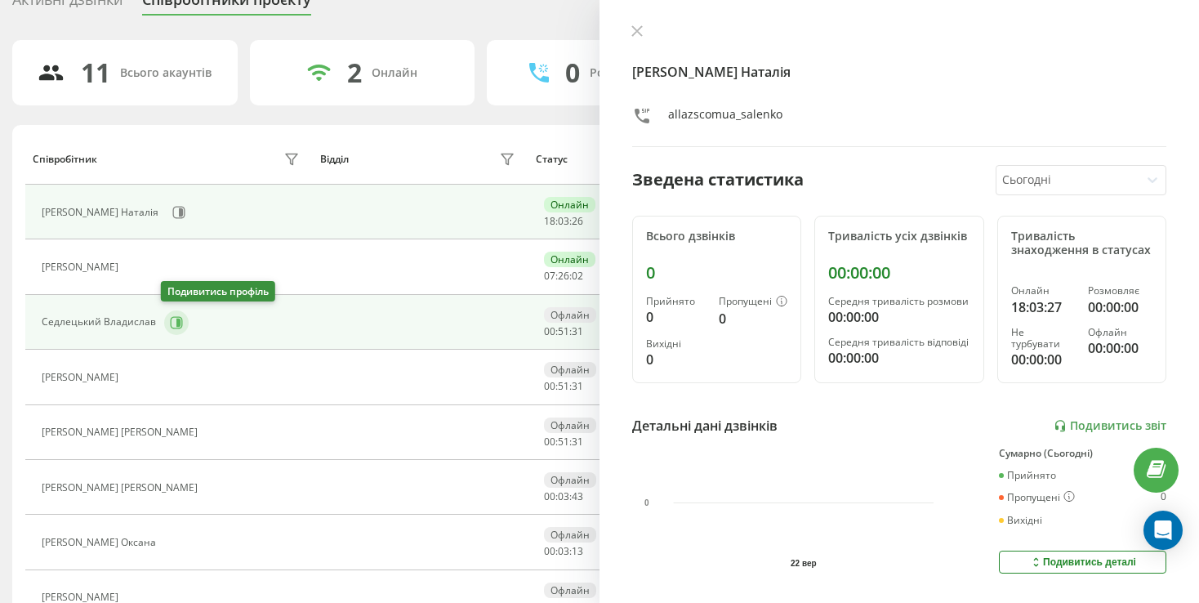
click at [176, 330] on button at bounding box center [176, 322] width 25 height 25
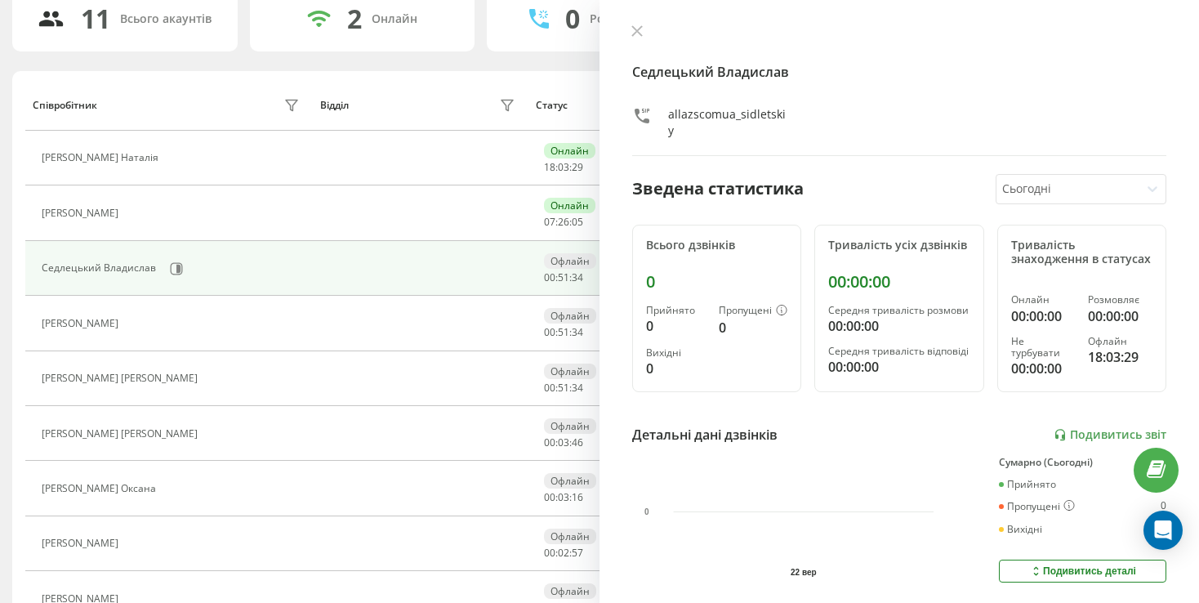
scroll to position [157, 0]
